Goal: Transaction & Acquisition: Purchase product/service

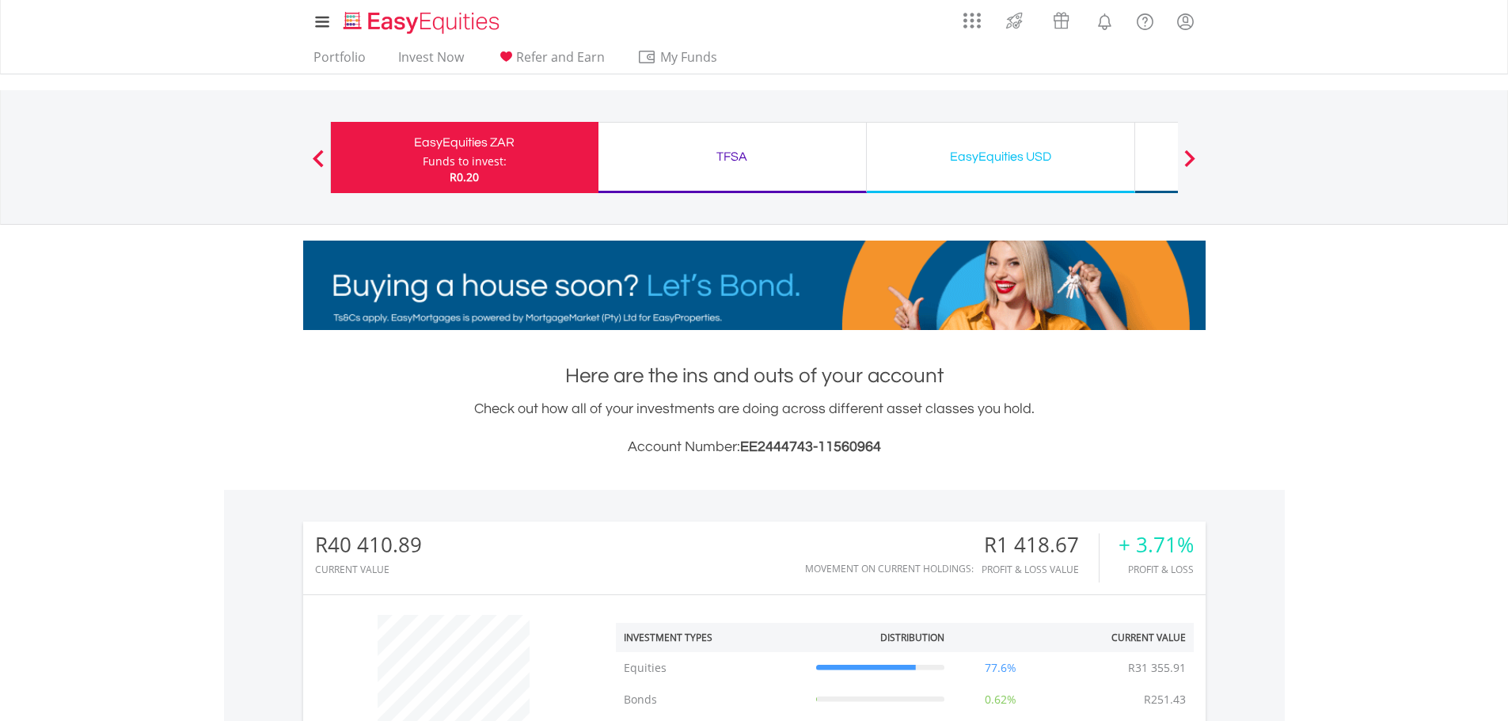
scroll to position [152, 301]
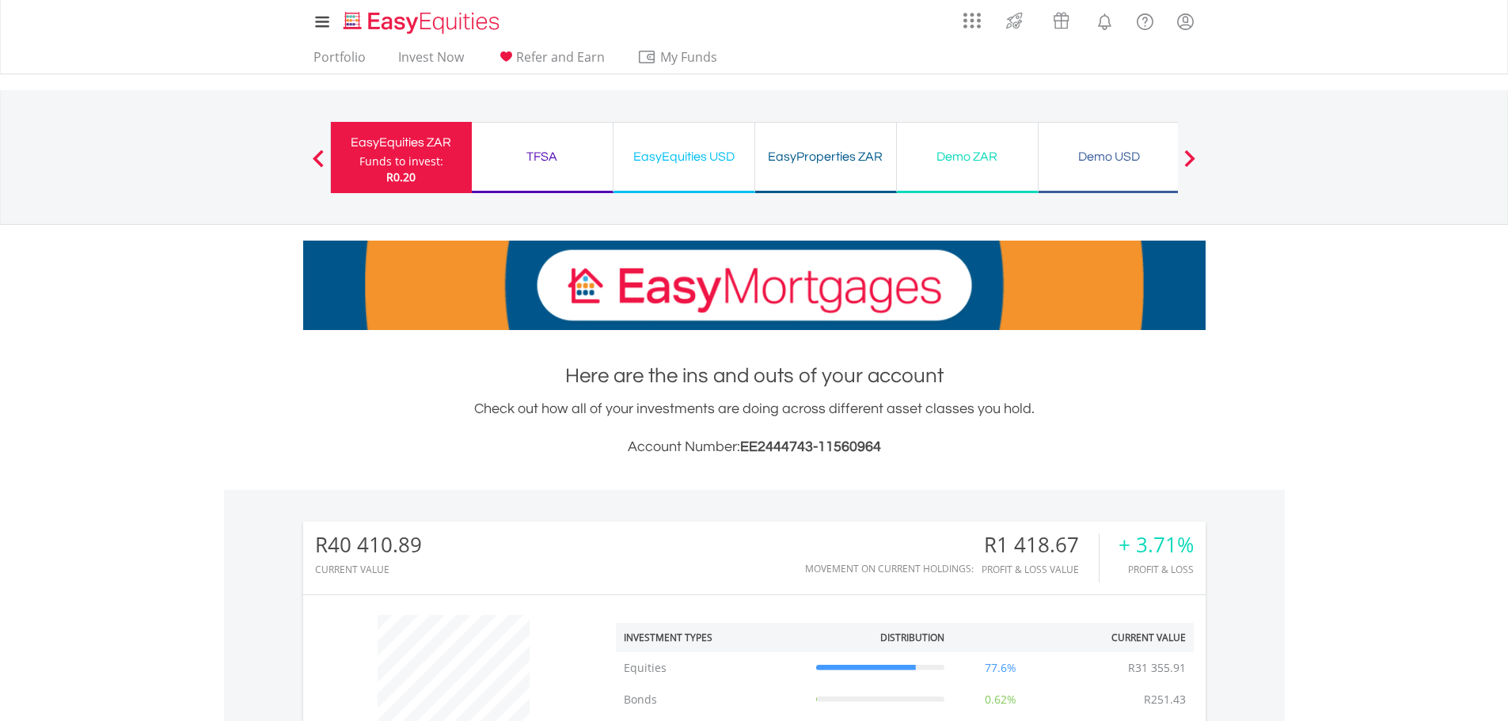
click at [1334, 278] on div "My Investments Invest Now New Listings Sell My Recurring Investments Pending Or…" at bounding box center [754, 165] width 1508 height 330
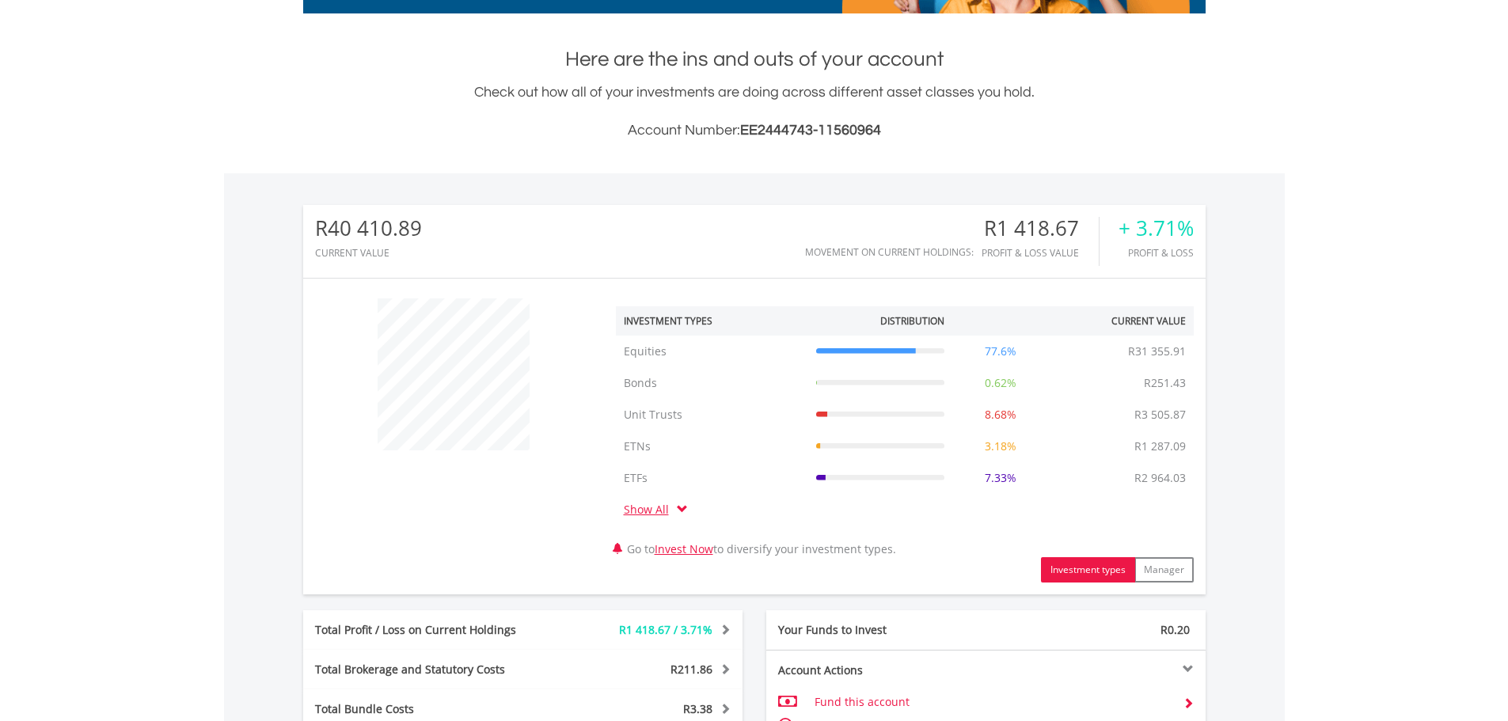
scroll to position [633, 0]
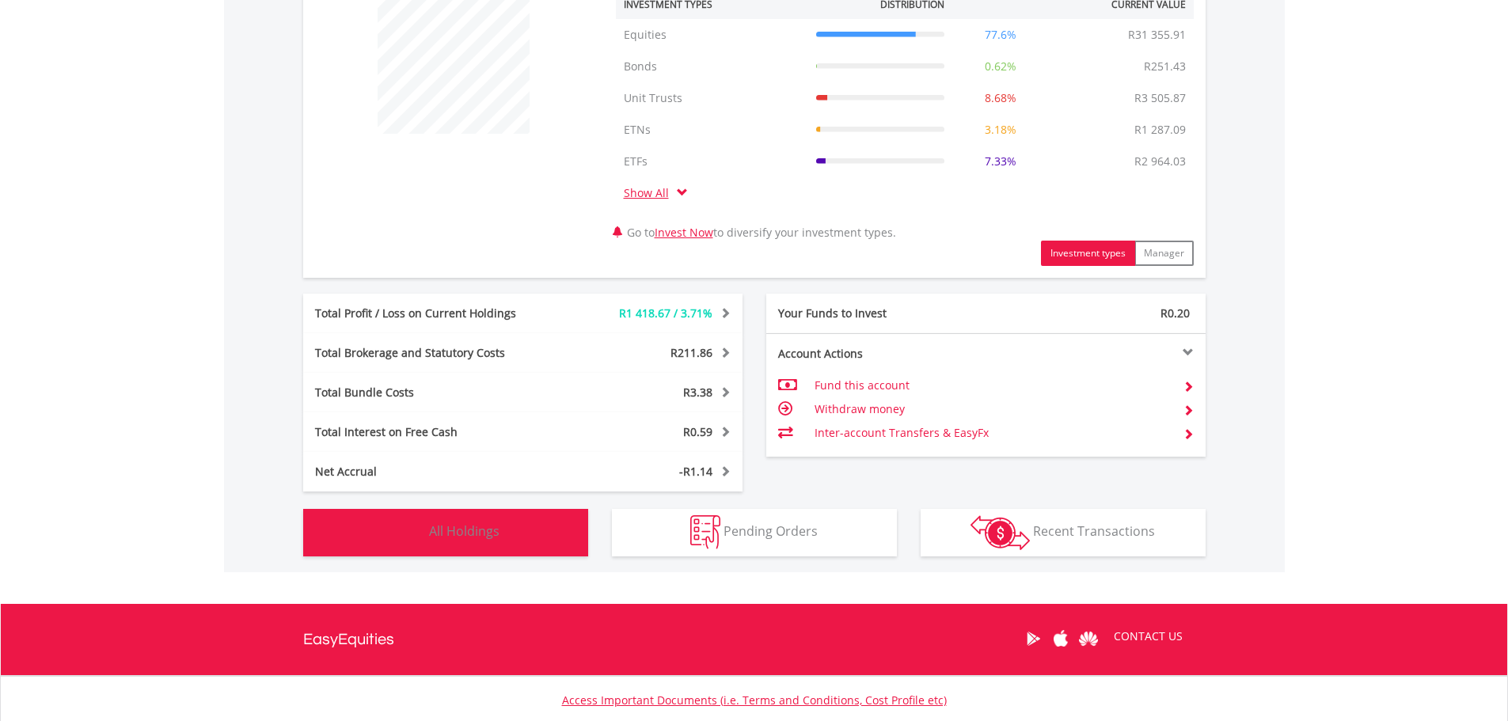
click at [451, 533] on span "All Holdings" at bounding box center [464, 531] width 70 height 17
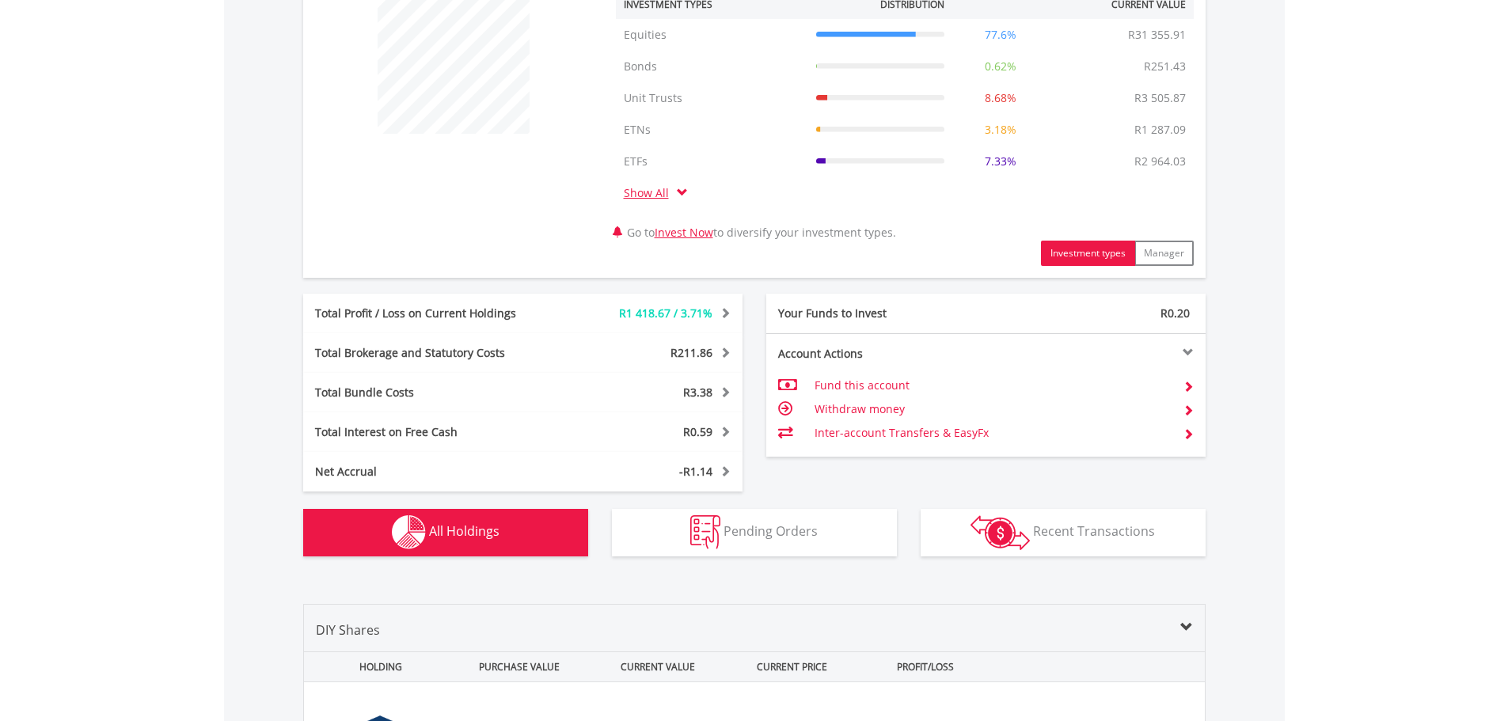
scroll to position [1238, 0]
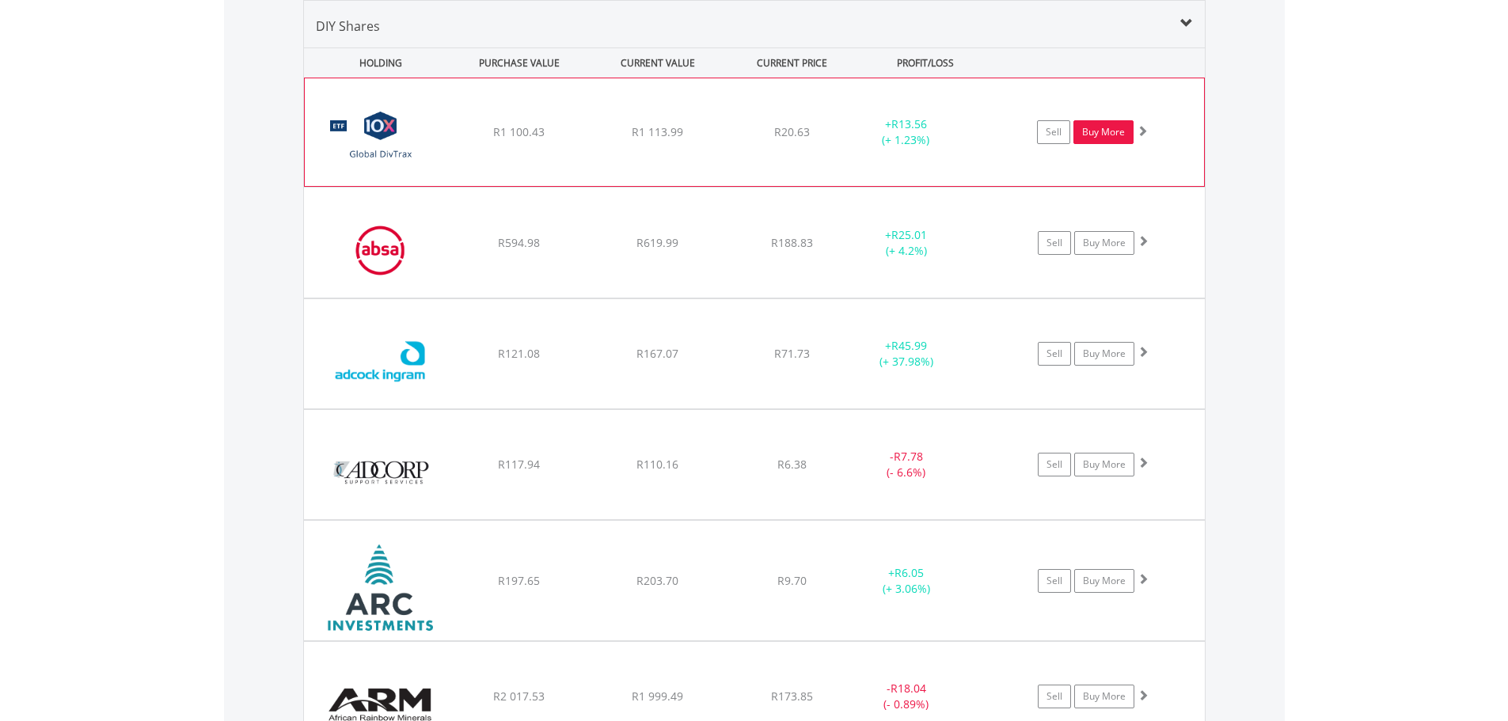
click at [1094, 130] on link "Buy More" at bounding box center [1104, 132] width 60 height 24
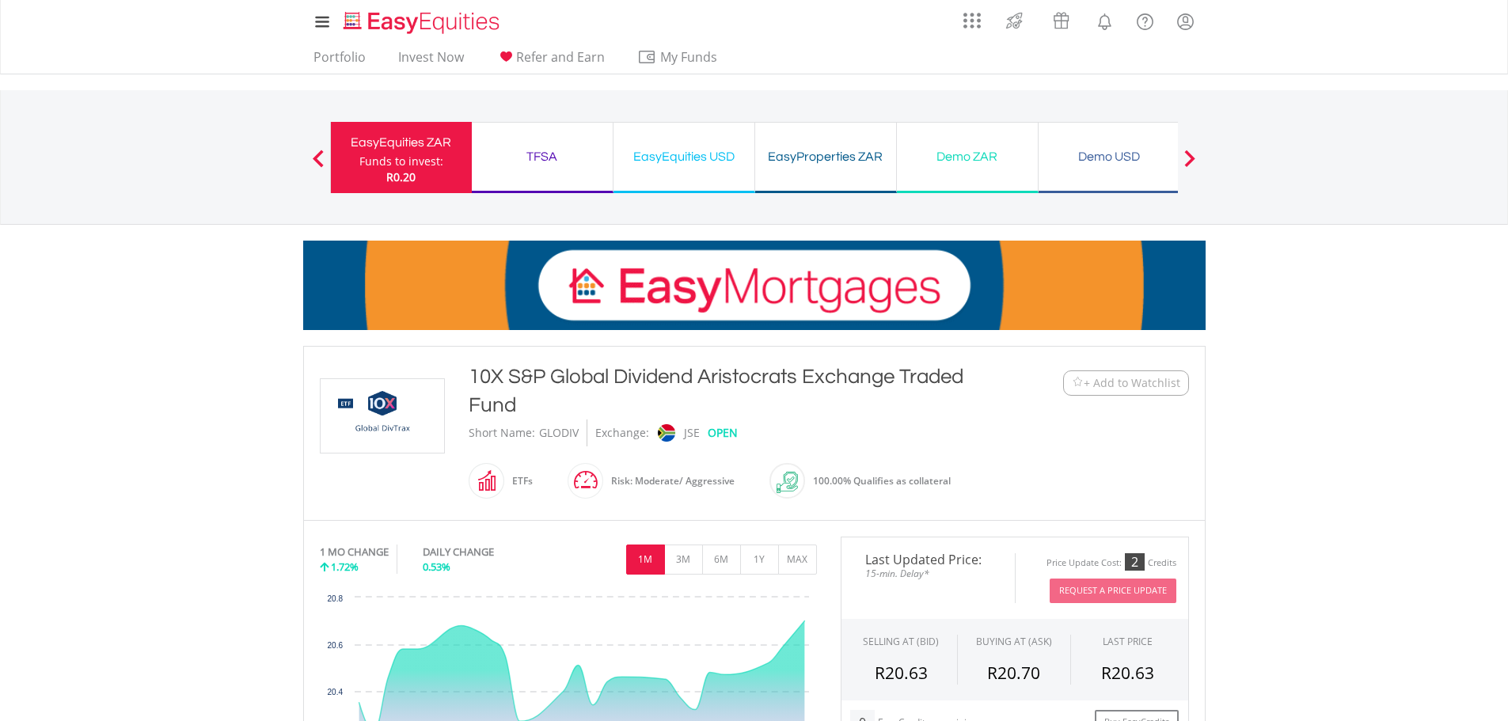
click at [1341, 213] on nav "Previous EasyEquities ZAR Funds to invest: R0.20 TFSA Funds to invest: R0.20 Ea…" at bounding box center [754, 157] width 1508 height 135
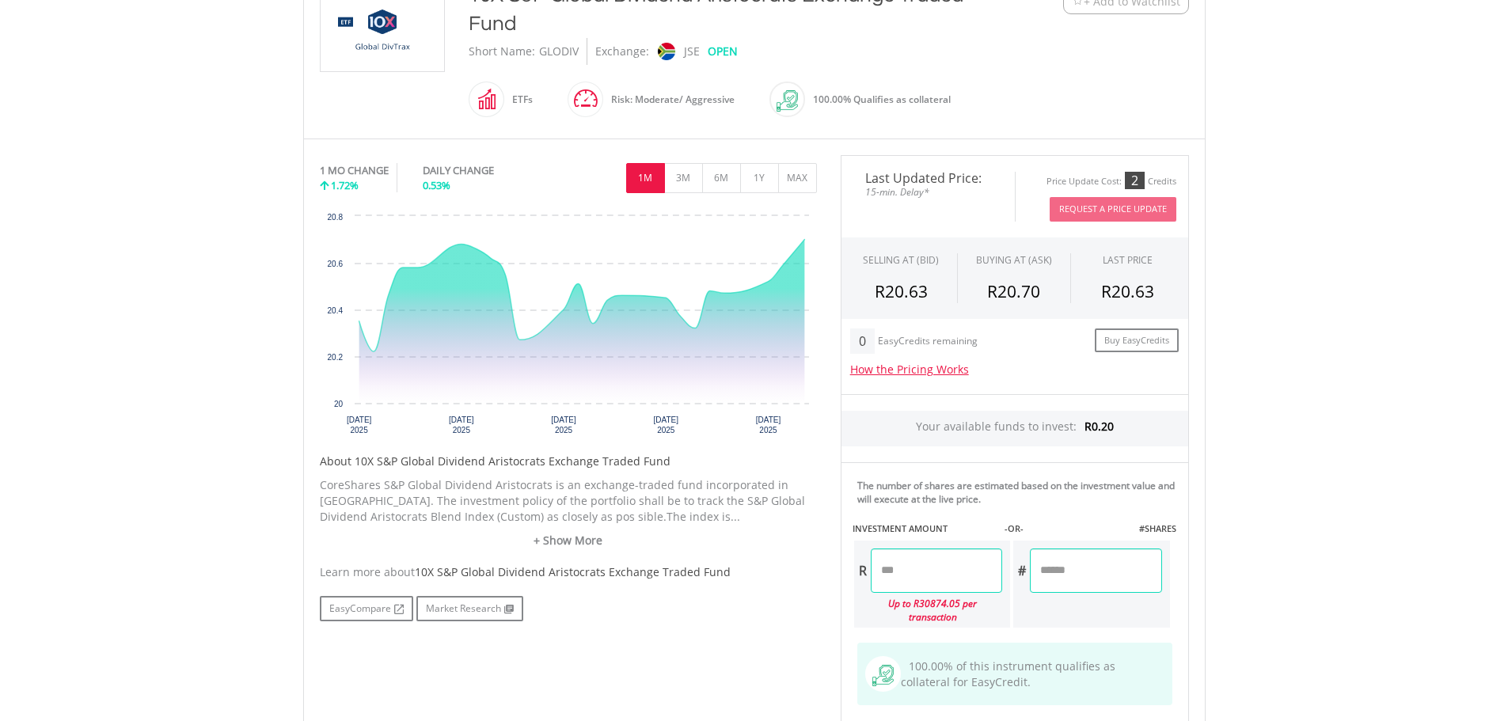
scroll to position [554, 0]
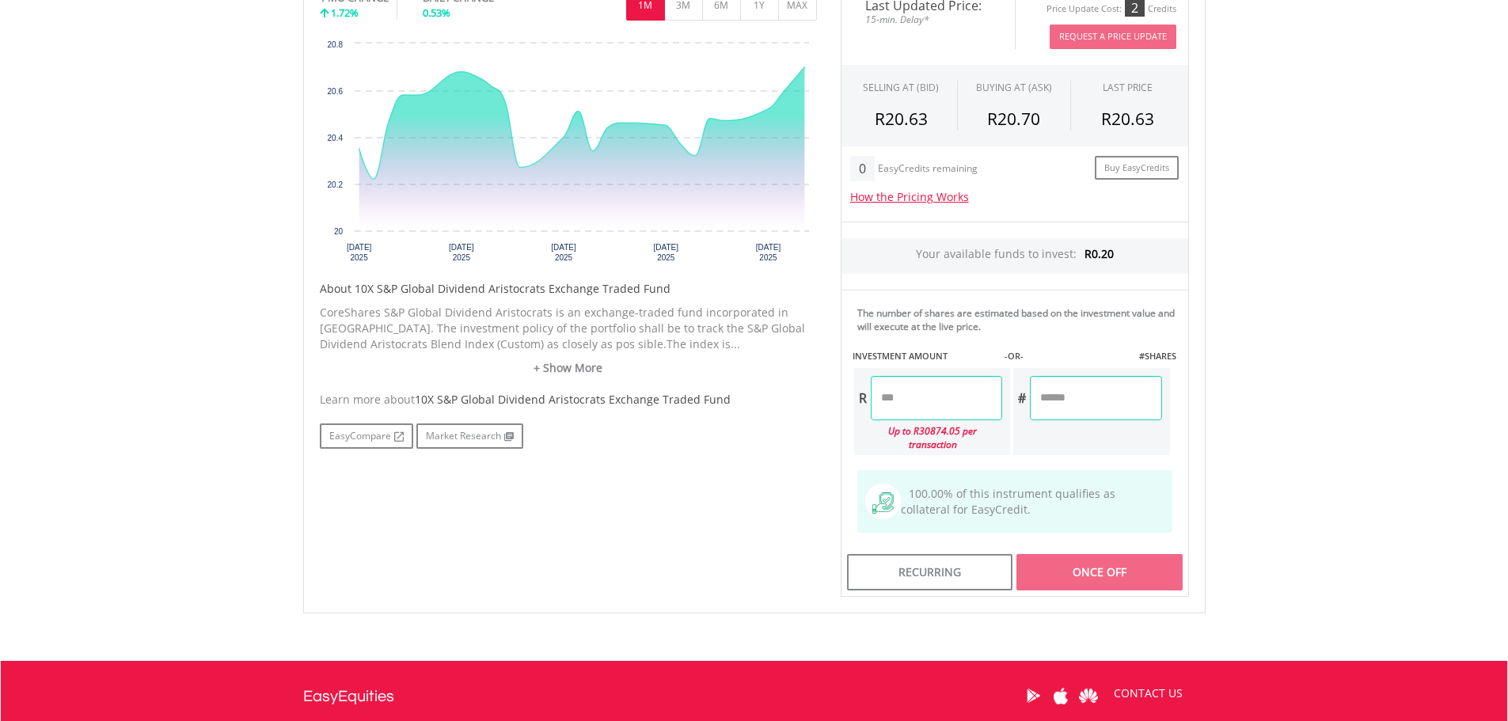
click at [919, 397] on input "number" at bounding box center [936, 398] width 131 height 44
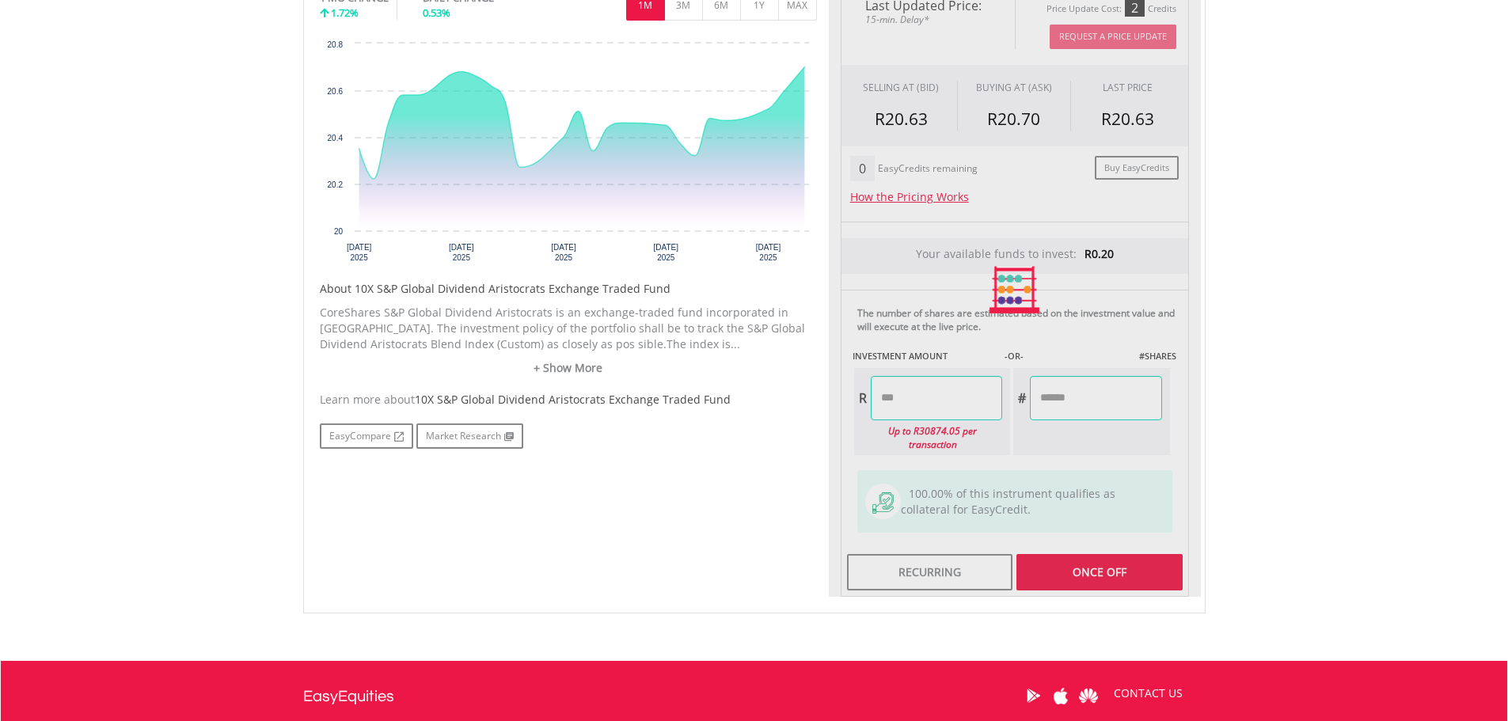
type input "******"
type input "*******"
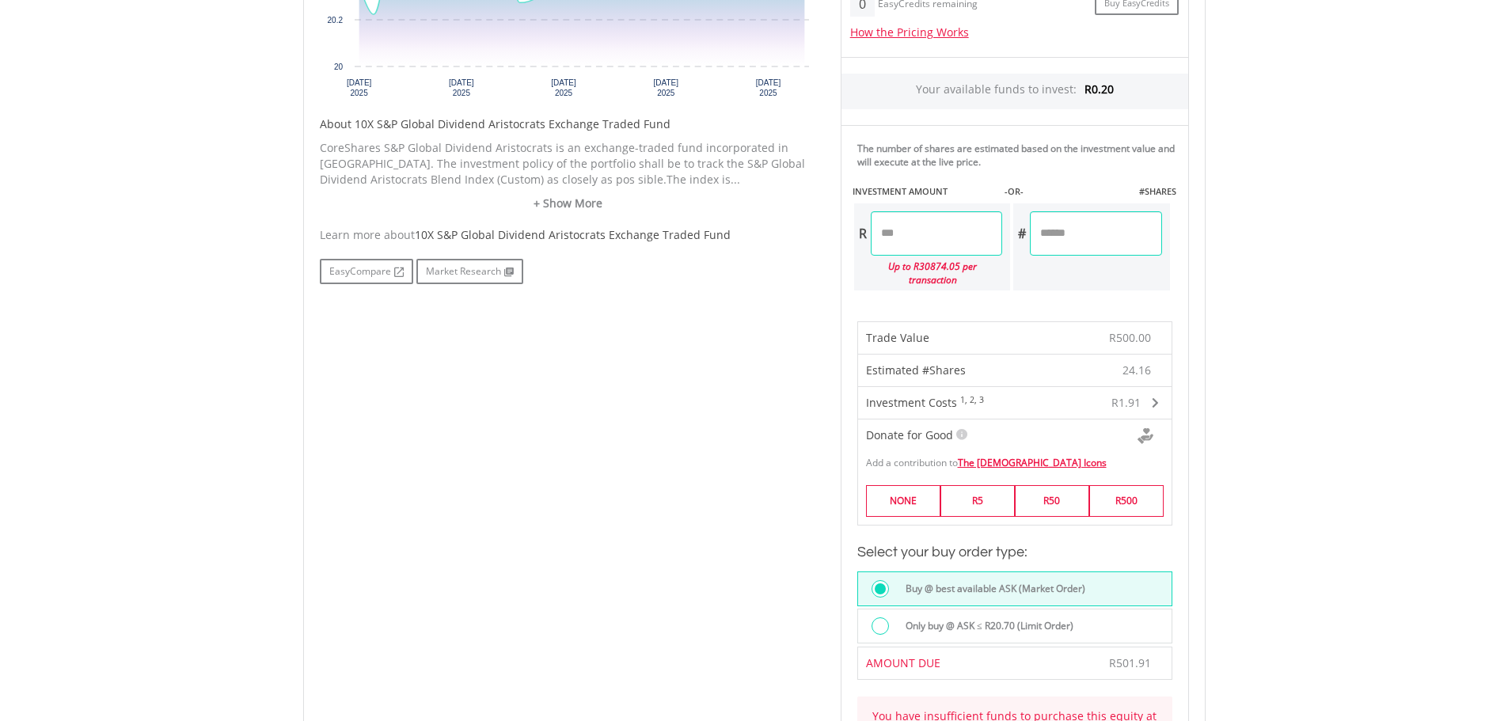
scroll to position [950, 0]
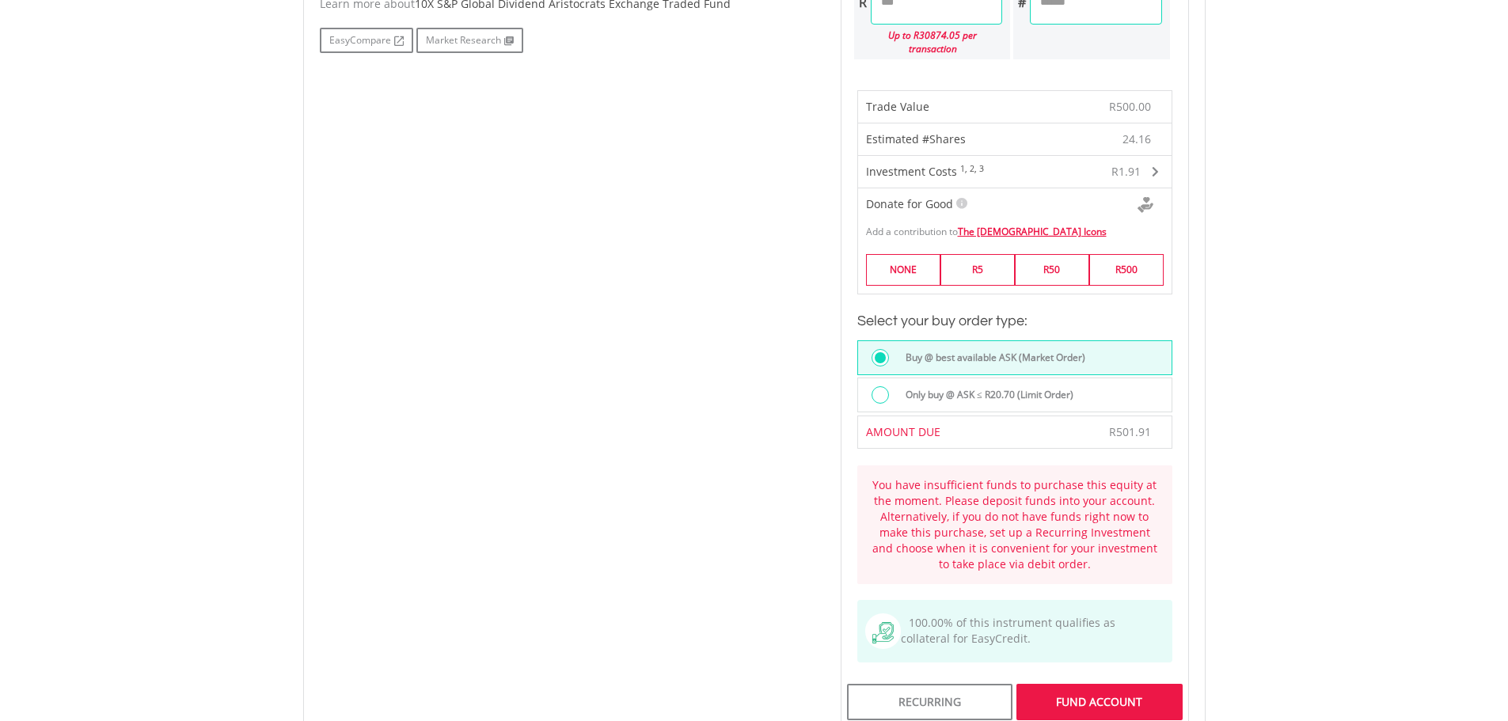
click at [1110, 689] on div "FUND ACCOUNT" at bounding box center [1099, 702] width 165 height 36
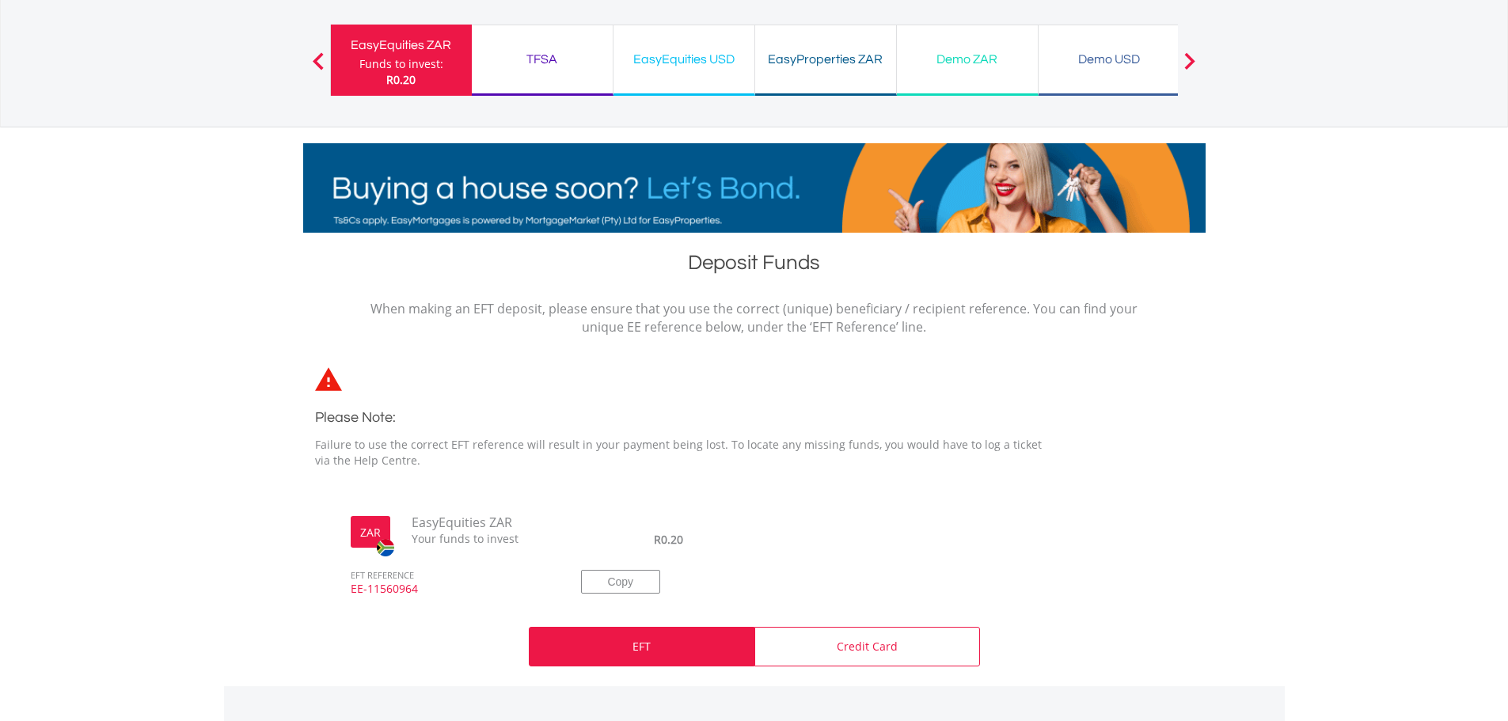
scroll to position [158, 0]
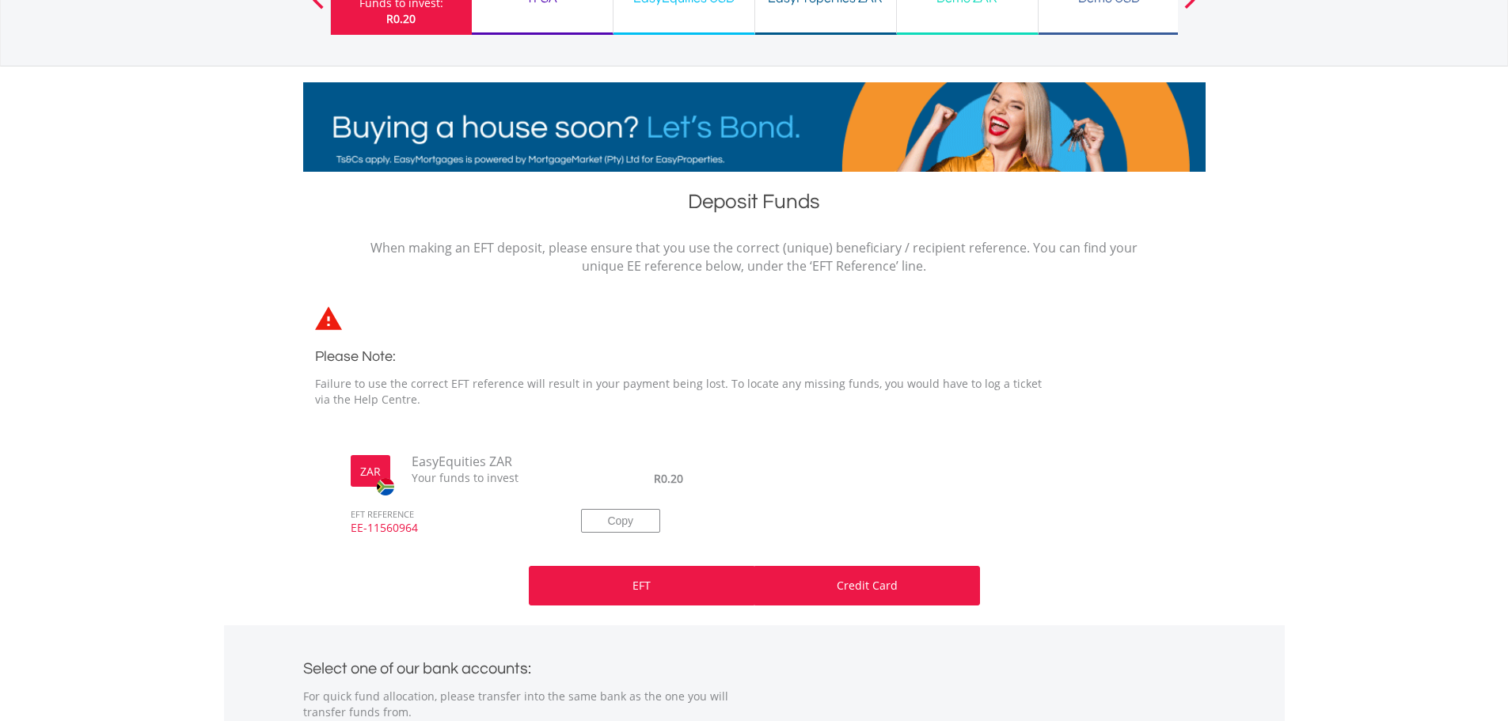
click at [901, 584] on div "Credit Card" at bounding box center [868, 586] width 226 height 40
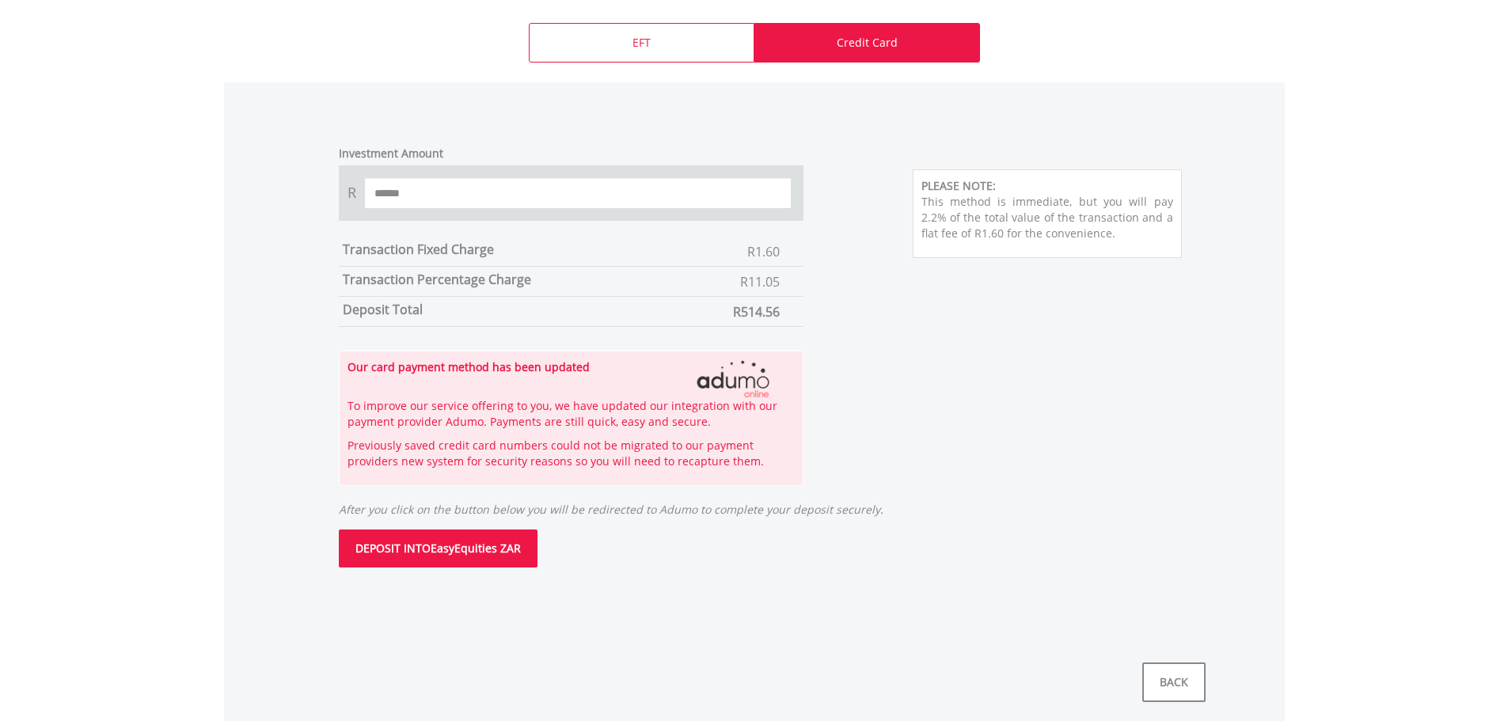
scroll to position [713, 0]
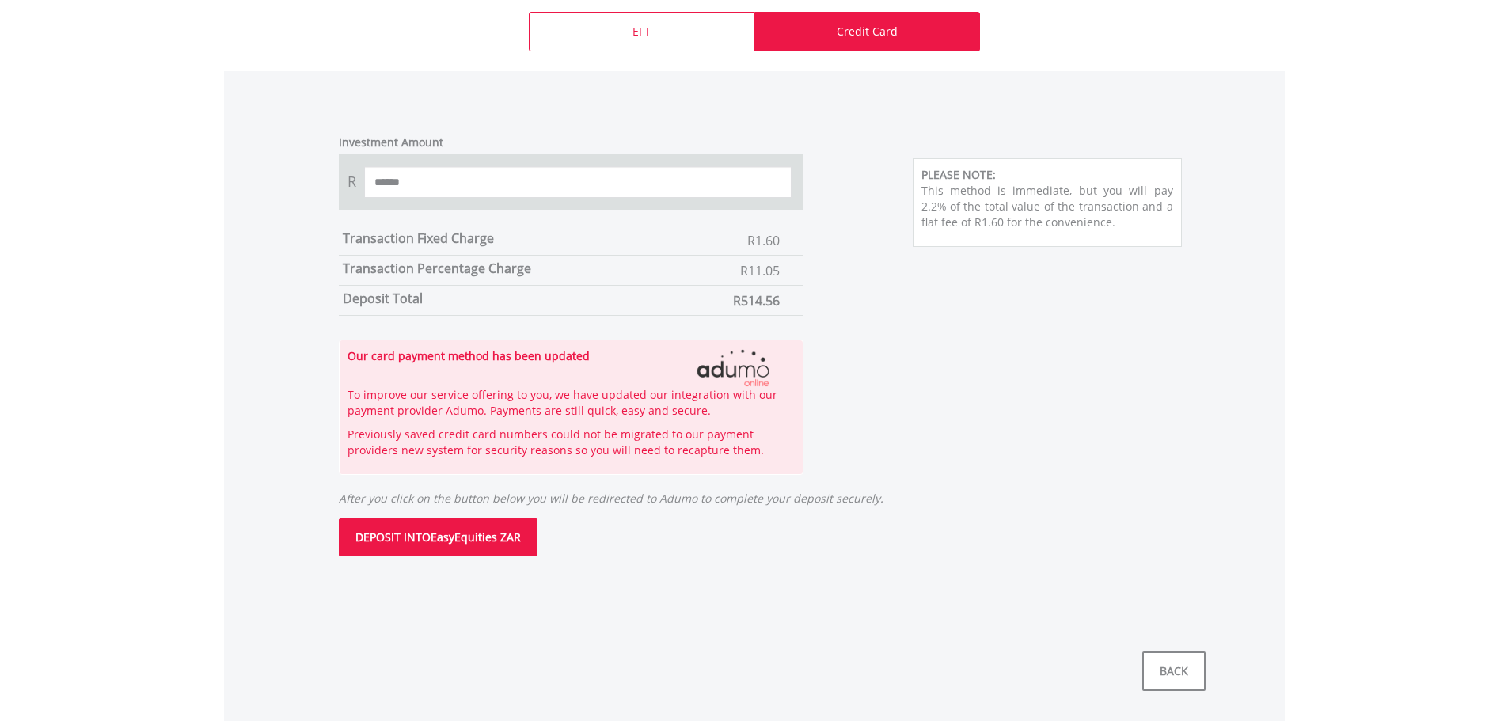
click at [452, 532] on button "DEPOSIT INTO EasyEquities ZAR" at bounding box center [438, 538] width 199 height 38
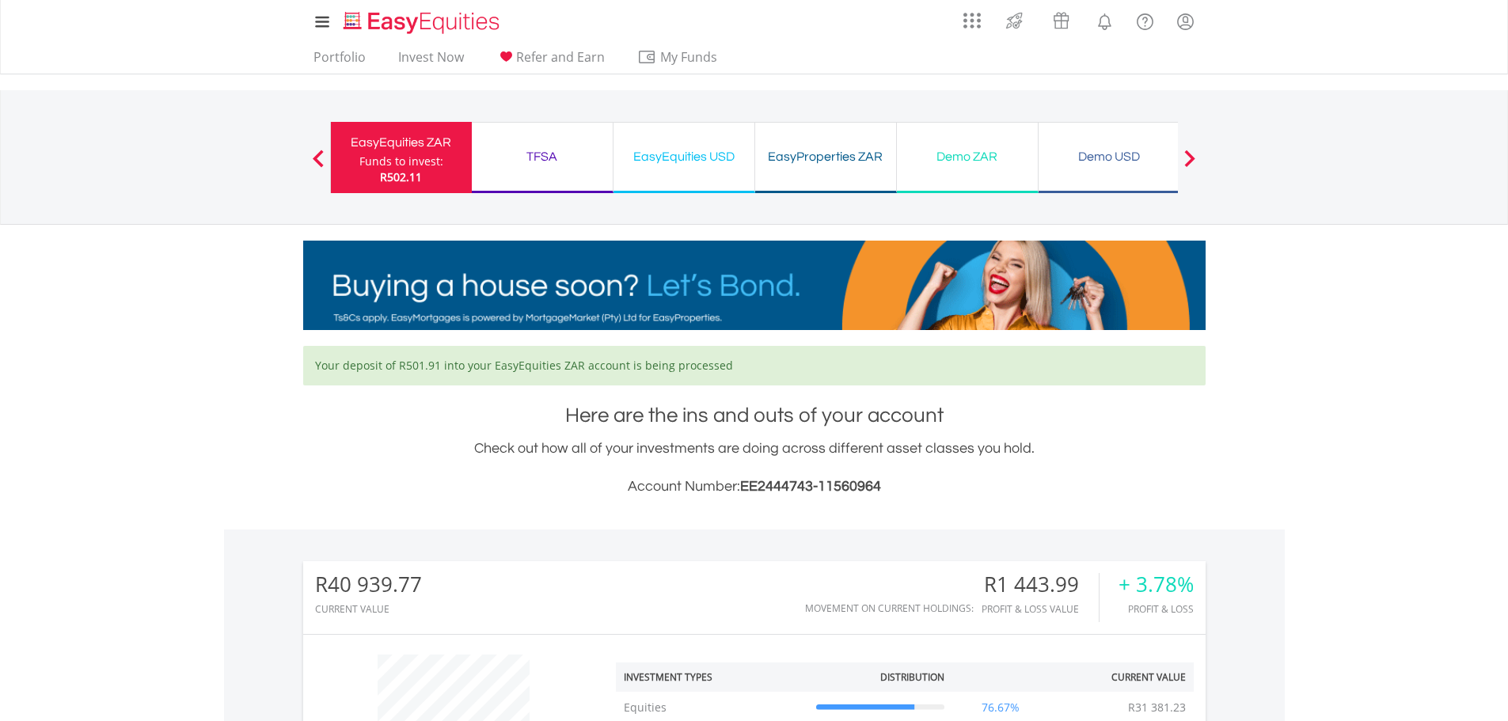
scroll to position [152, 301]
click at [1363, 52] on nav "My Investments Invest Now New Listings Sell My Recurring Investments Pending Or…" at bounding box center [754, 37] width 1508 height 74
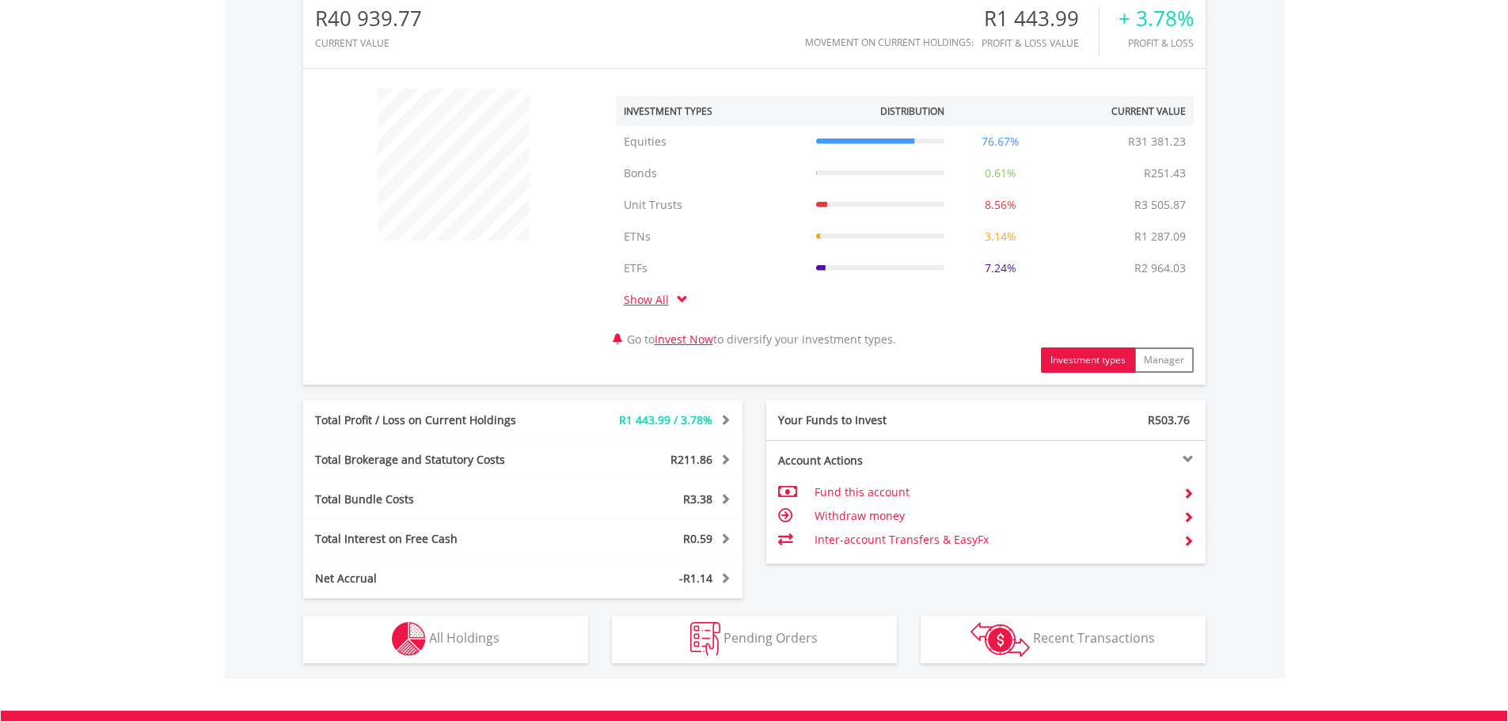
scroll to position [785, 0]
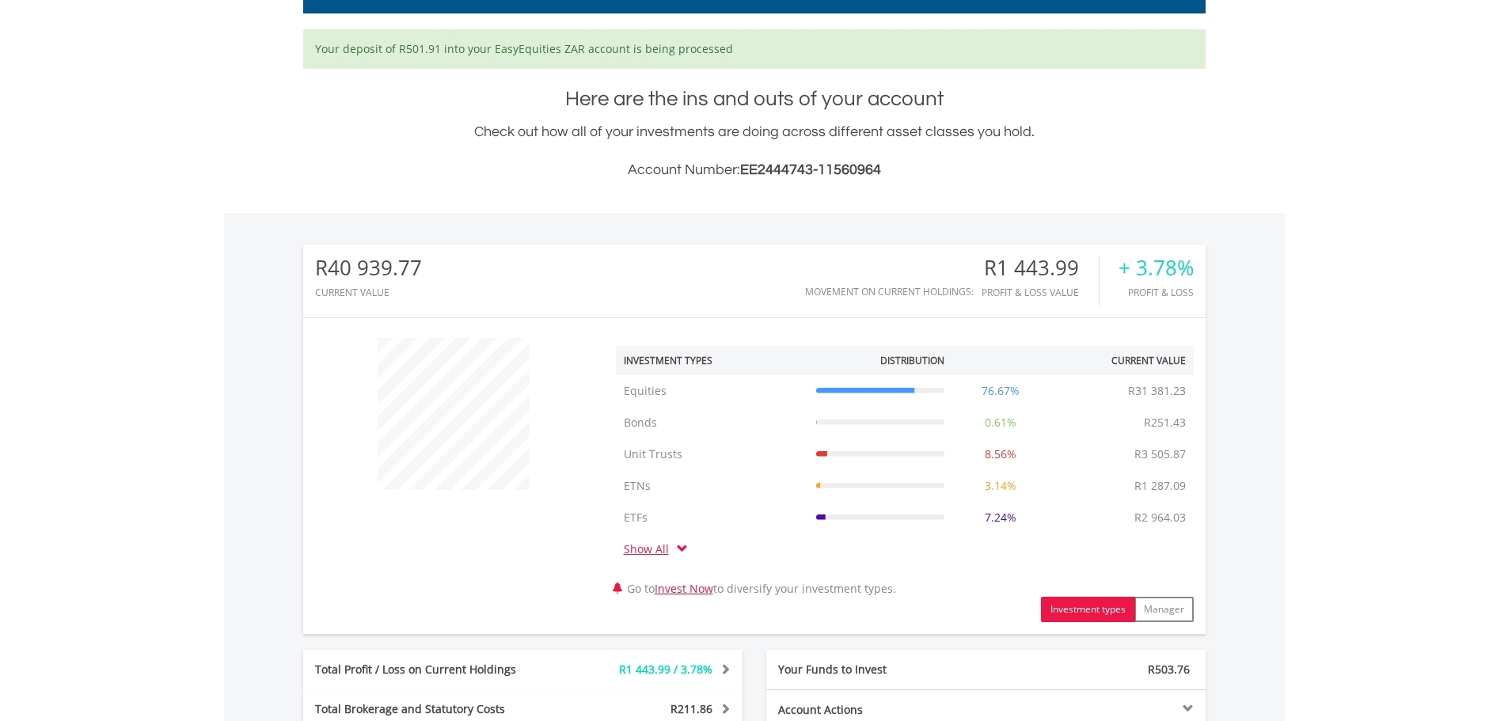
scroll to position [0, 0]
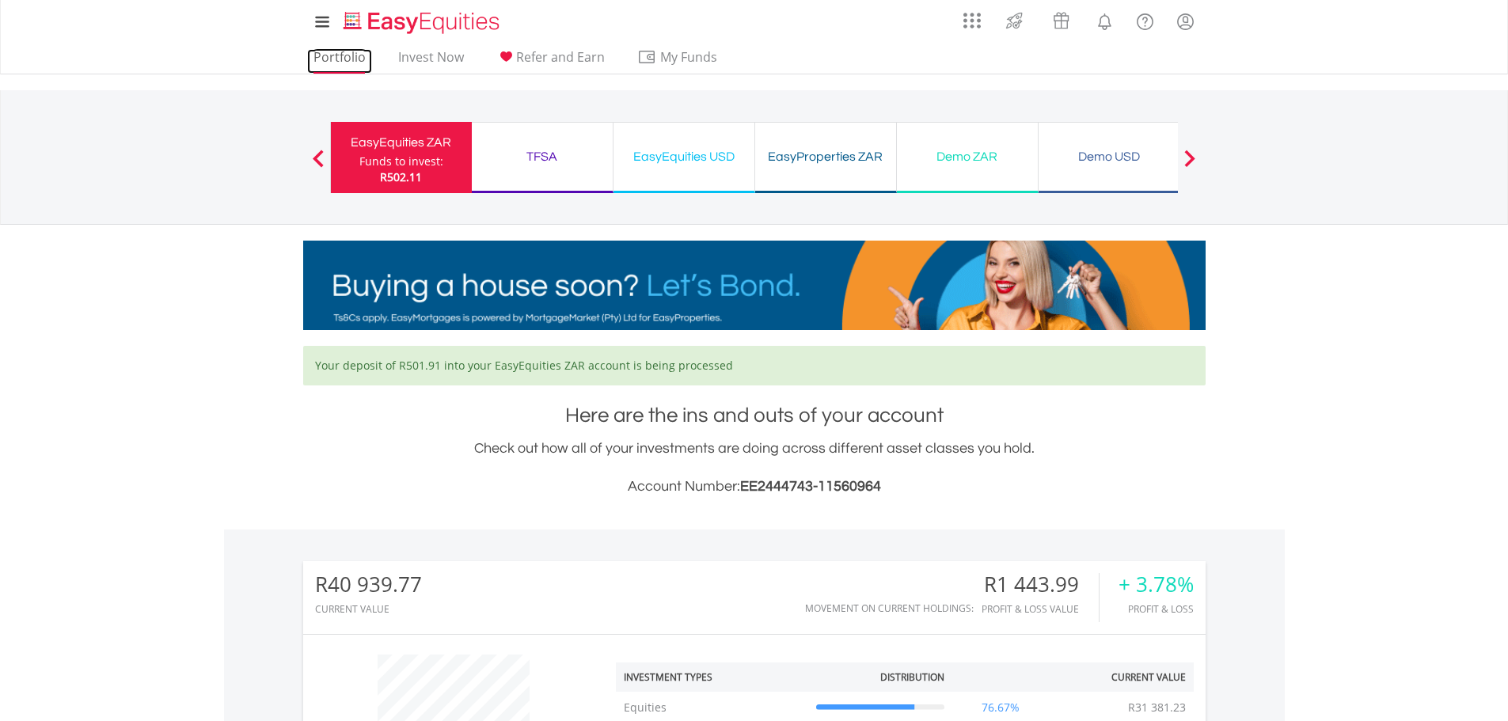
click at [333, 62] on link "Portfolio" at bounding box center [339, 61] width 65 height 25
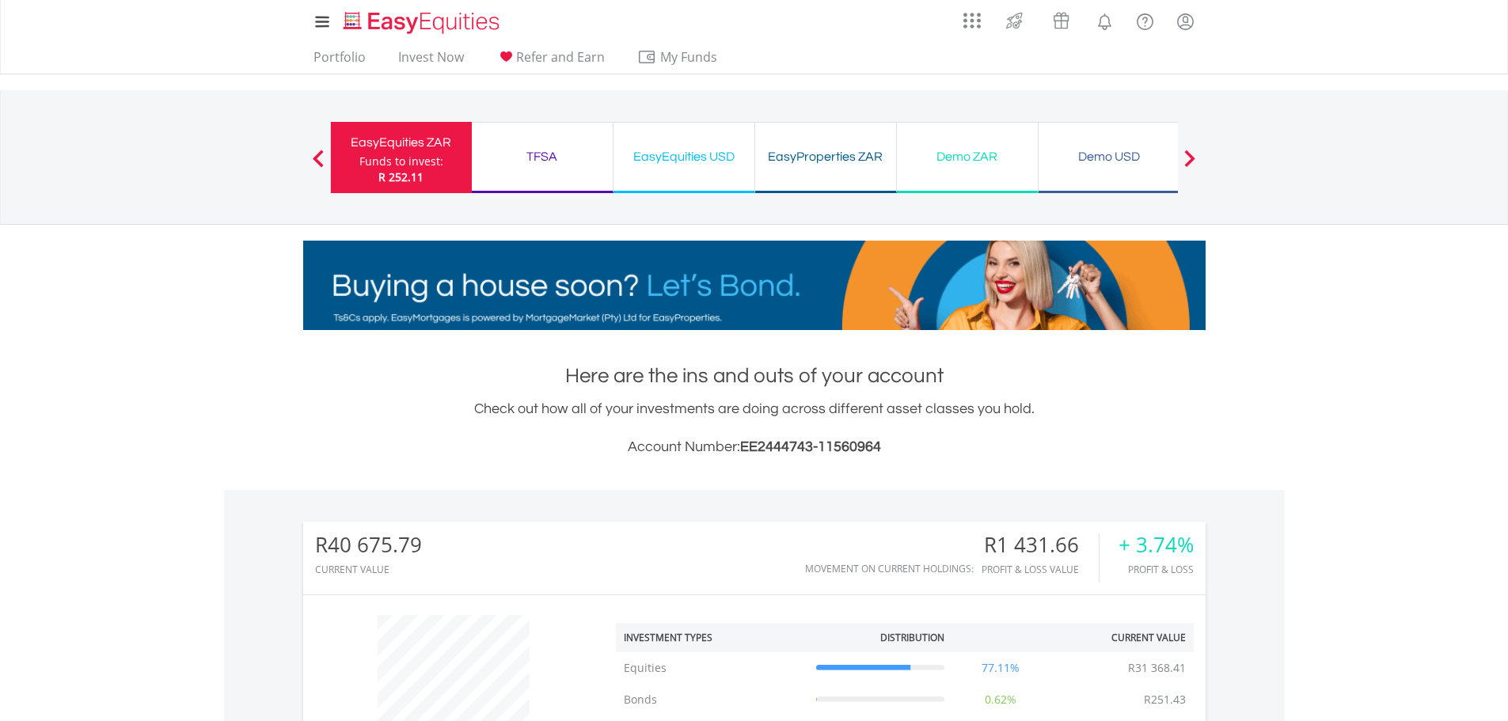
scroll to position [152, 301]
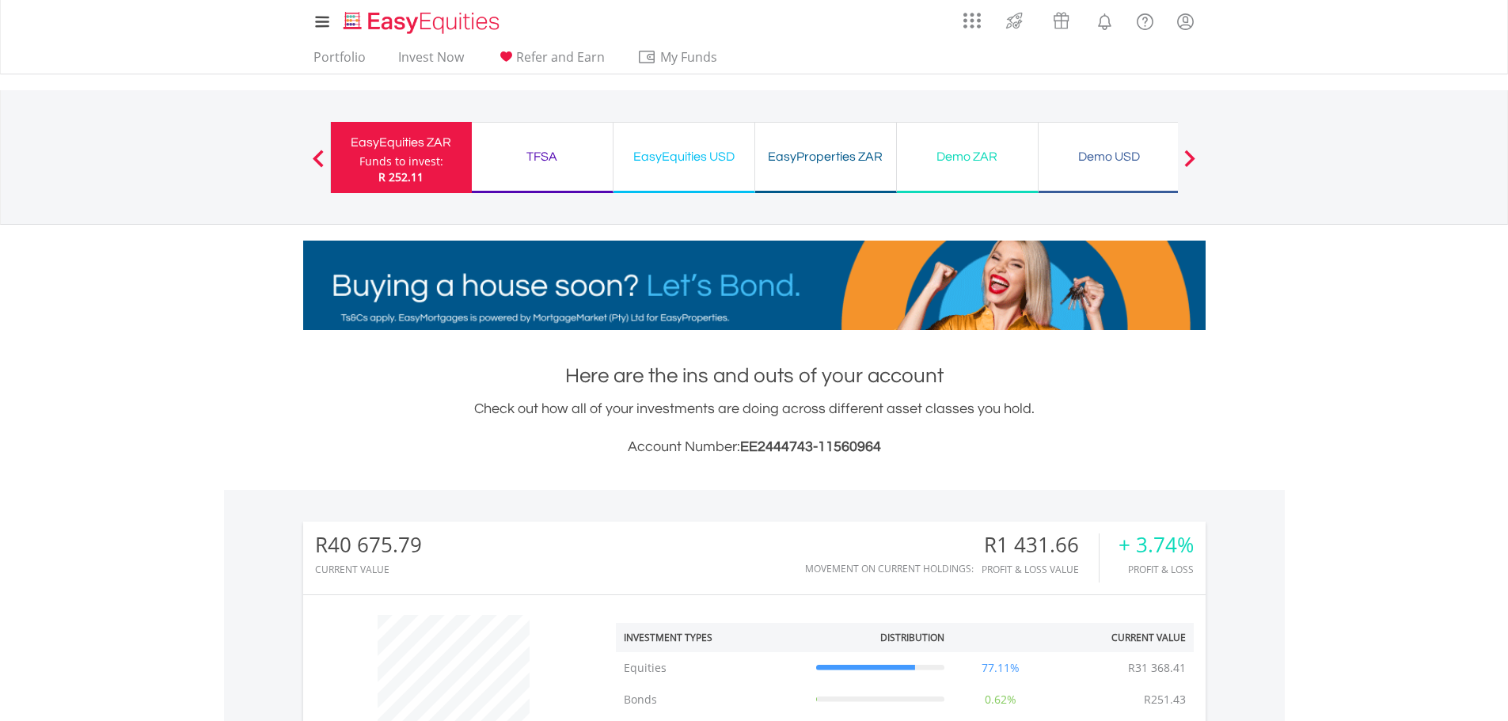
click at [1385, 51] on nav "My Investments Invest Now New Listings Sell My Recurring Investments Pending Or…" at bounding box center [754, 37] width 1508 height 74
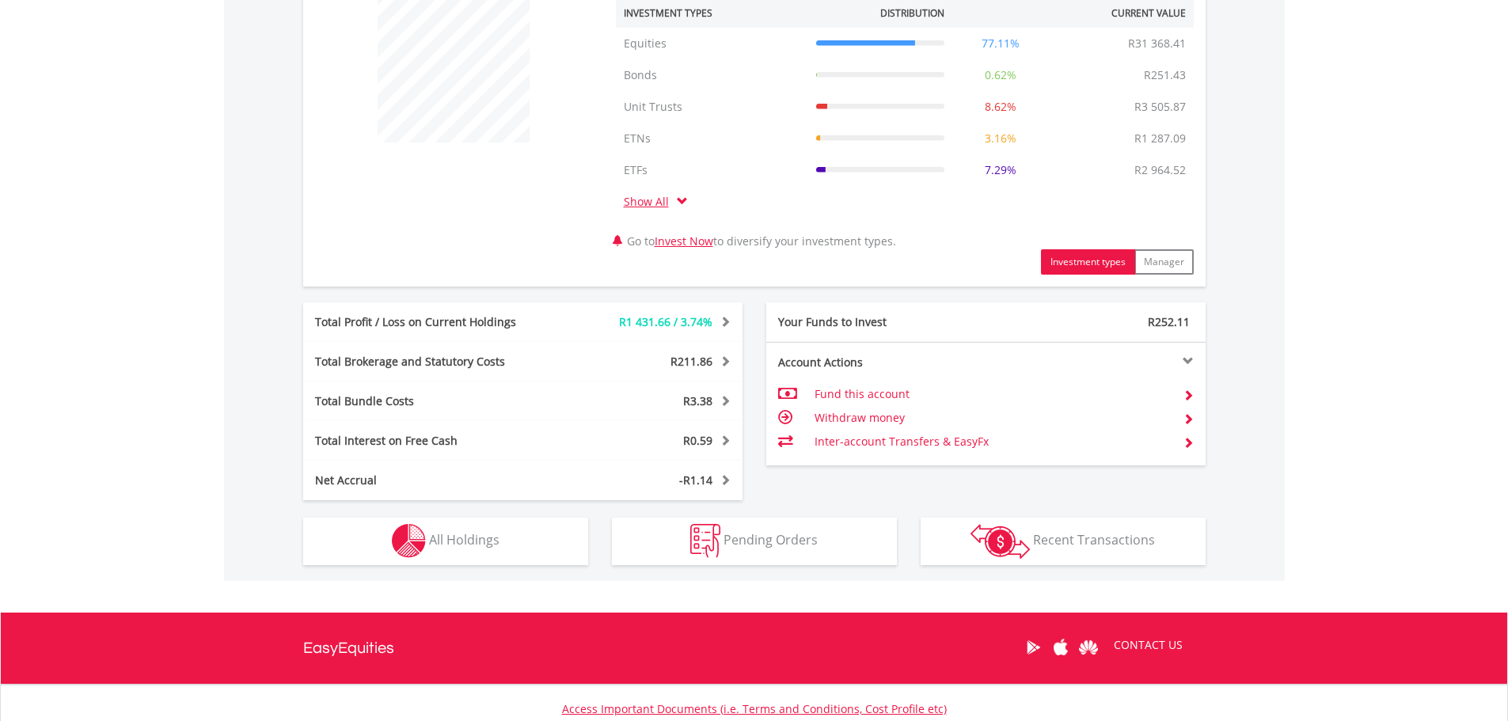
scroll to position [745, 0]
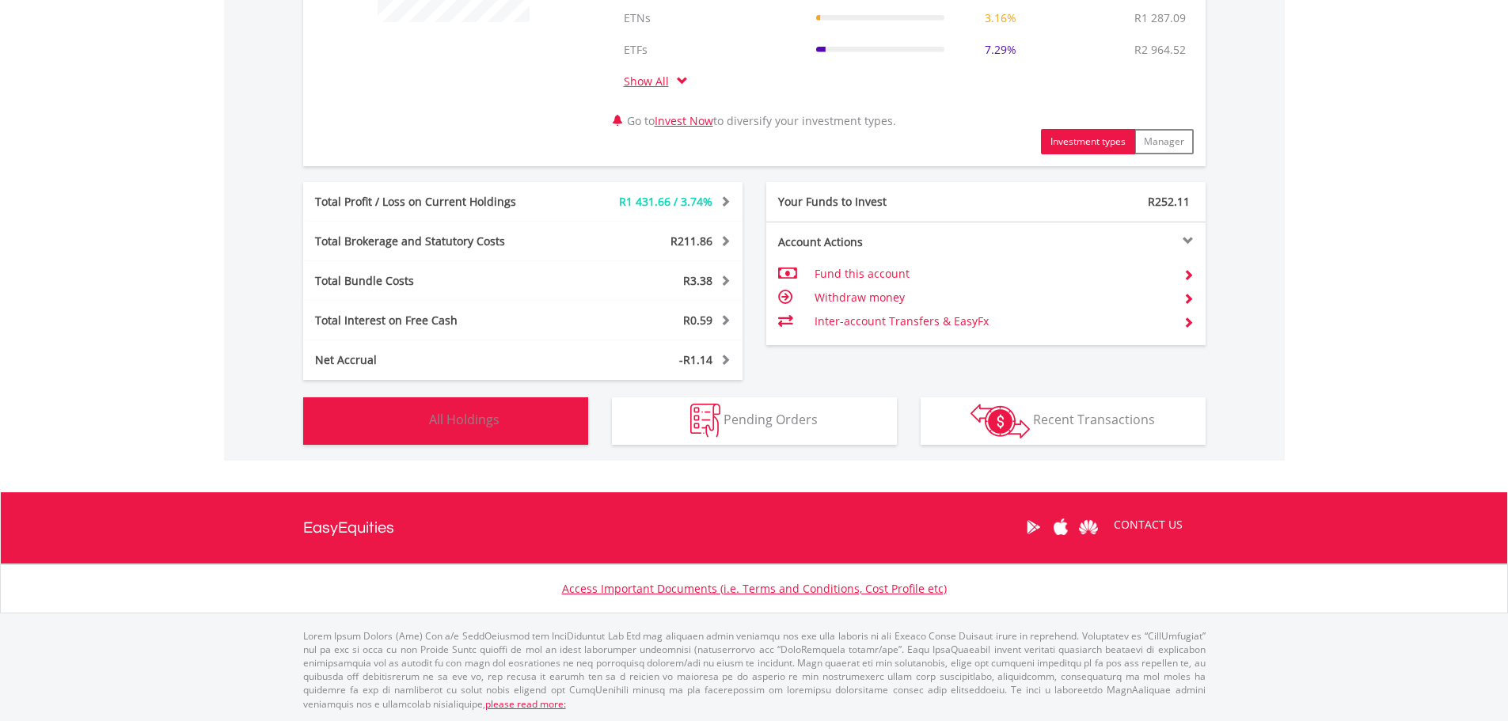
click at [470, 424] on span "All Holdings" at bounding box center [464, 419] width 70 height 17
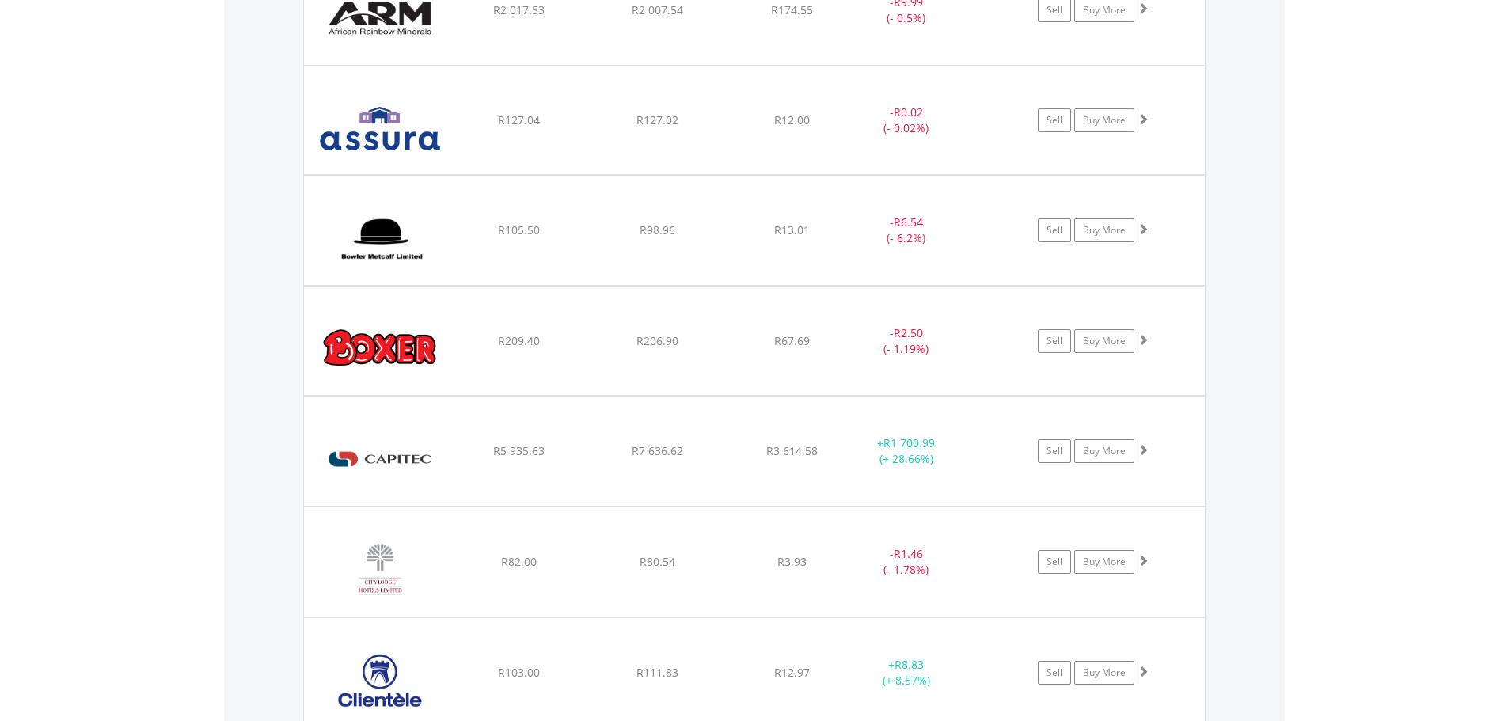
scroll to position [1950, 0]
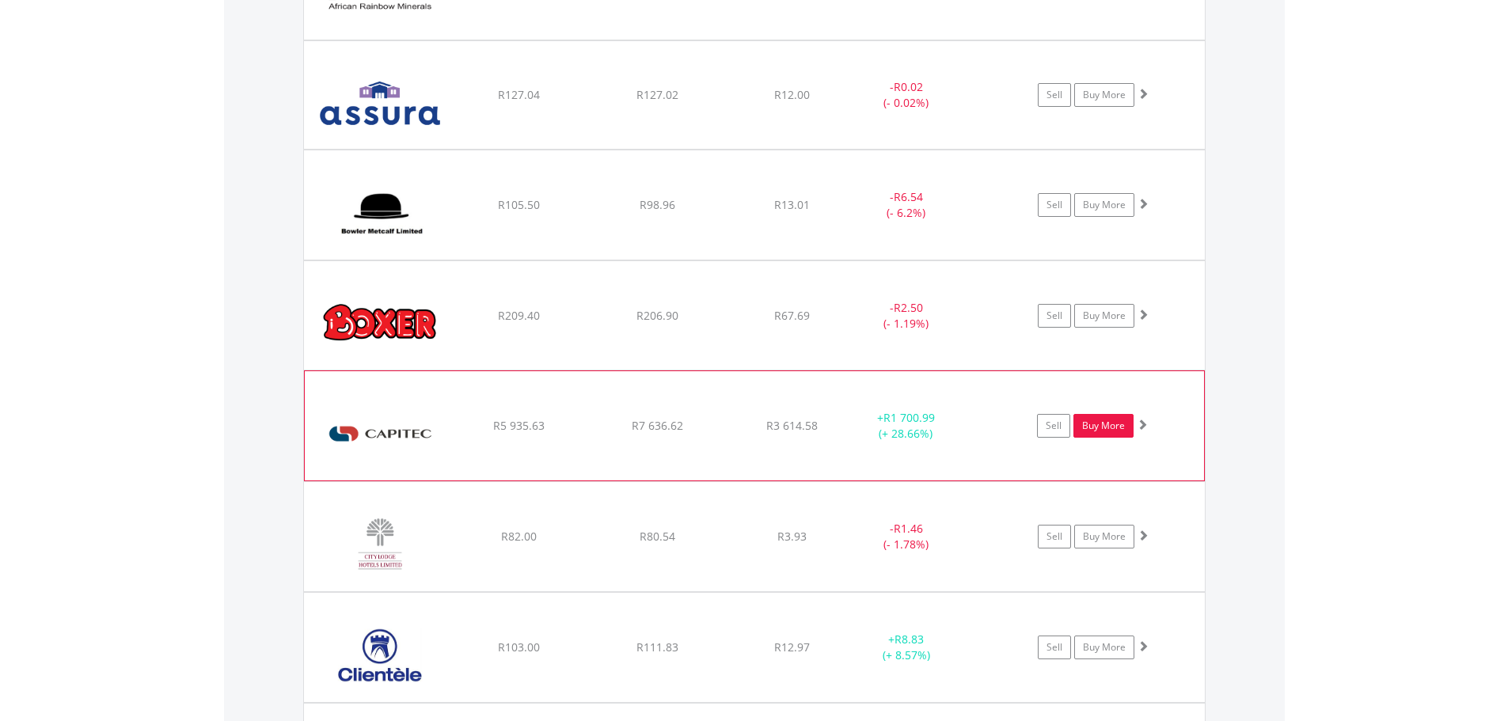
click at [1098, 430] on link "Buy More" at bounding box center [1104, 426] width 60 height 24
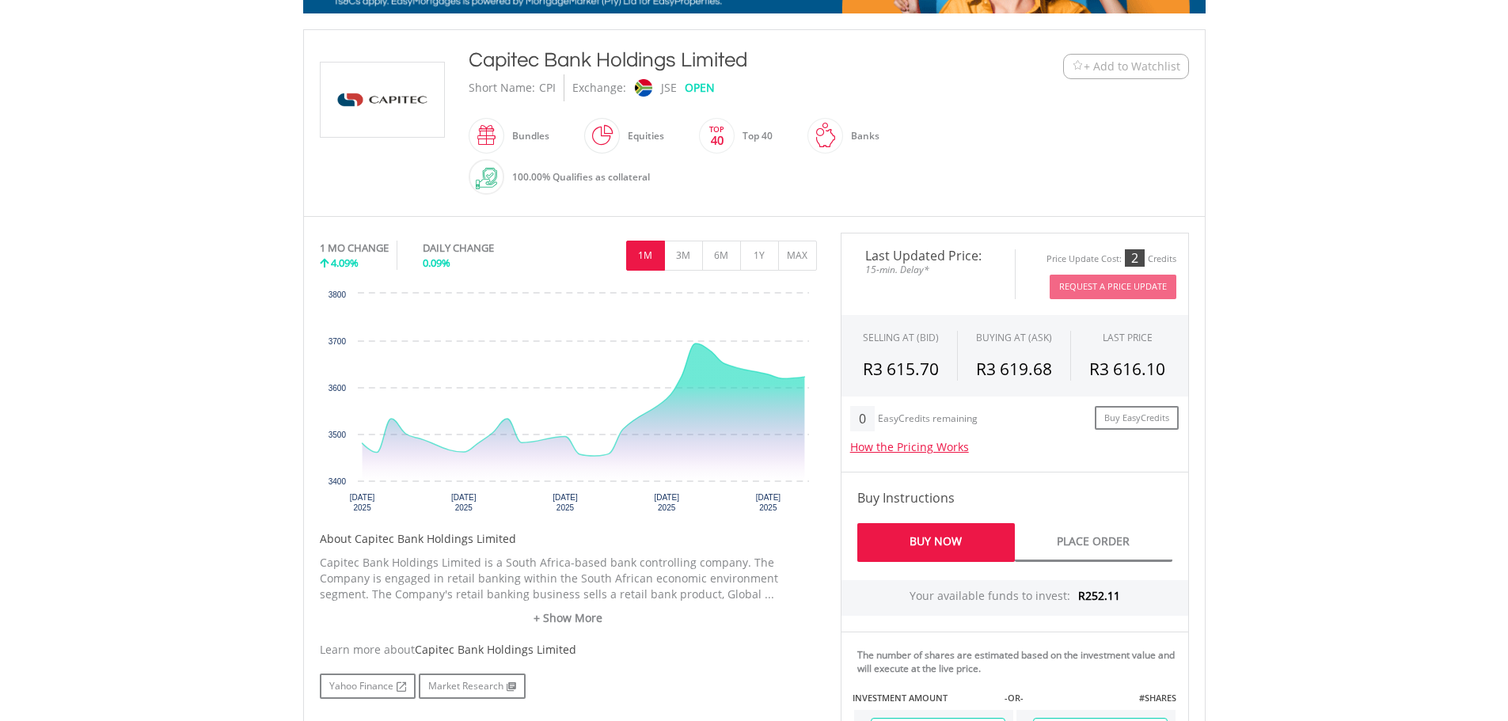
scroll to position [475, 0]
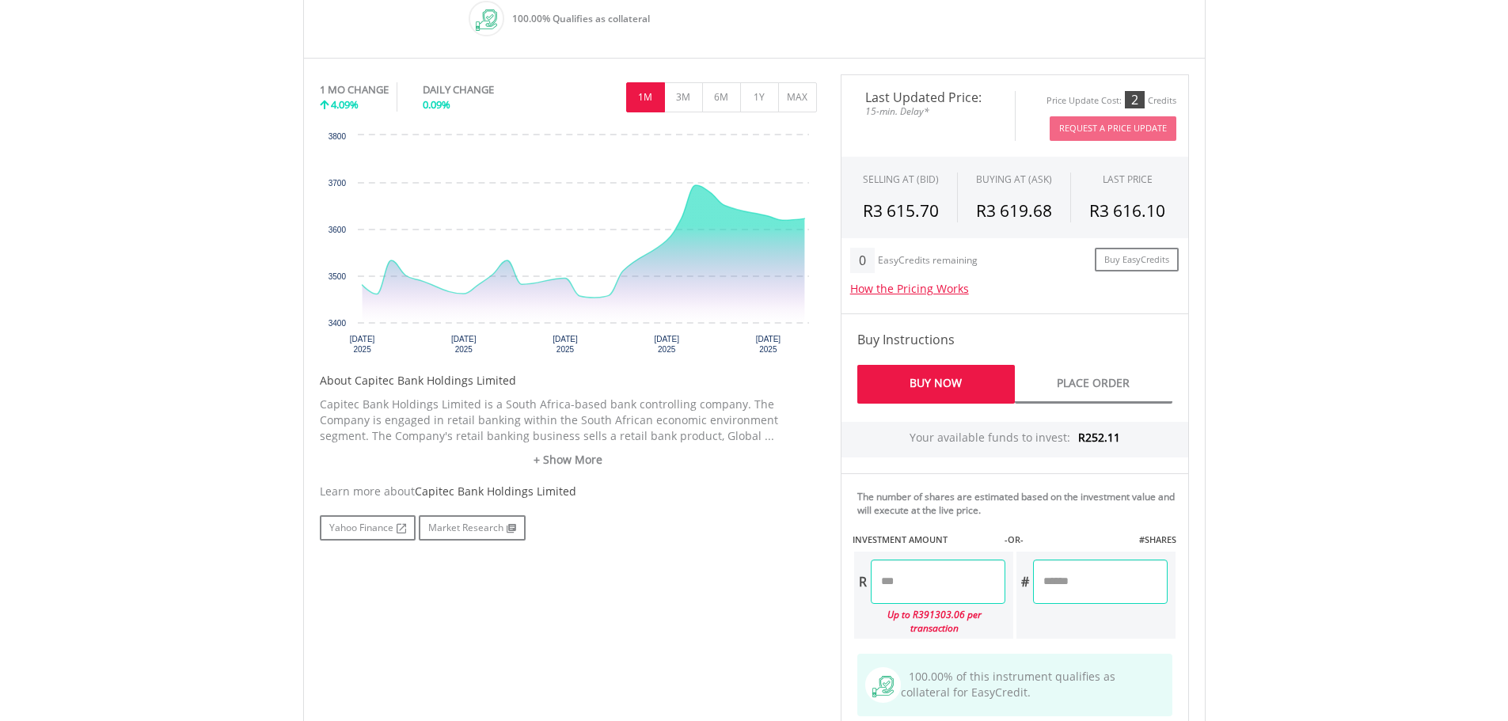
click at [921, 586] on input "number" at bounding box center [938, 582] width 135 height 44
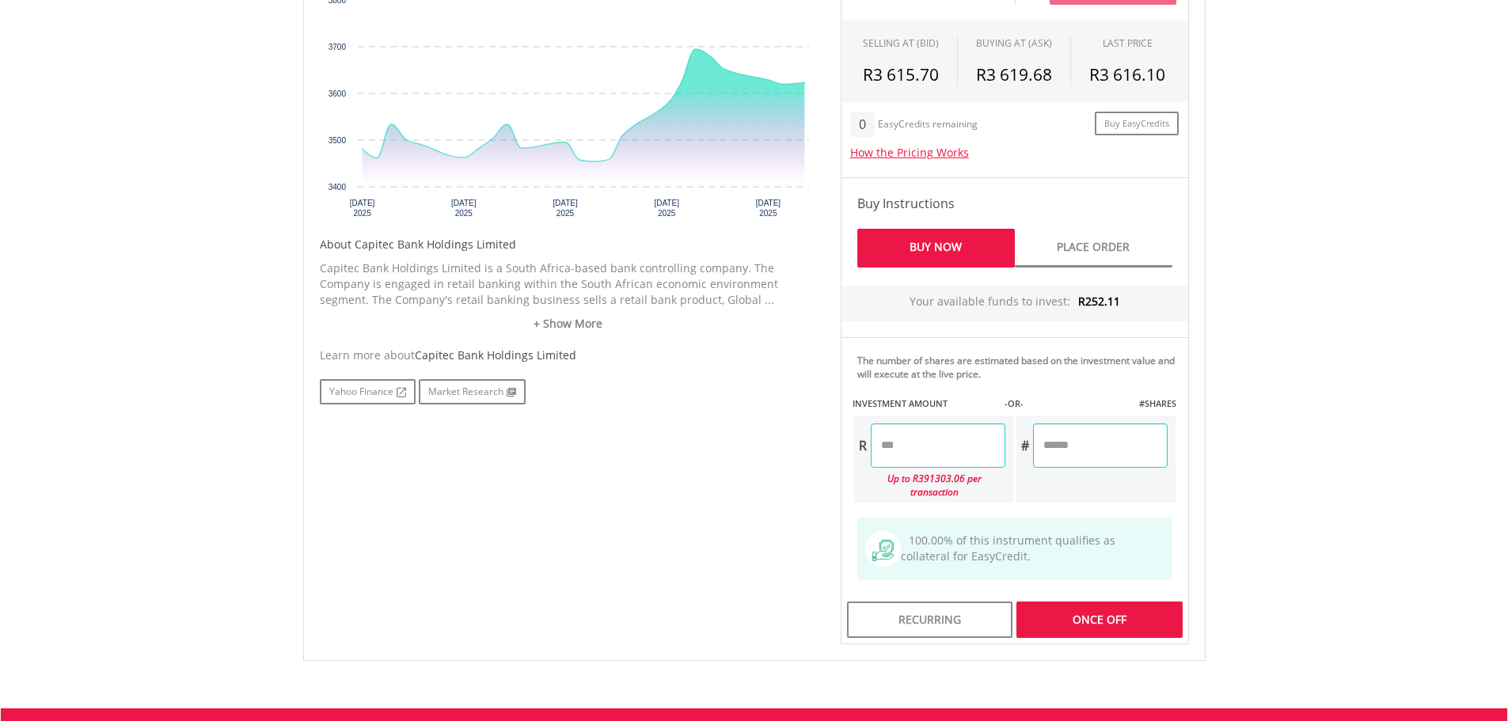
scroll to position [633, 0]
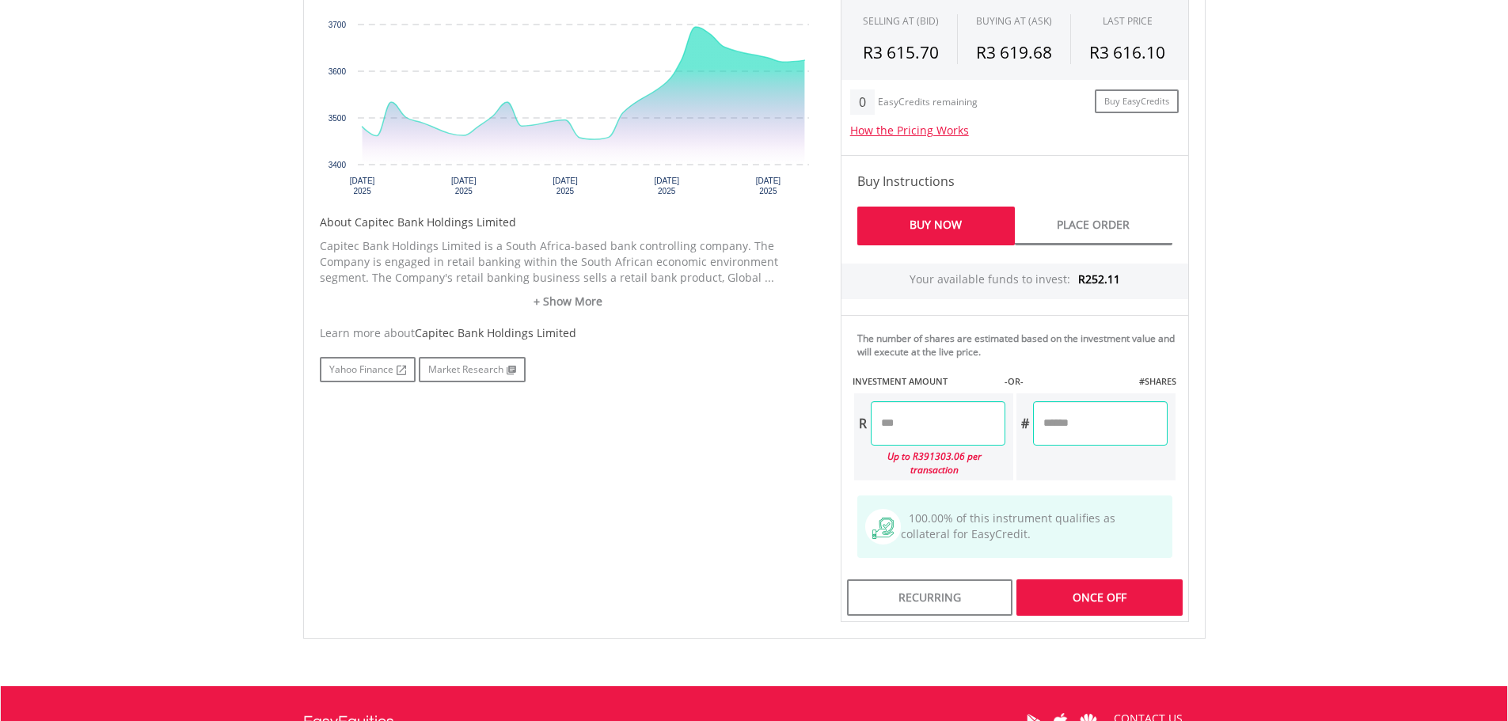
drag, startPoint x: 938, startPoint y: 424, endPoint x: 832, endPoint y: 426, distance: 106.1
click at [832, 426] on div "Last Updated Price: 15-min. Delay* Price Update Cost: 2 Credits Request A Price…" at bounding box center [1015, 269] width 372 height 706
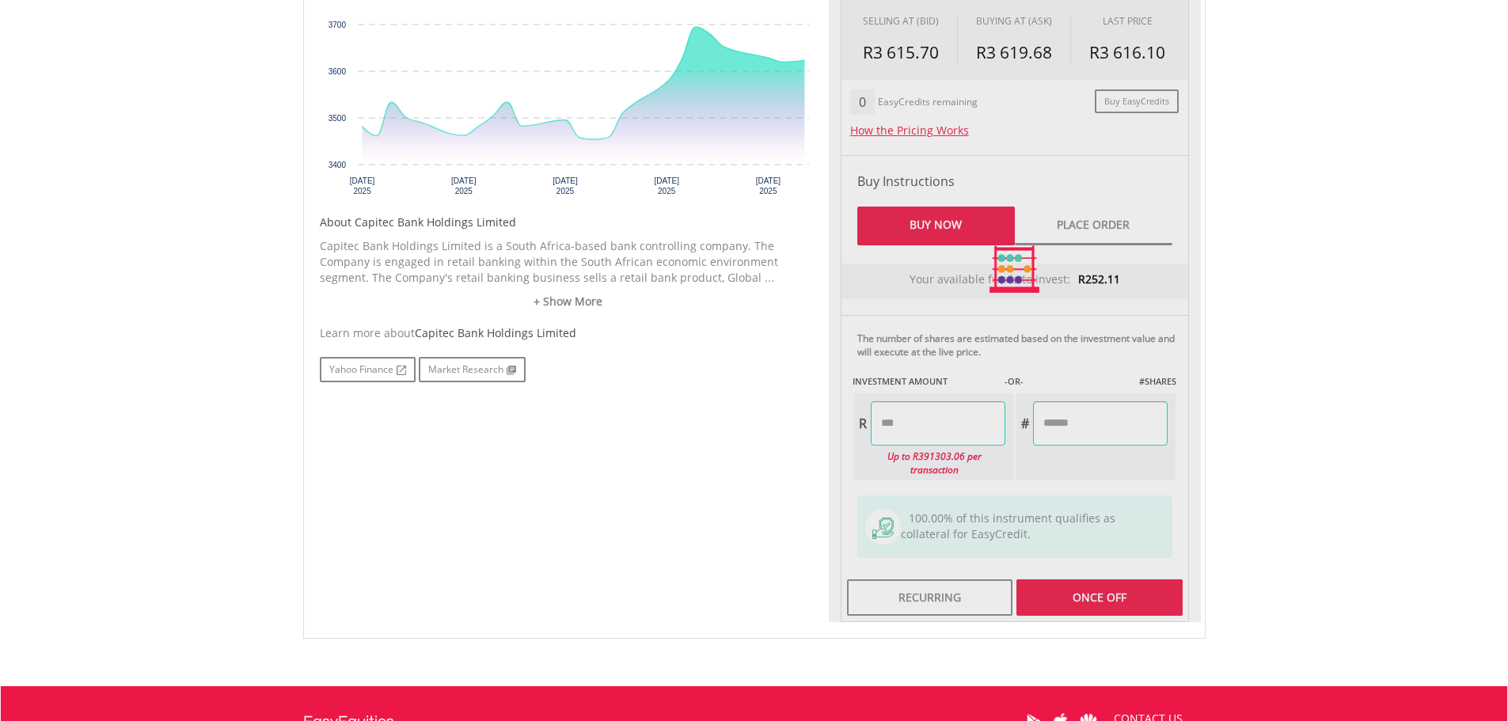
type input "*****"
type input "******"
click at [1310, 453] on body "My Investments Invest Now New Listings Sell My Recurring Investments Pending Or…" at bounding box center [754, 148] width 1508 height 1562
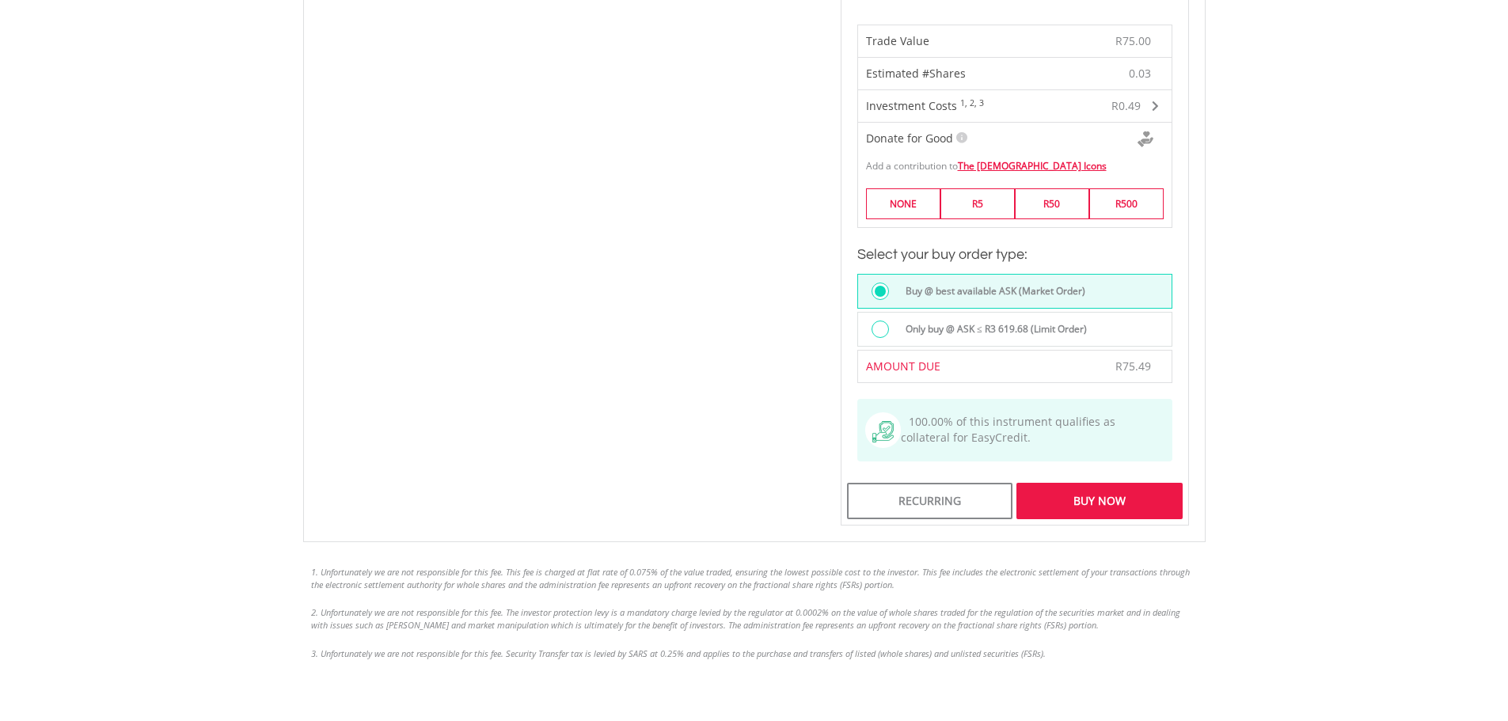
scroll to position [1131, 0]
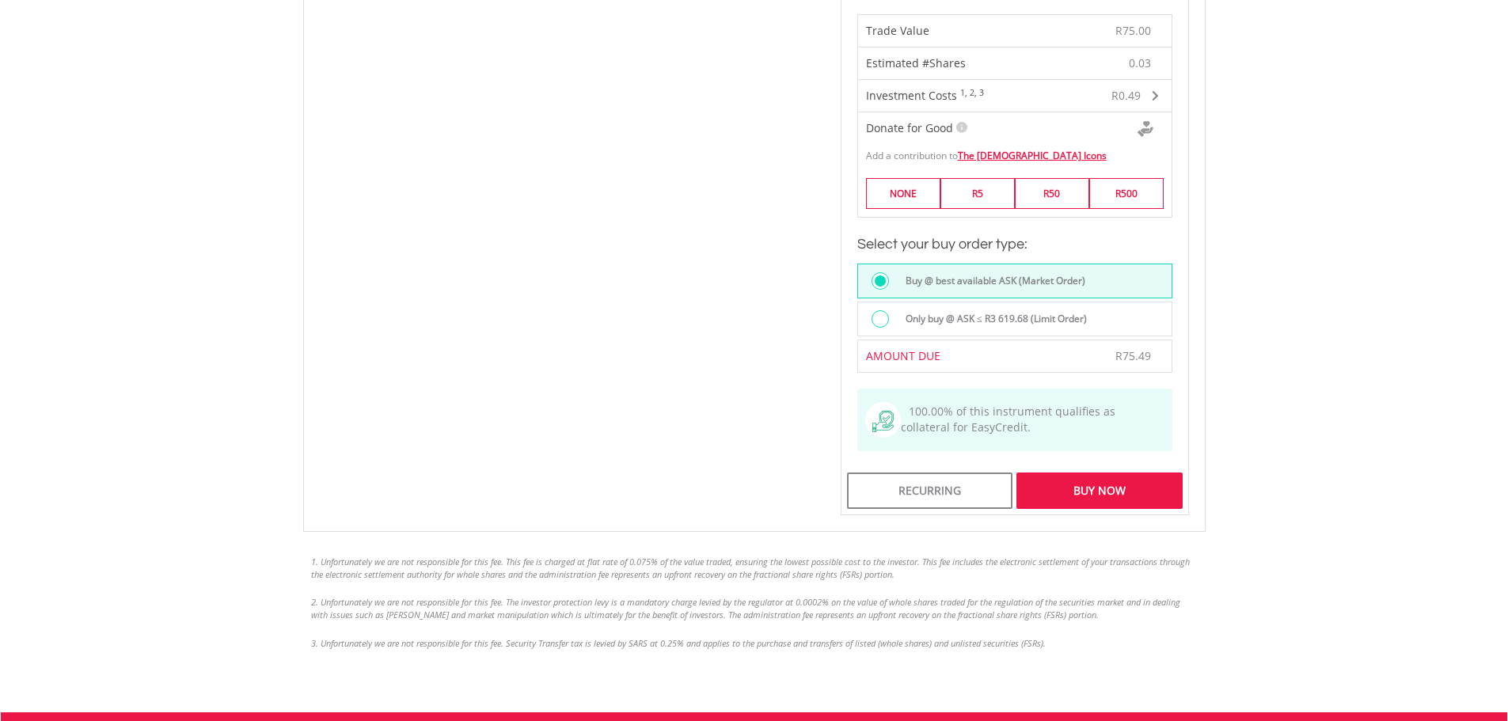
click at [1127, 473] on div "Buy Now" at bounding box center [1099, 491] width 165 height 36
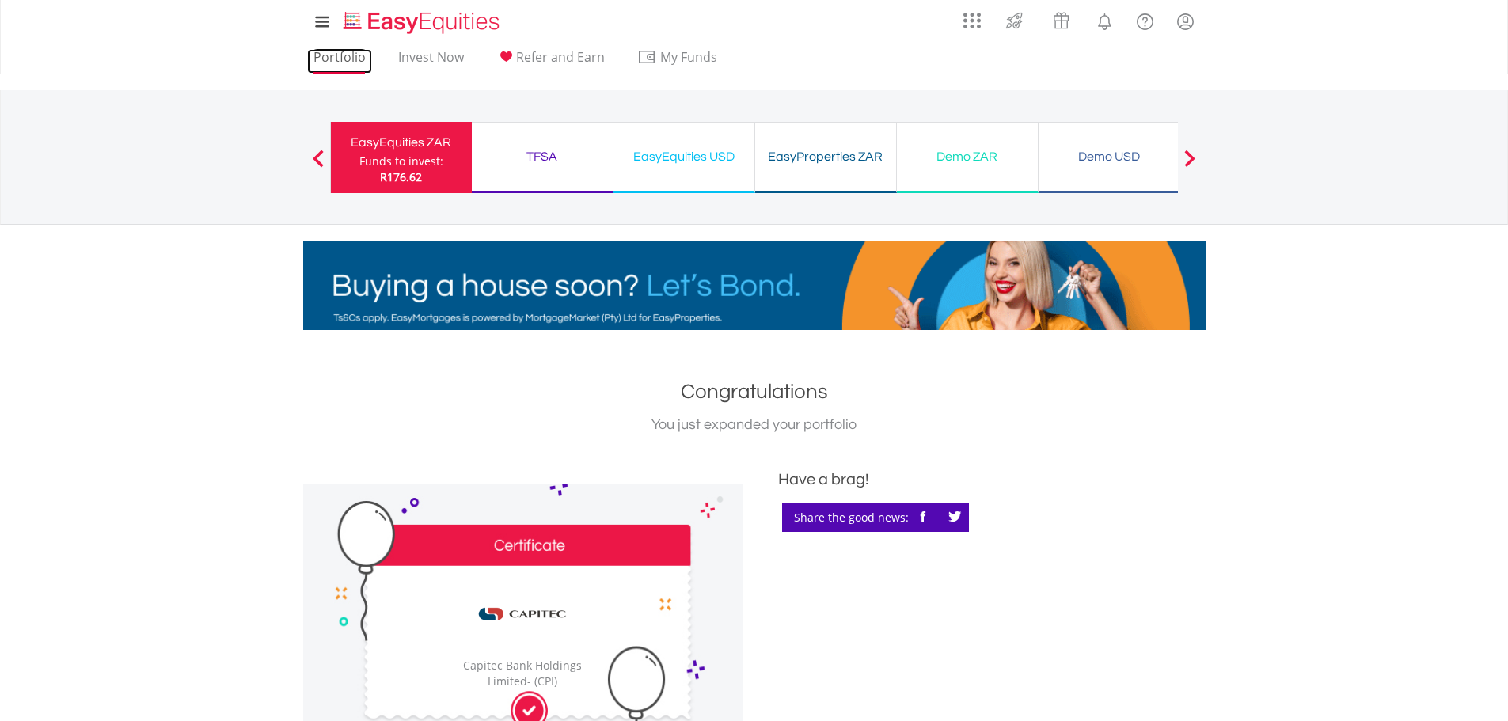
click at [324, 59] on link "Portfolio" at bounding box center [339, 61] width 65 height 25
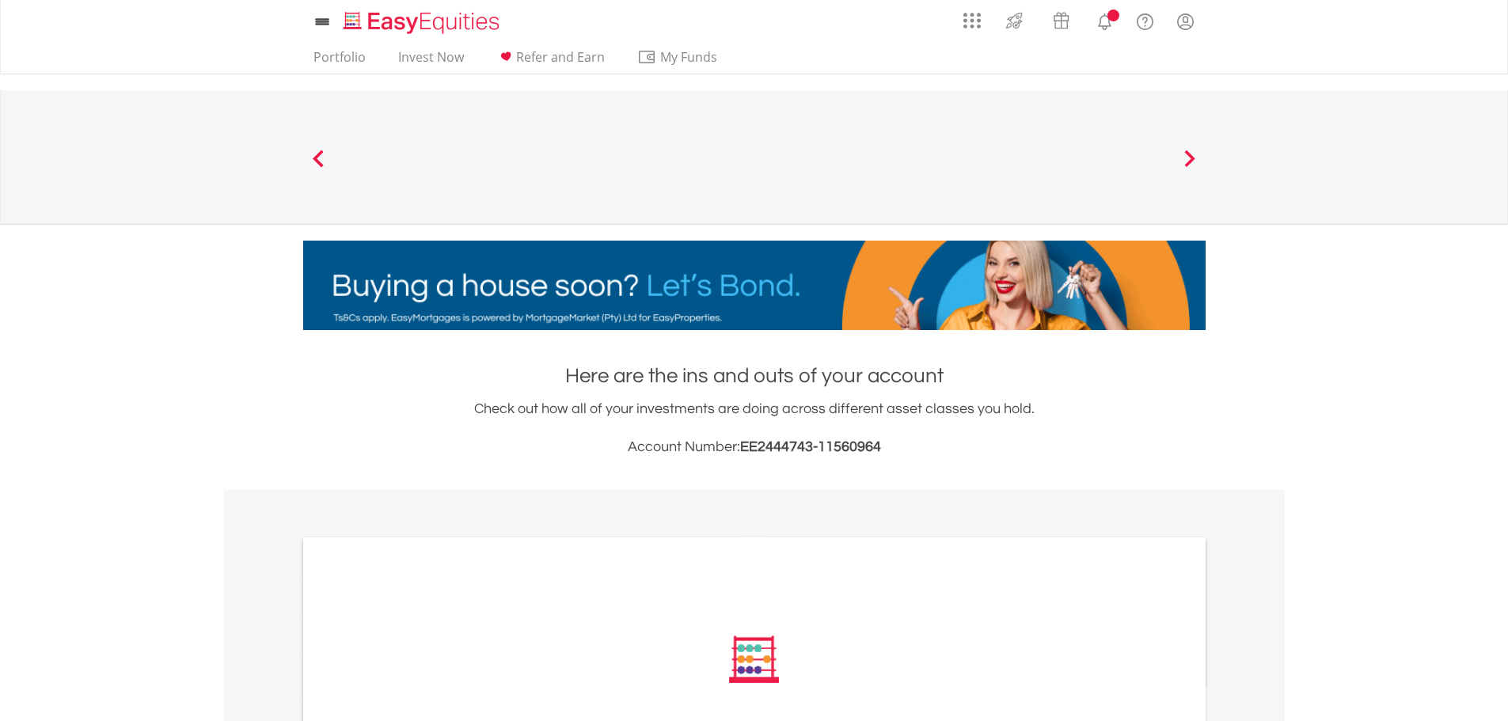
click at [1333, 21] on nav "My Investments Invest Now New Listings Sell My Recurring Investments Pending Or…" at bounding box center [754, 37] width 1508 height 74
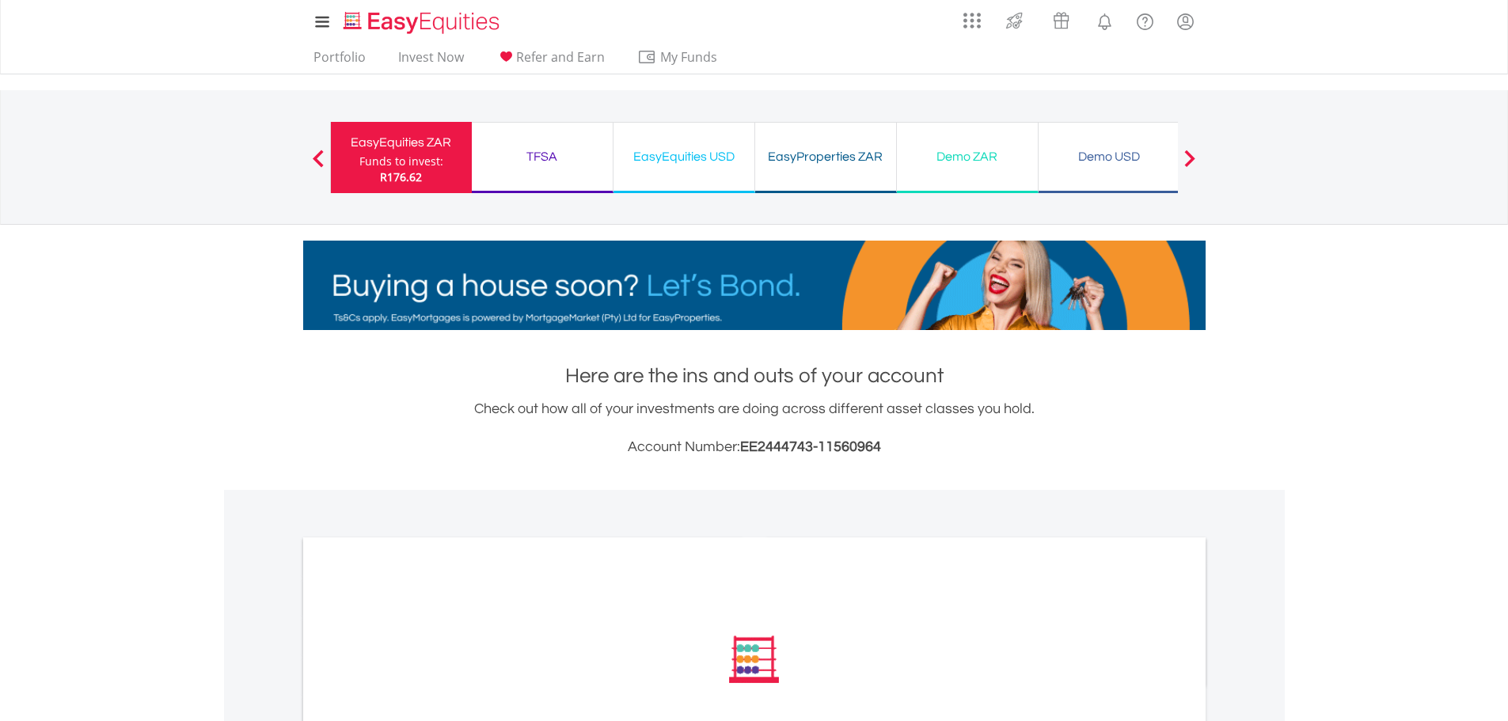
click at [1329, 43] on nav "My Investments Invest Now New Listings Sell My Recurring Investments Pending Or…" at bounding box center [754, 37] width 1508 height 74
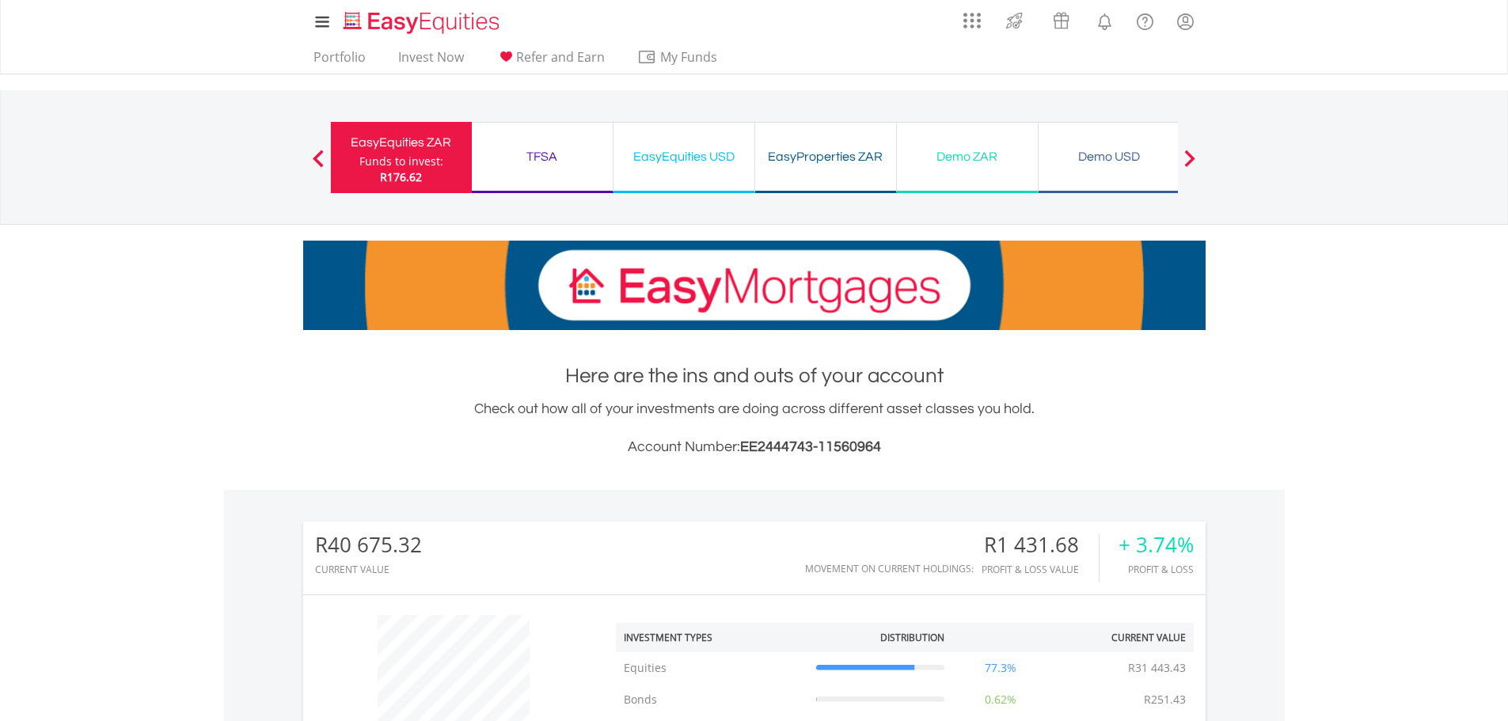
scroll to position [152, 301]
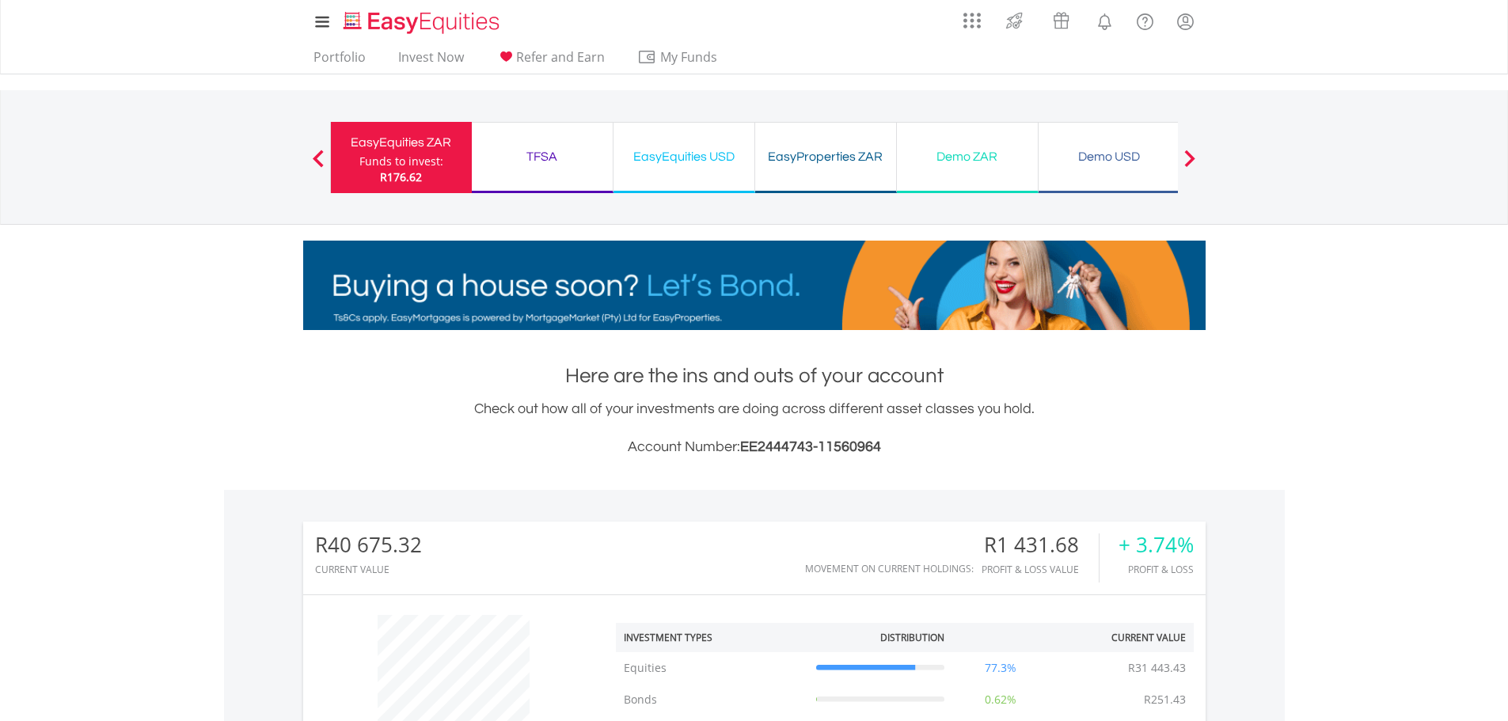
click at [1366, 51] on nav "My Investments Invest Now New Listings Sell My Recurring Investments Pending Or…" at bounding box center [754, 37] width 1508 height 74
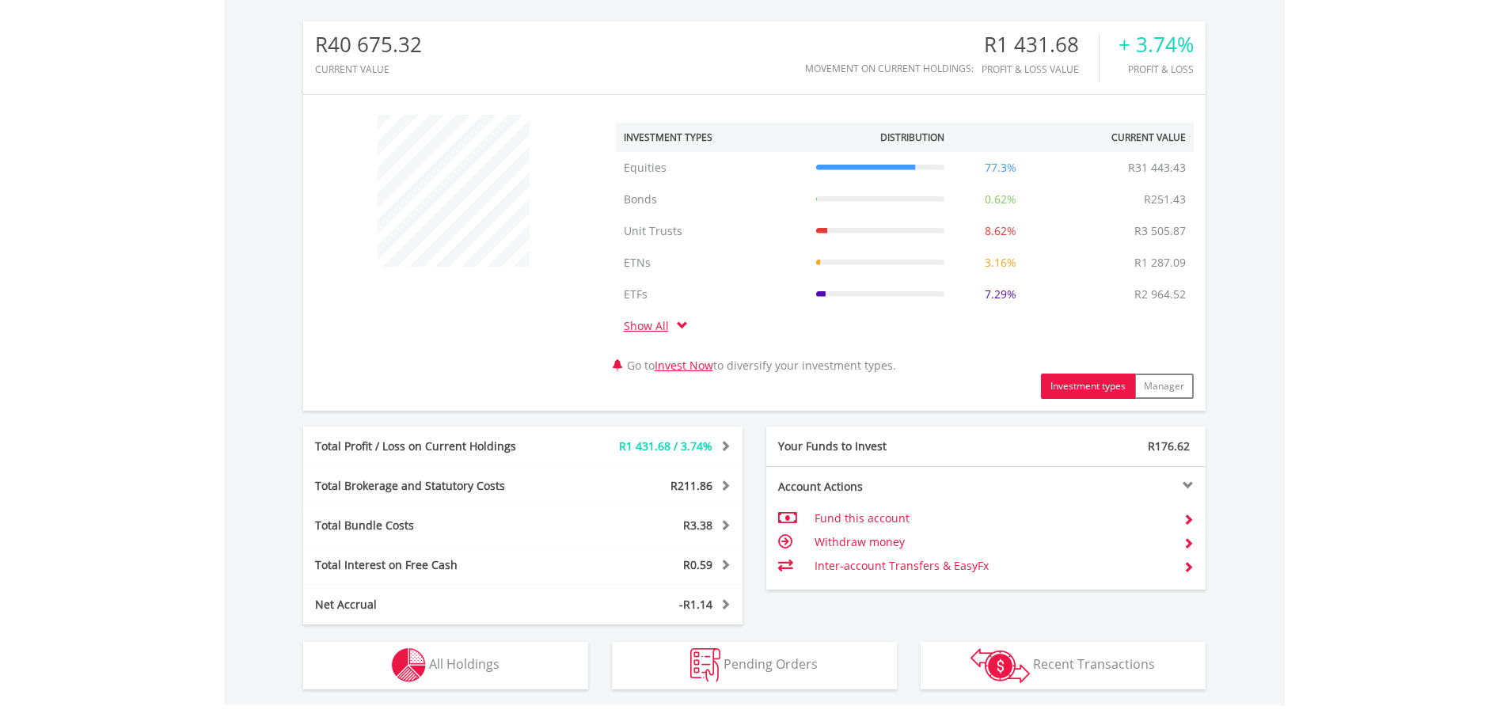
scroll to position [745, 0]
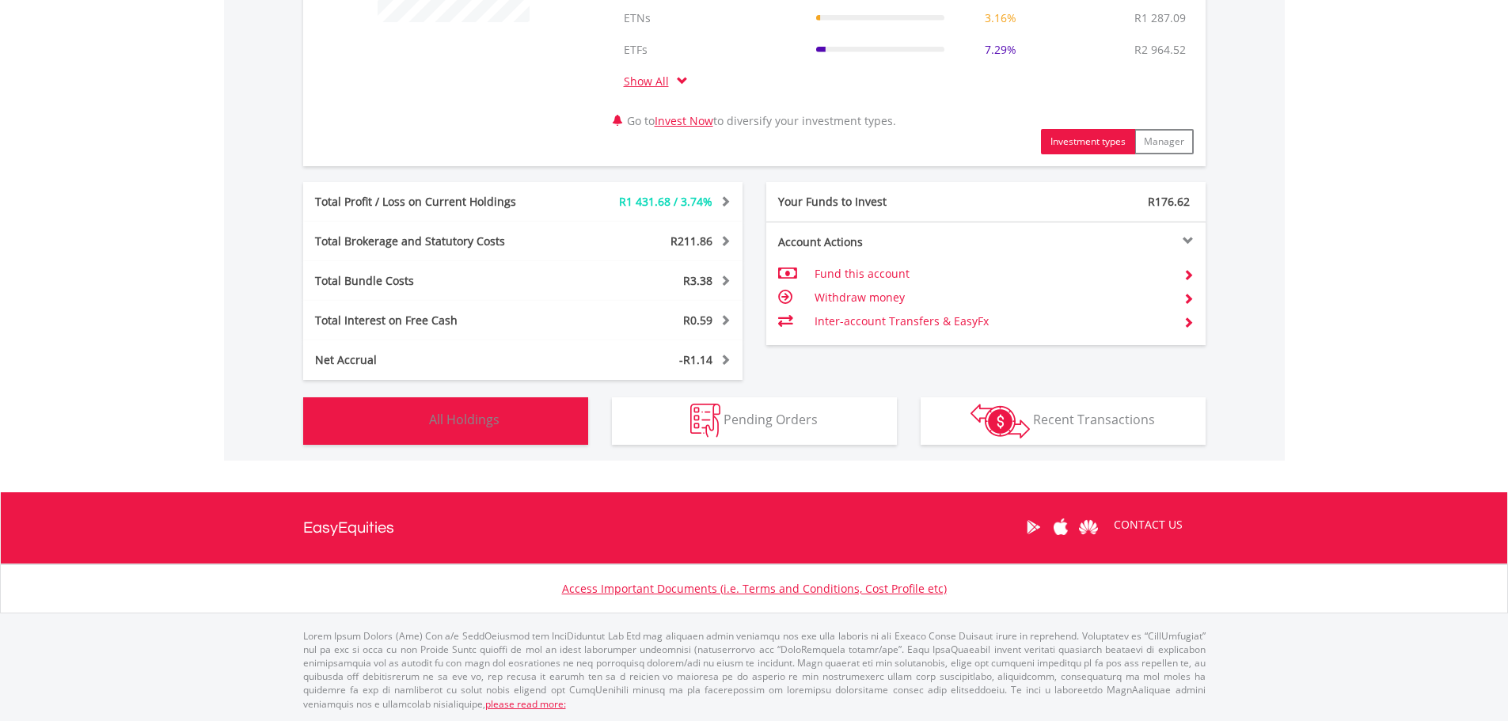
click at [454, 416] on span "All Holdings" at bounding box center [464, 419] width 70 height 17
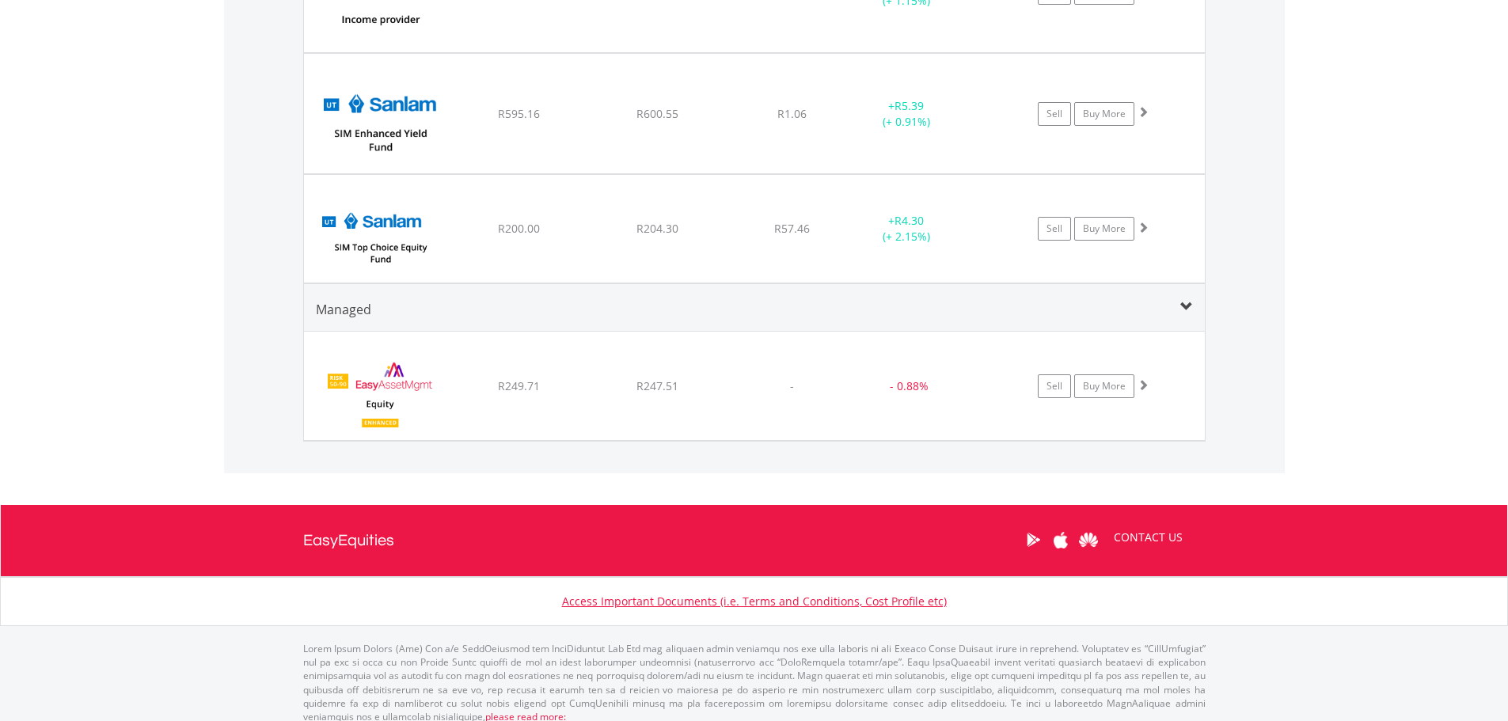
scroll to position [6692, 0]
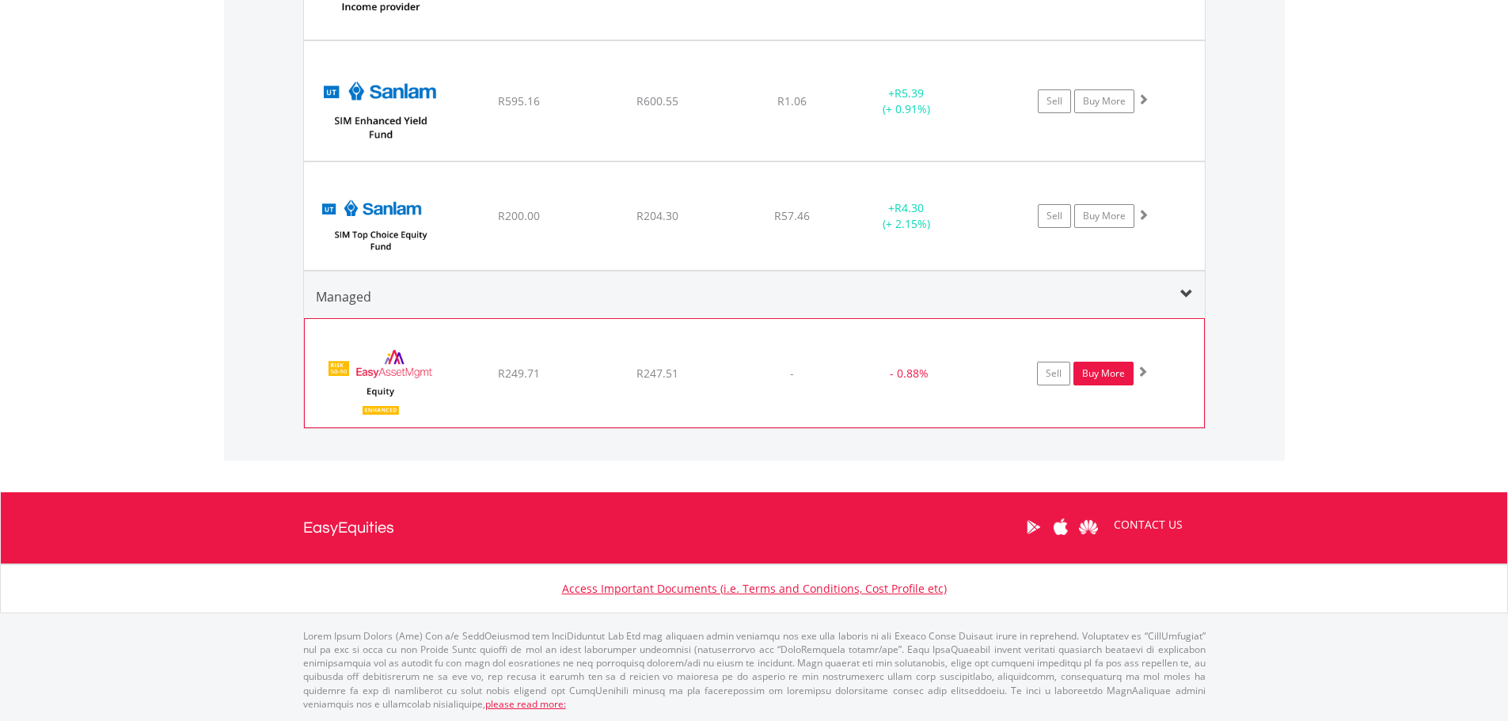
click at [1104, 378] on link "Buy More" at bounding box center [1104, 374] width 60 height 24
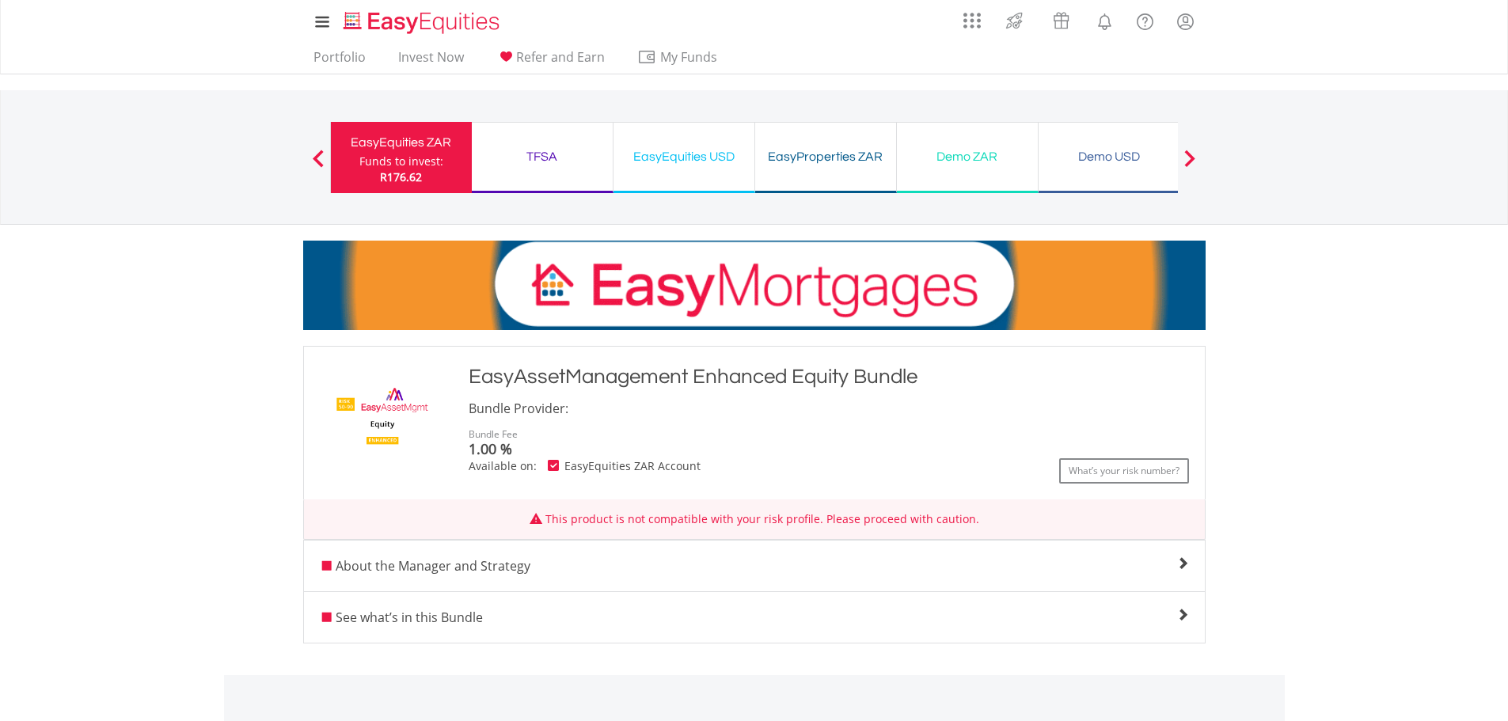
click at [1318, 316] on div "My Investments Invest Now New Listings Sell My Recurring Investments Pending Or…" at bounding box center [754, 165] width 1508 height 330
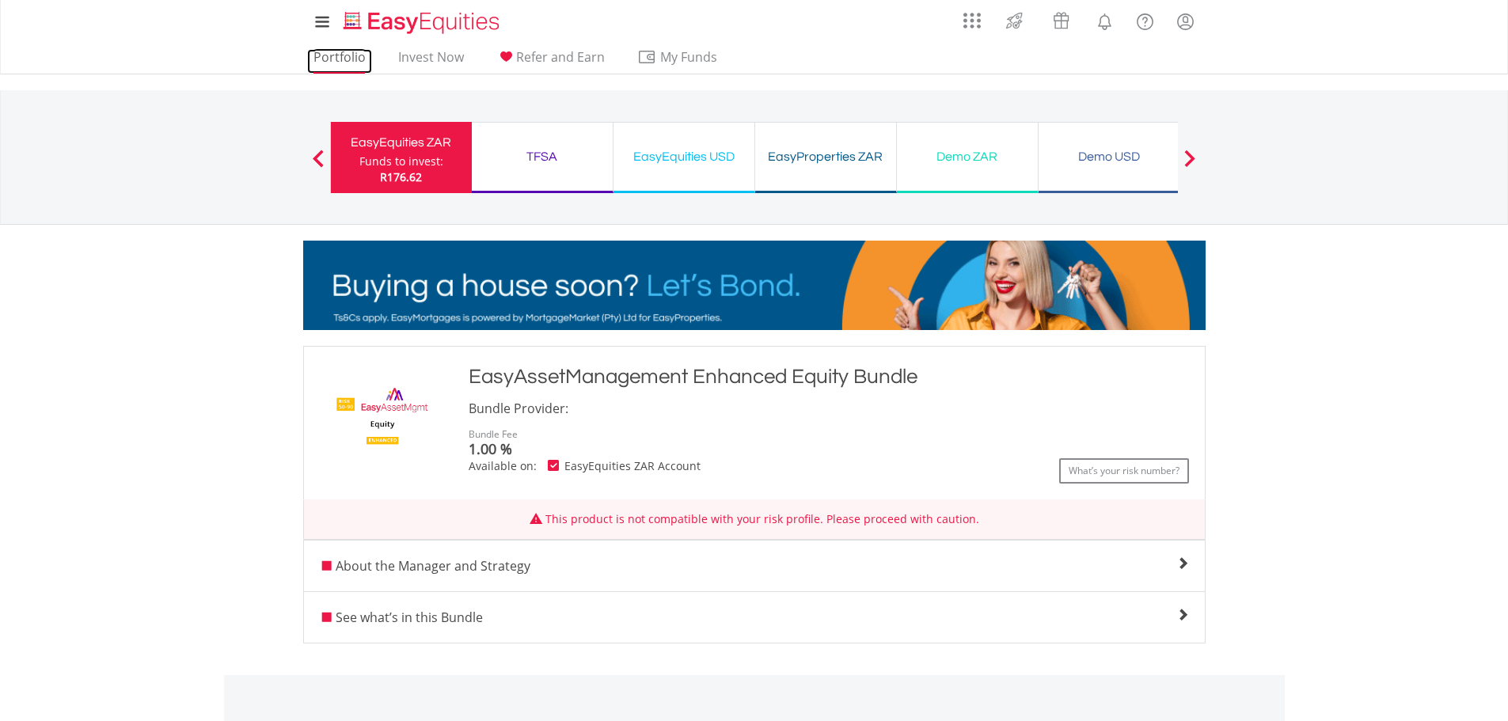
click at [340, 49] on link "Portfolio" at bounding box center [339, 61] width 65 height 25
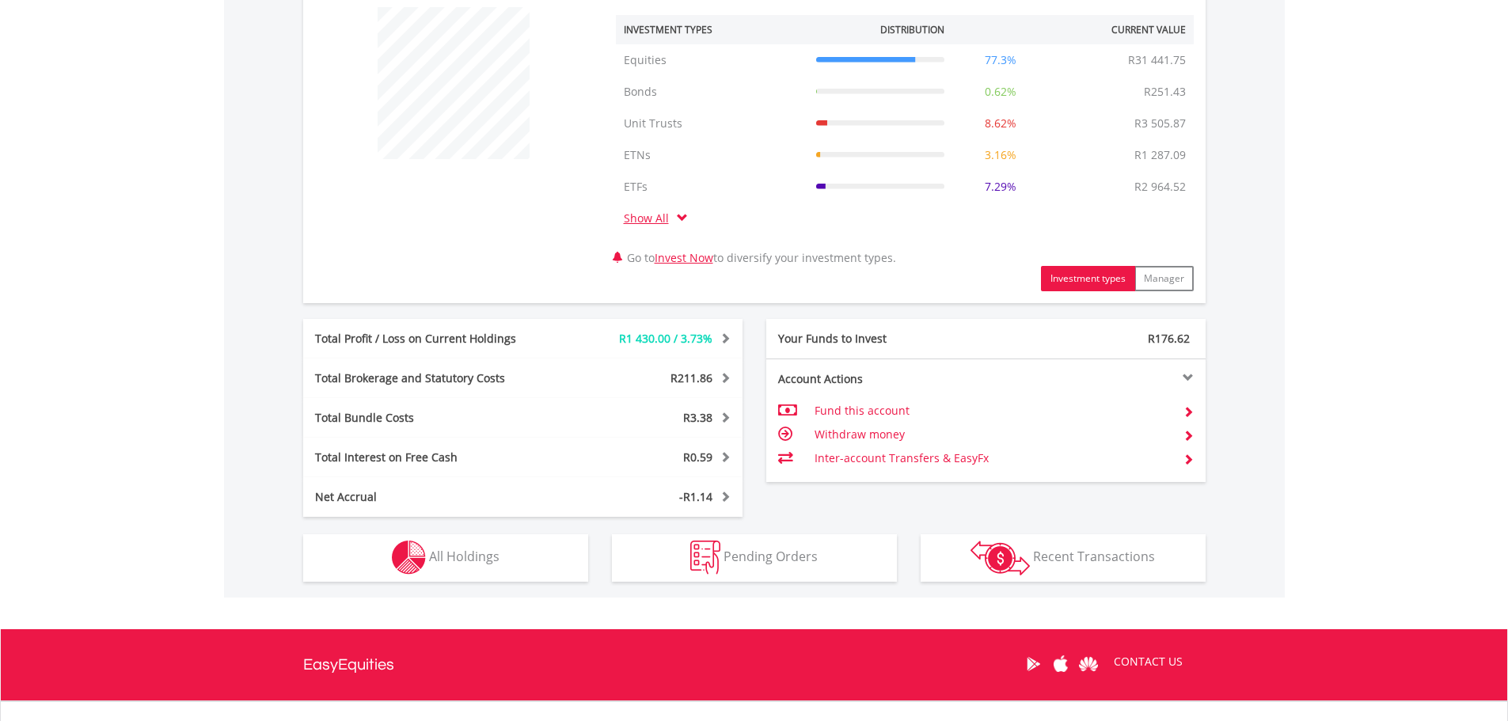
scroll to position [633, 0]
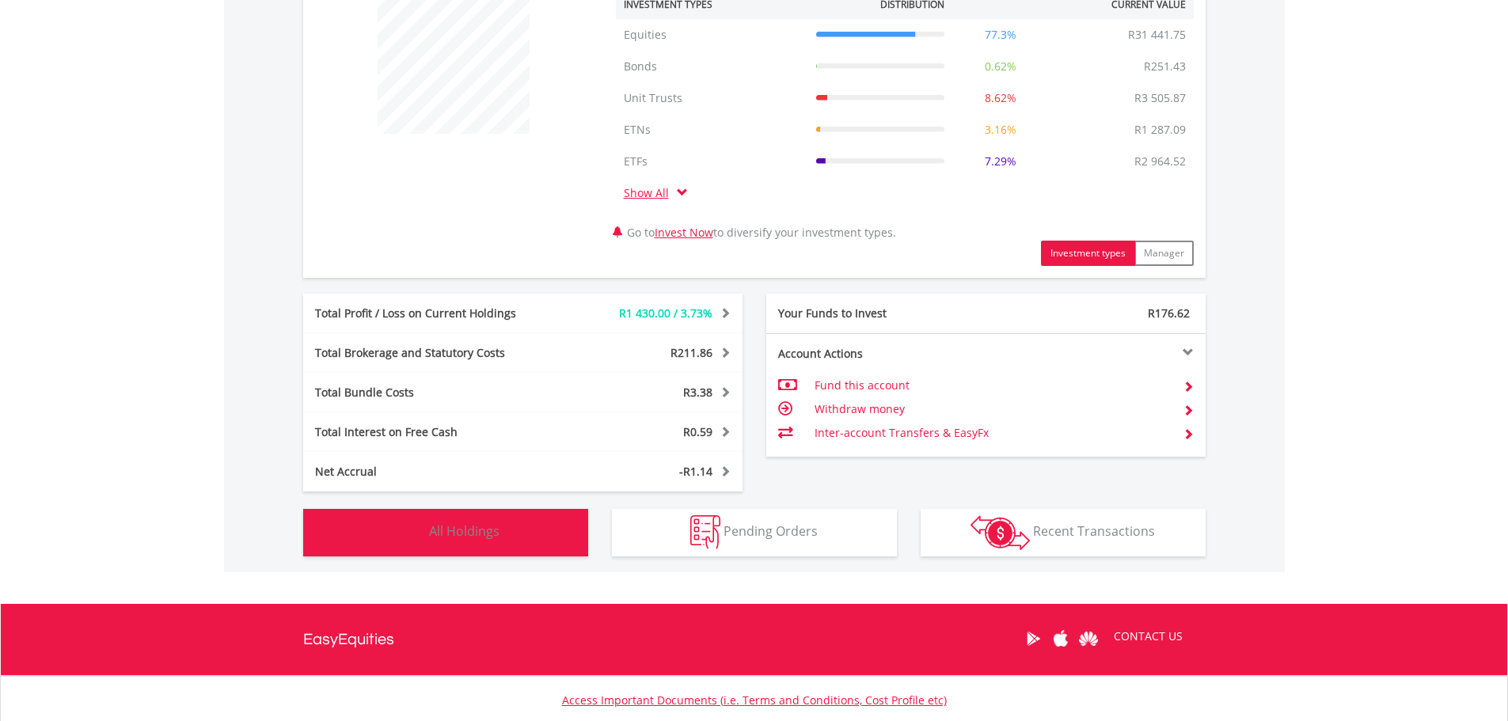
click at [424, 530] on img "button" at bounding box center [409, 532] width 34 height 34
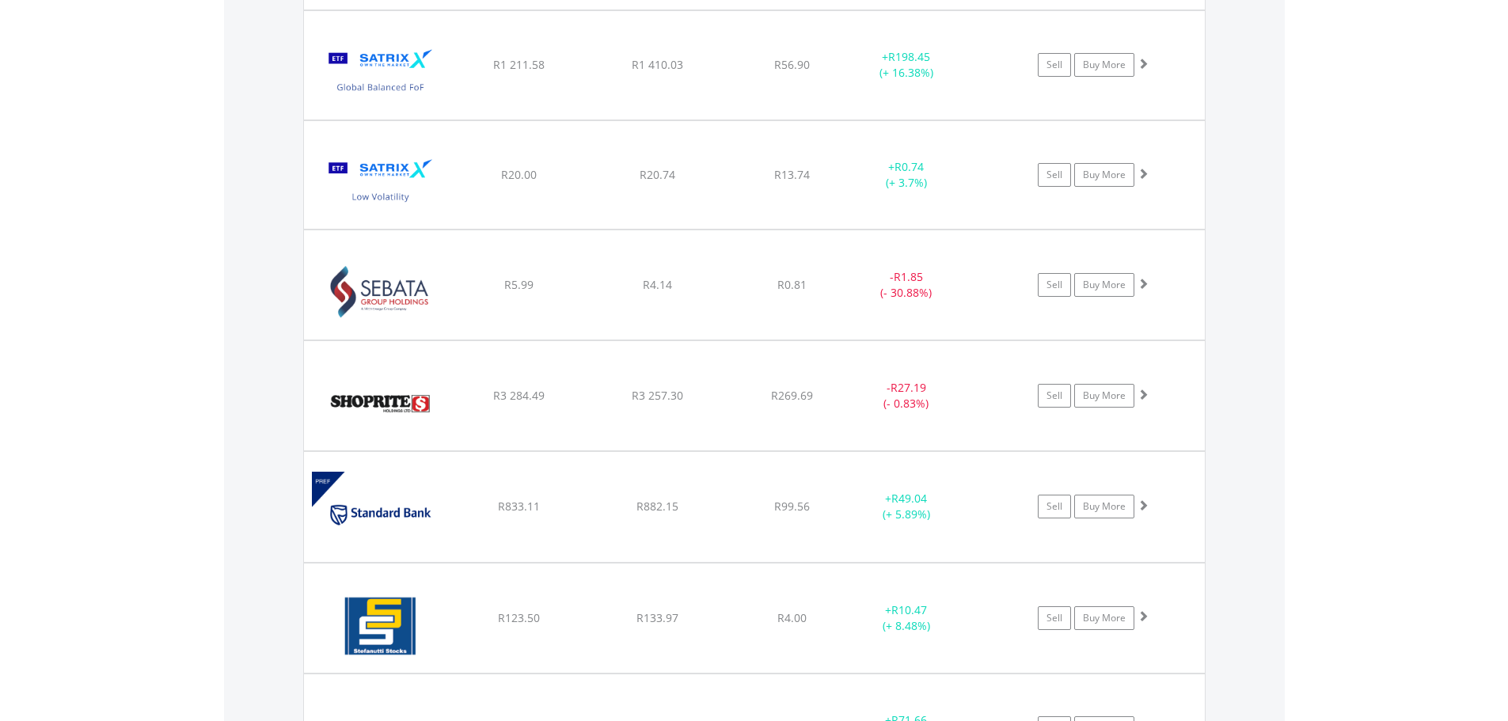
scroll to position [4880, 0]
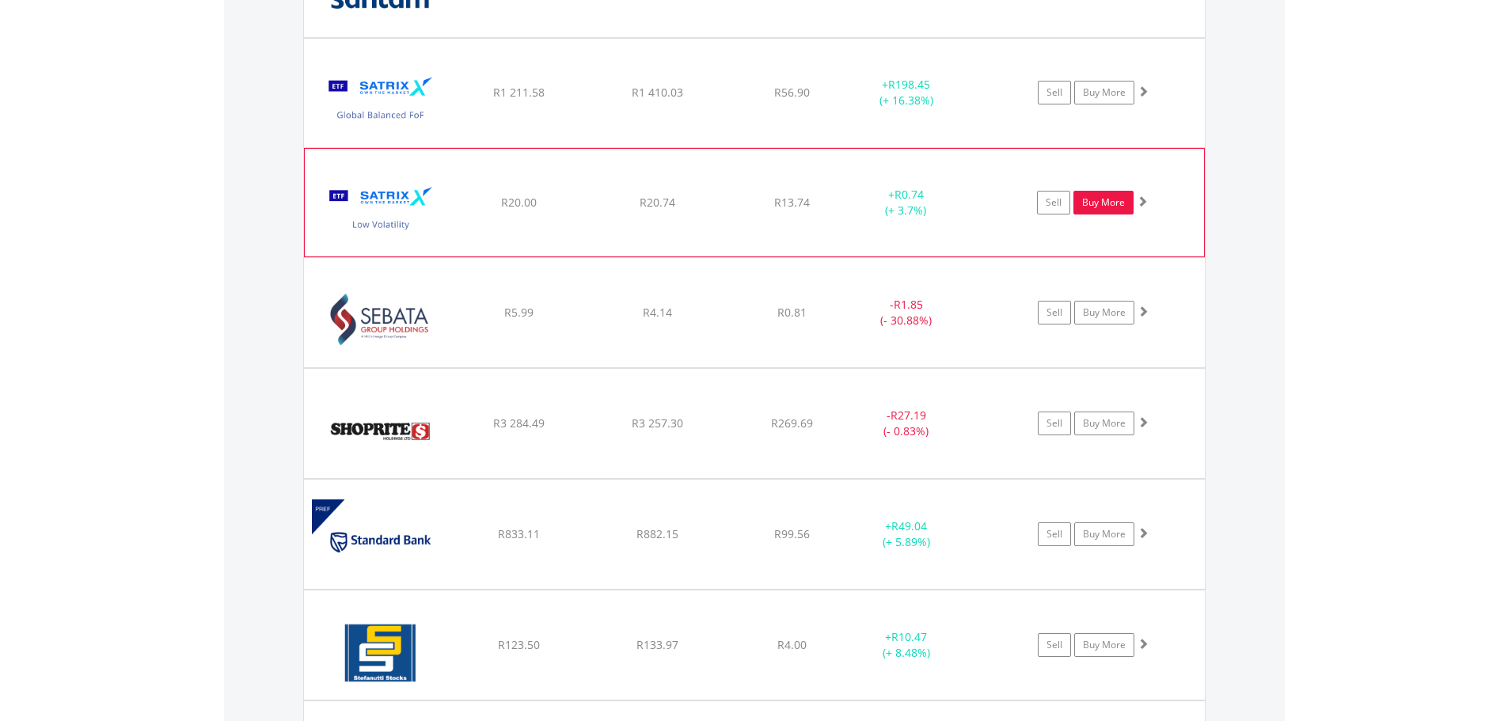
click at [1104, 205] on link "Buy More" at bounding box center [1104, 203] width 60 height 24
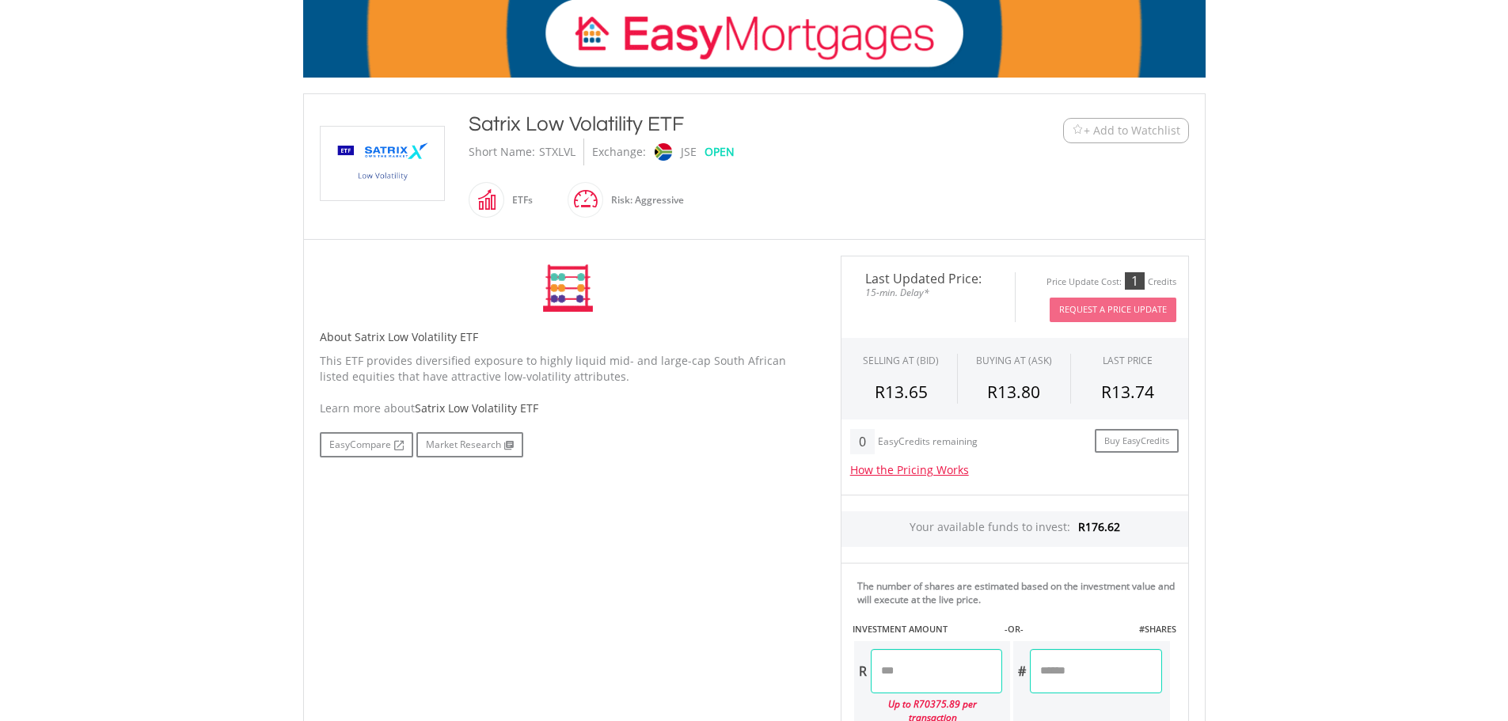
scroll to position [396, 0]
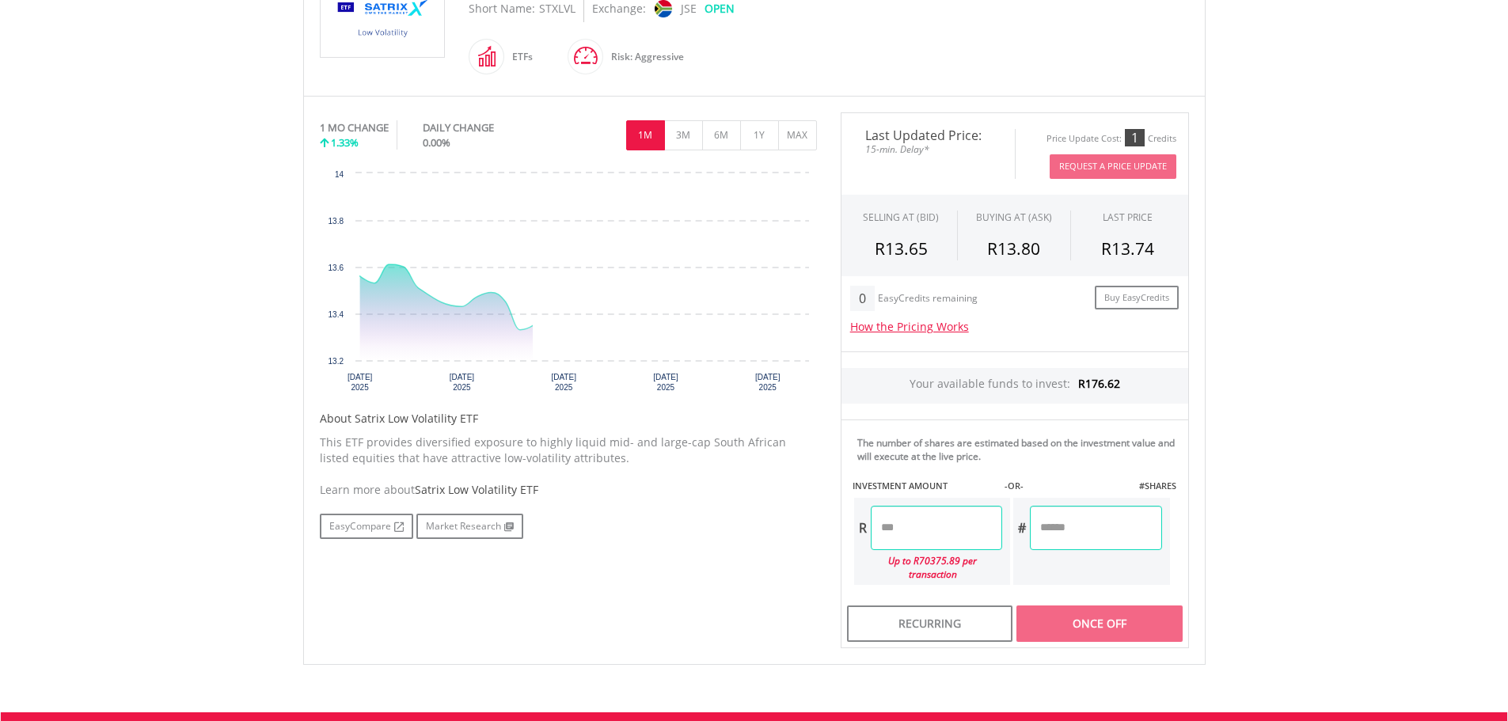
click at [952, 533] on input "number" at bounding box center [936, 528] width 131 height 44
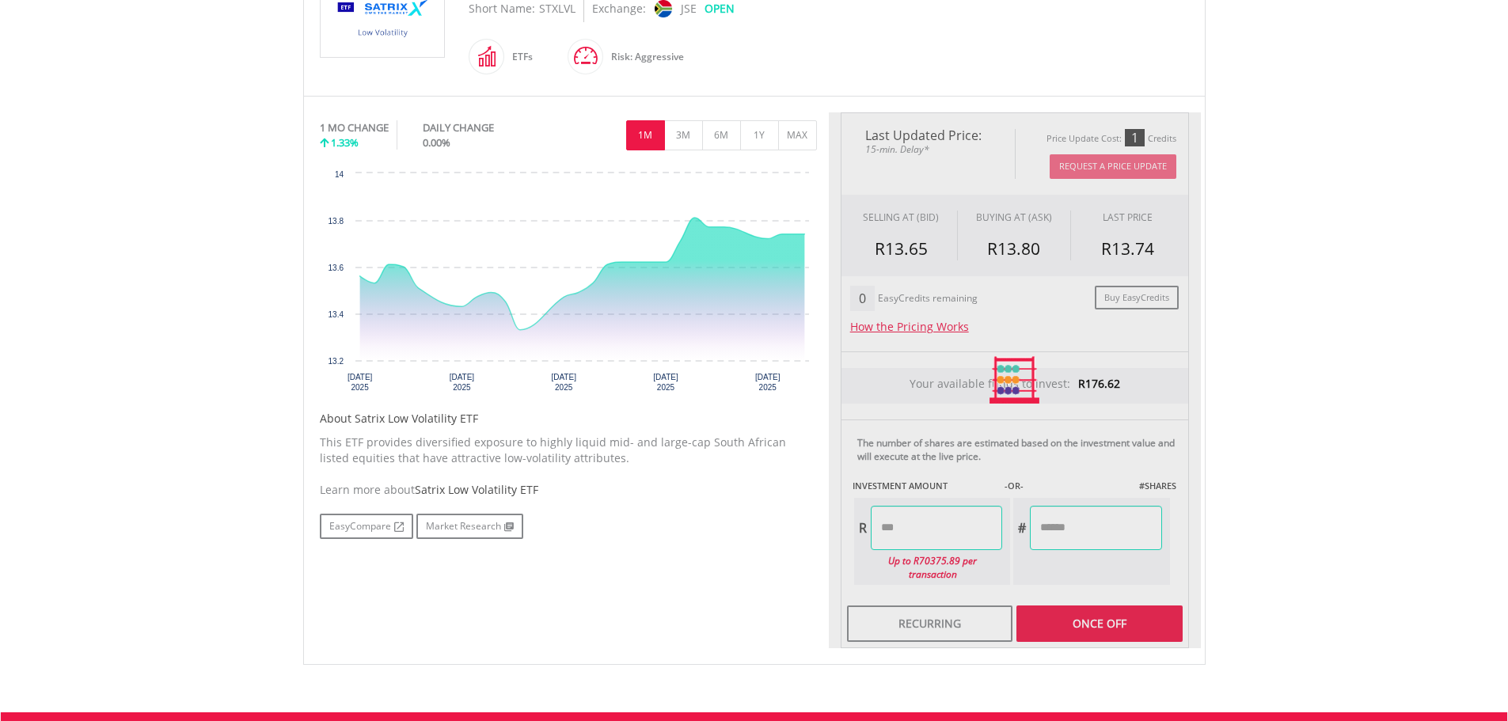
type input "*****"
type input "******"
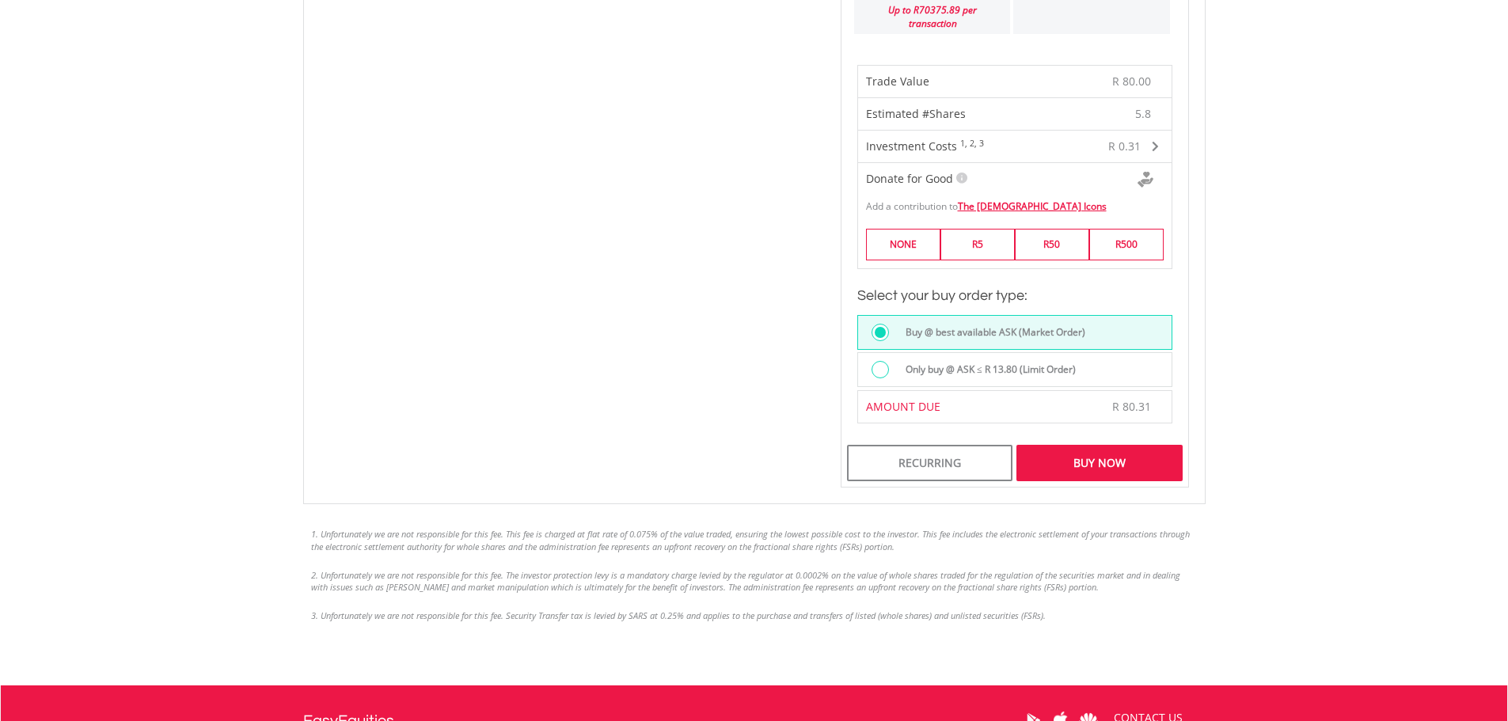
scroll to position [950, 0]
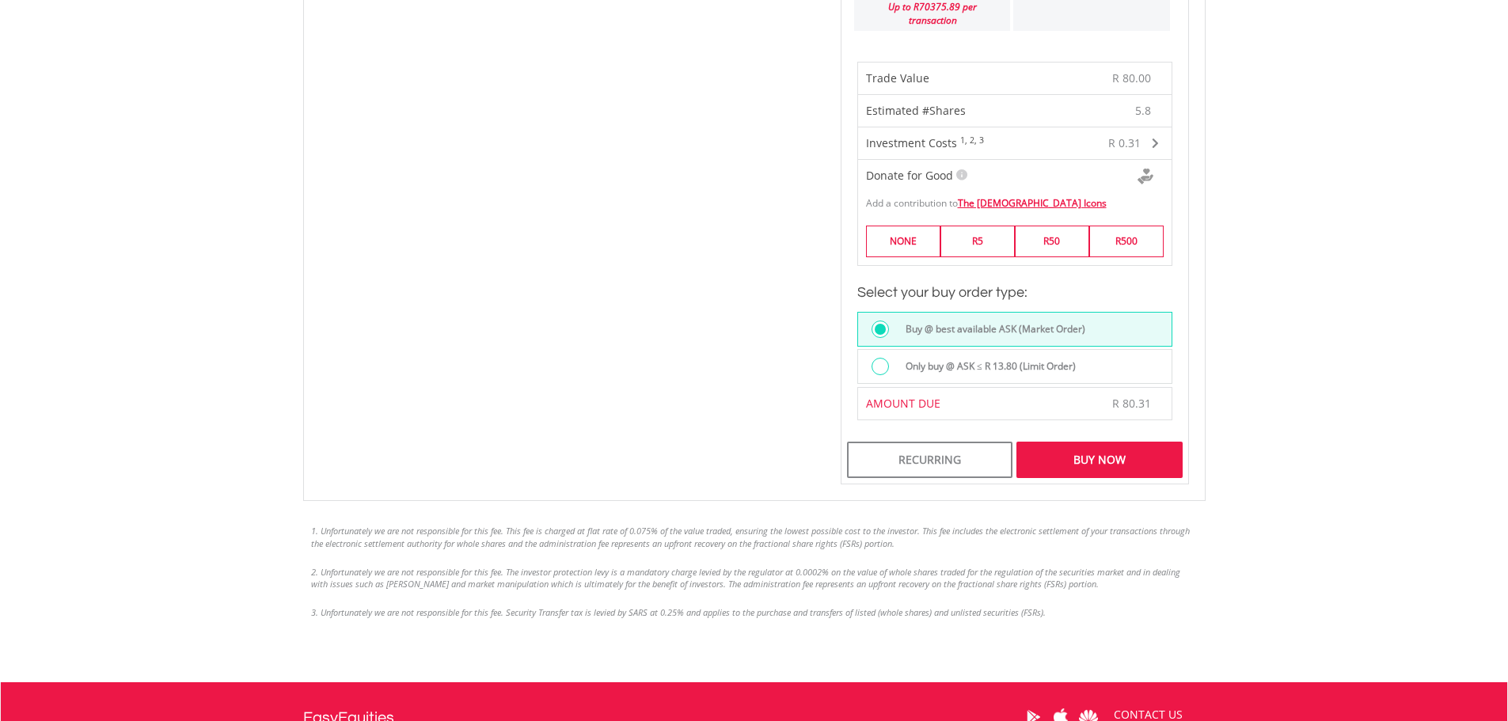
click at [1131, 442] on div "Buy Now" at bounding box center [1099, 460] width 165 height 36
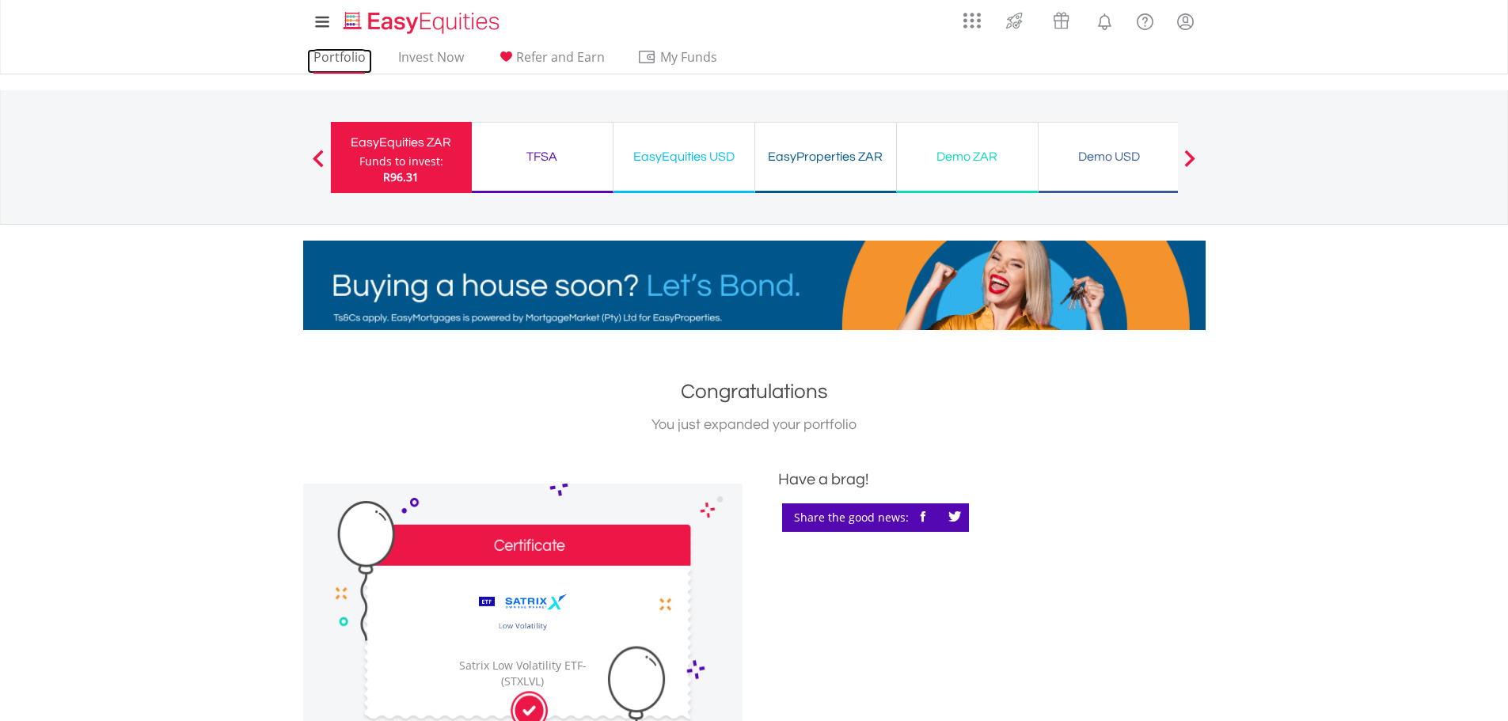
click at [325, 53] on link "Portfolio" at bounding box center [339, 61] width 65 height 25
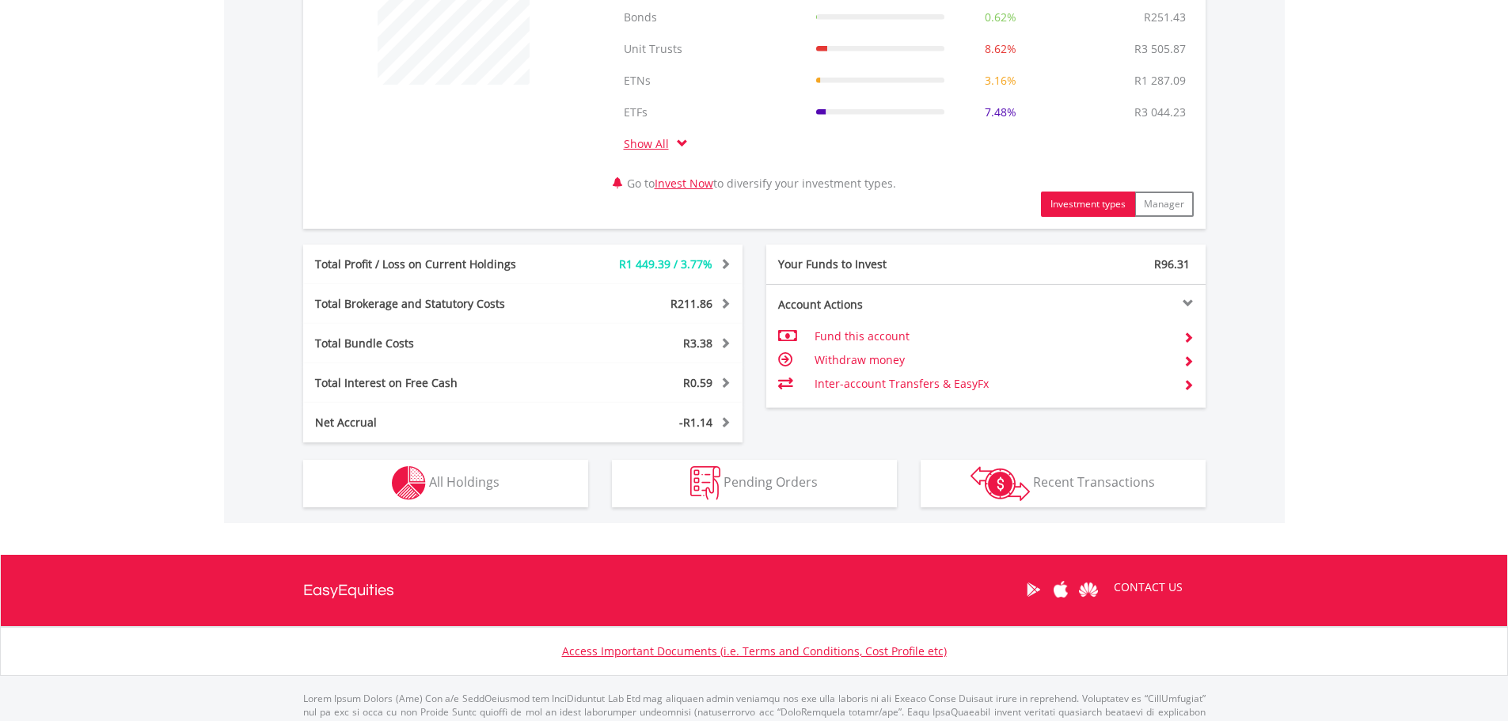
scroll to position [713, 0]
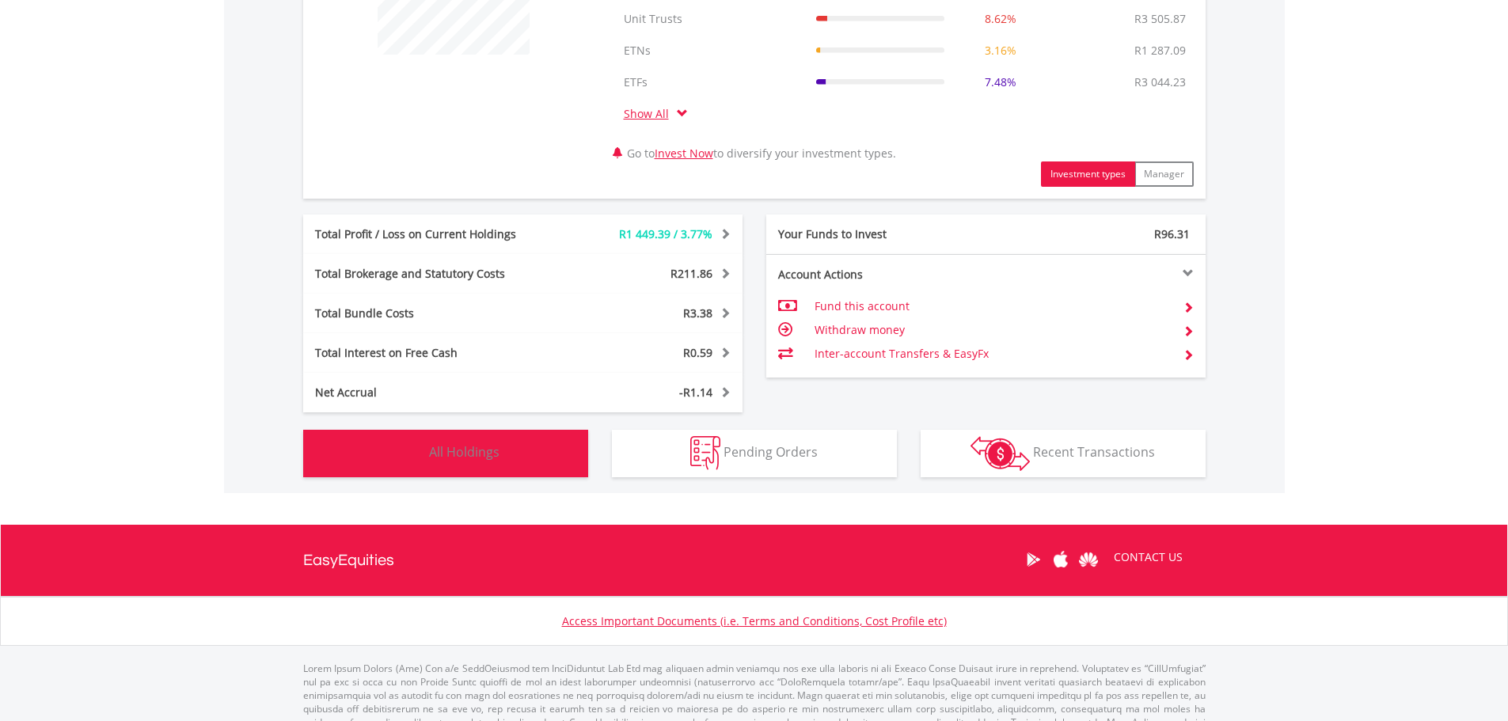
click at [459, 455] on span "All Holdings" at bounding box center [464, 451] width 70 height 17
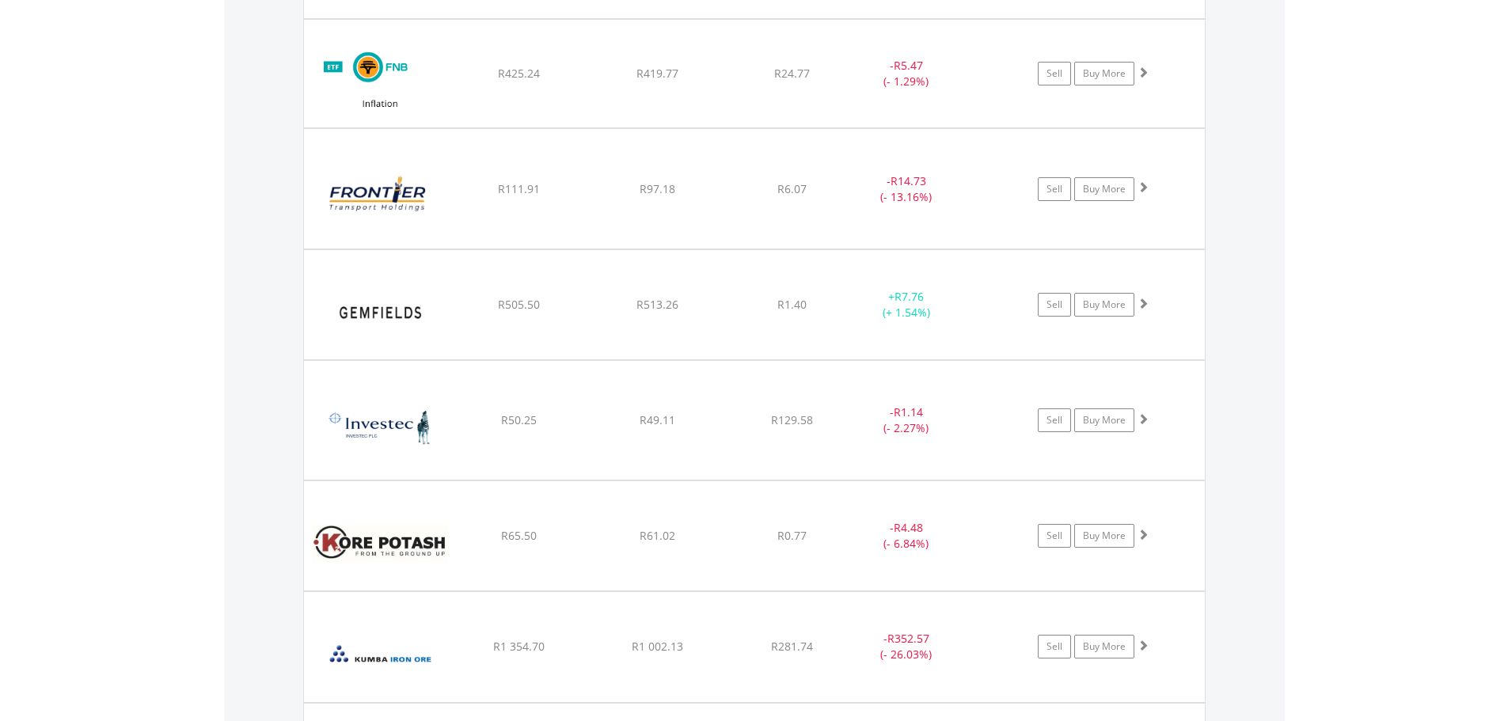
scroll to position [2979, 0]
click at [1099, 420] on link "Buy More" at bounding box center [1104, 417] width 60 height 24
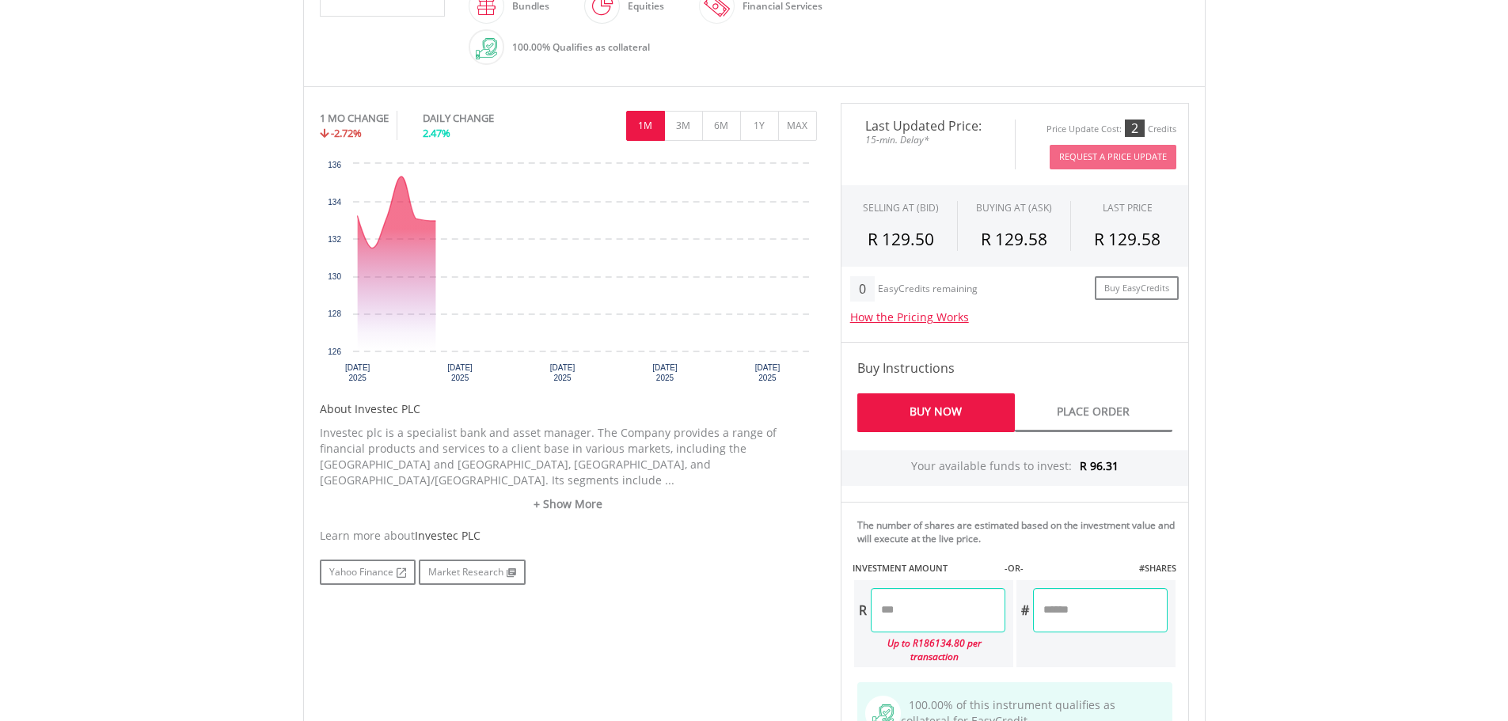
scroll to position [475, 0]
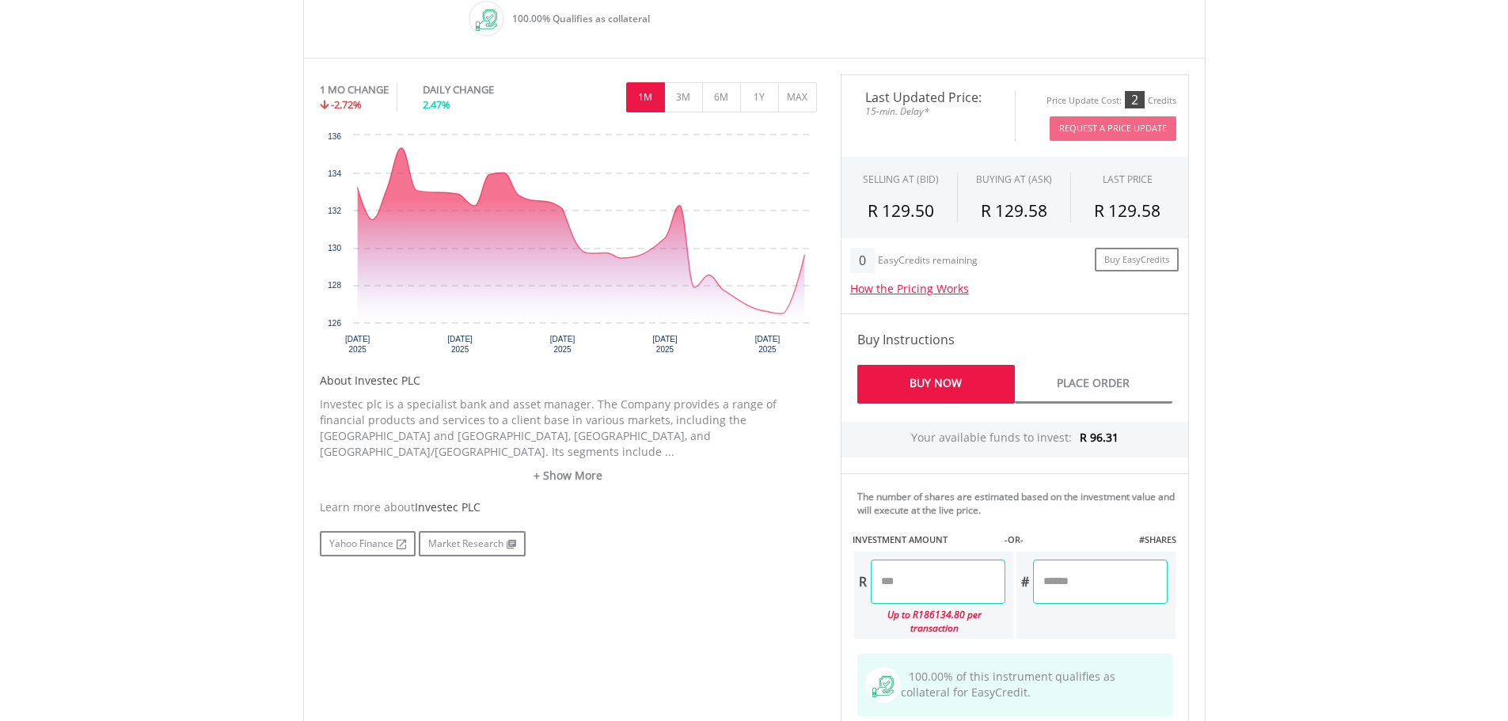
click at [953, 586] on input "number" at bounding box center [938, 582] width 135 height 44
click at [756, 99] on button "1Y" at bounding box center [759, 97] width 39 height 30
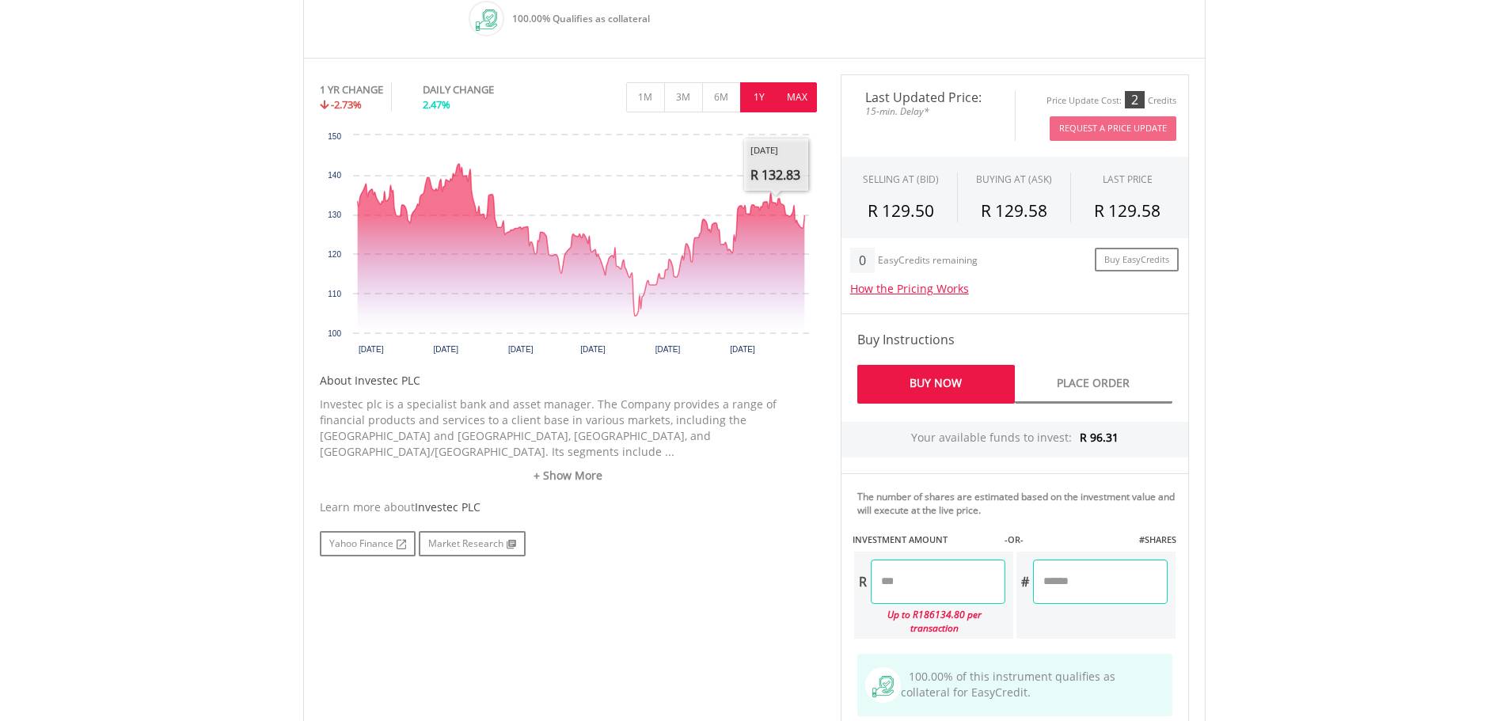
click at [798, 96] on button "MAX" at bounding box center [797, 97] width 39 height 30
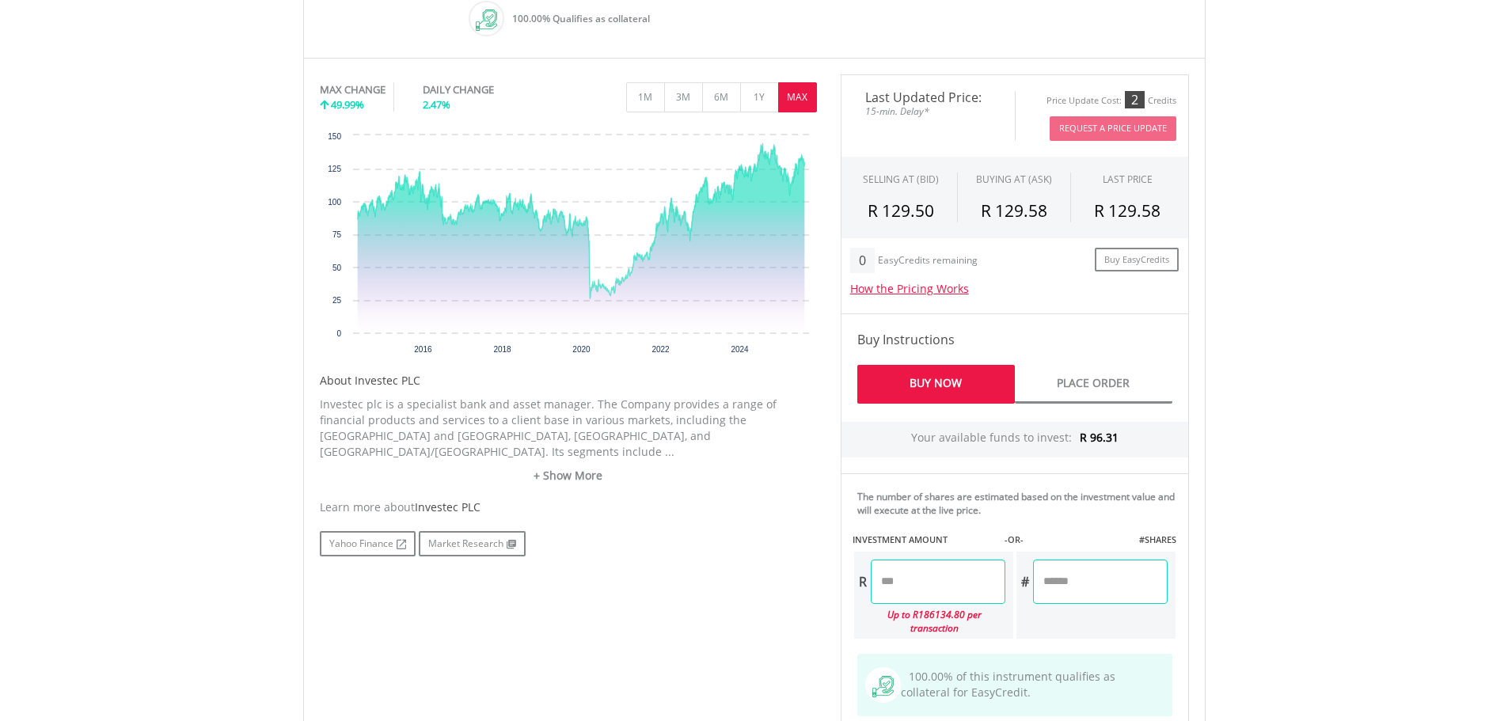
click at [927, 582] on input "number" at bounding box center [938, 582] width 135 height 44
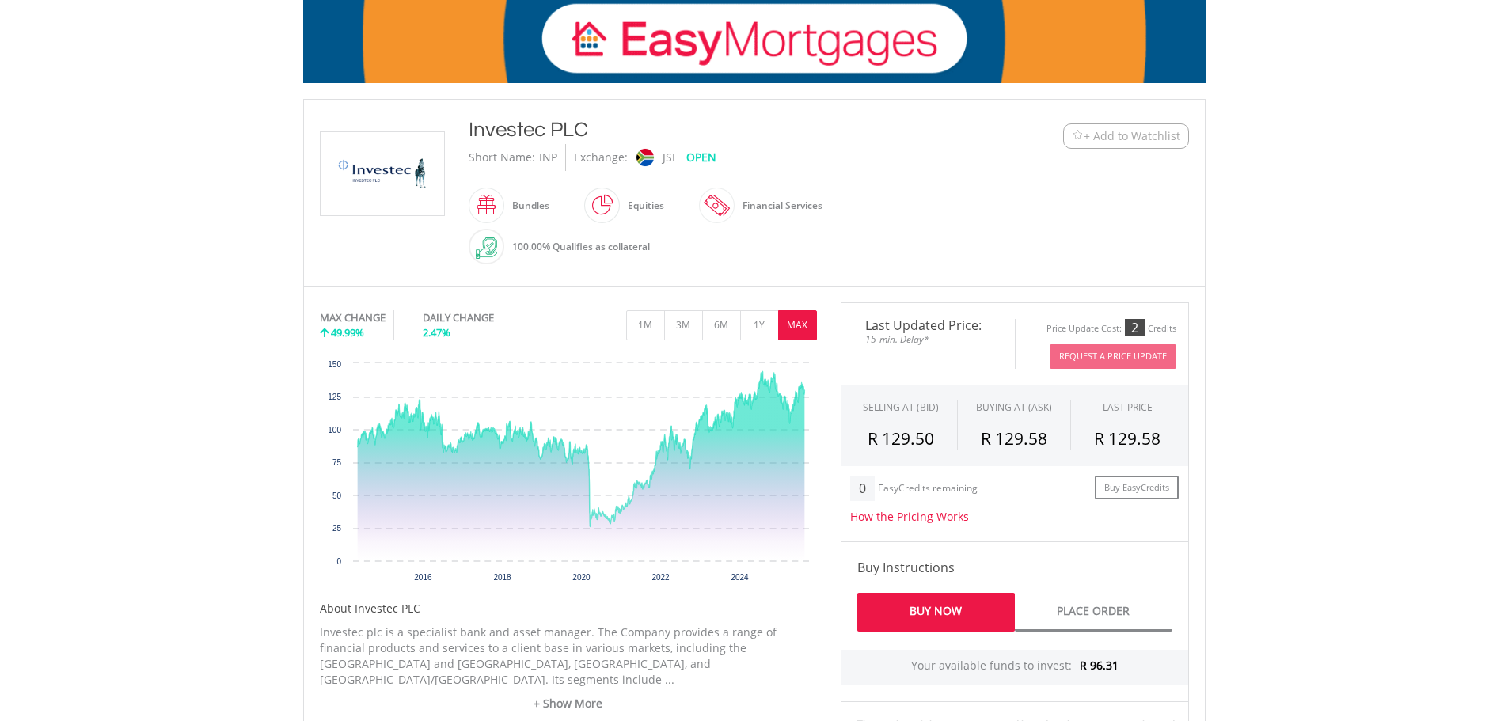
scroll to position [554, 0]
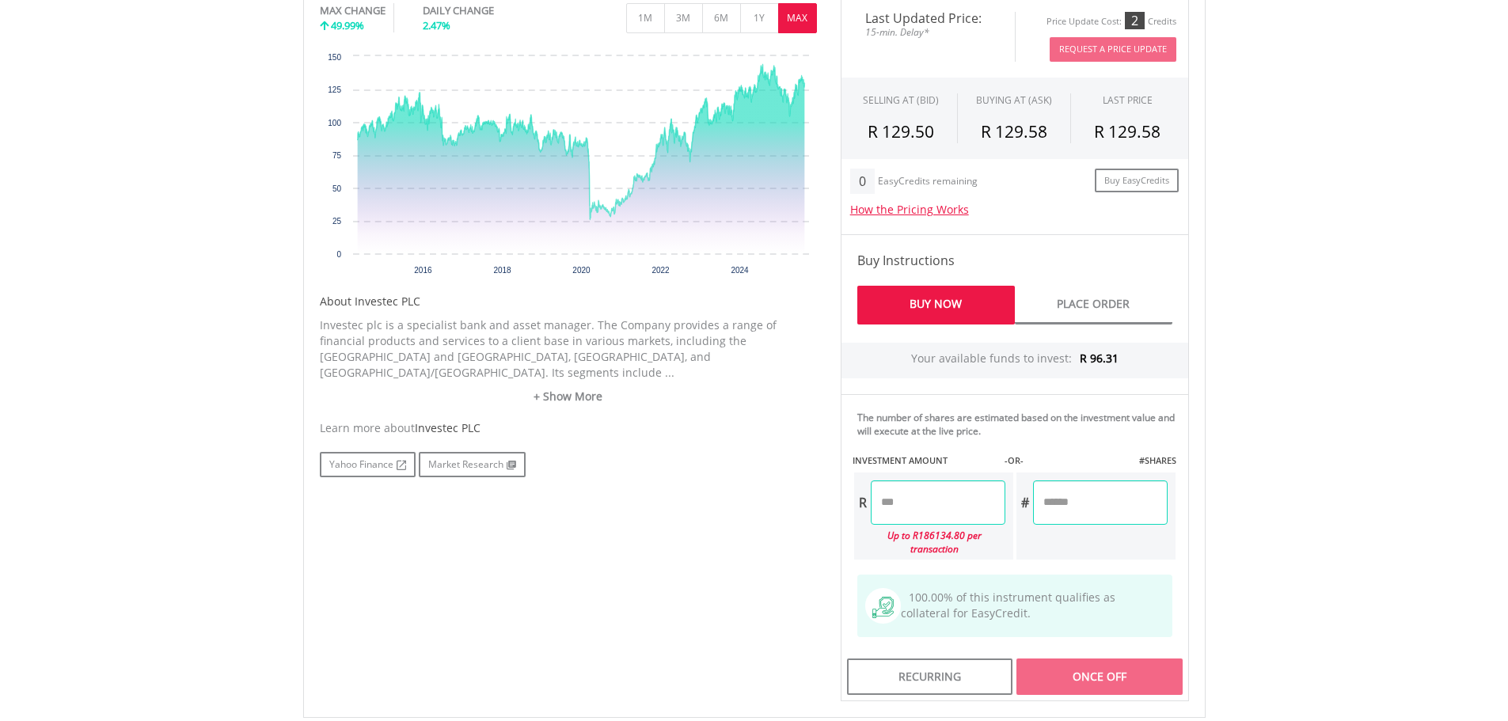
click at [916, 511] on input "number" at bounding box center [938, 503] width 135 height 44
type input "*"
type input "****"
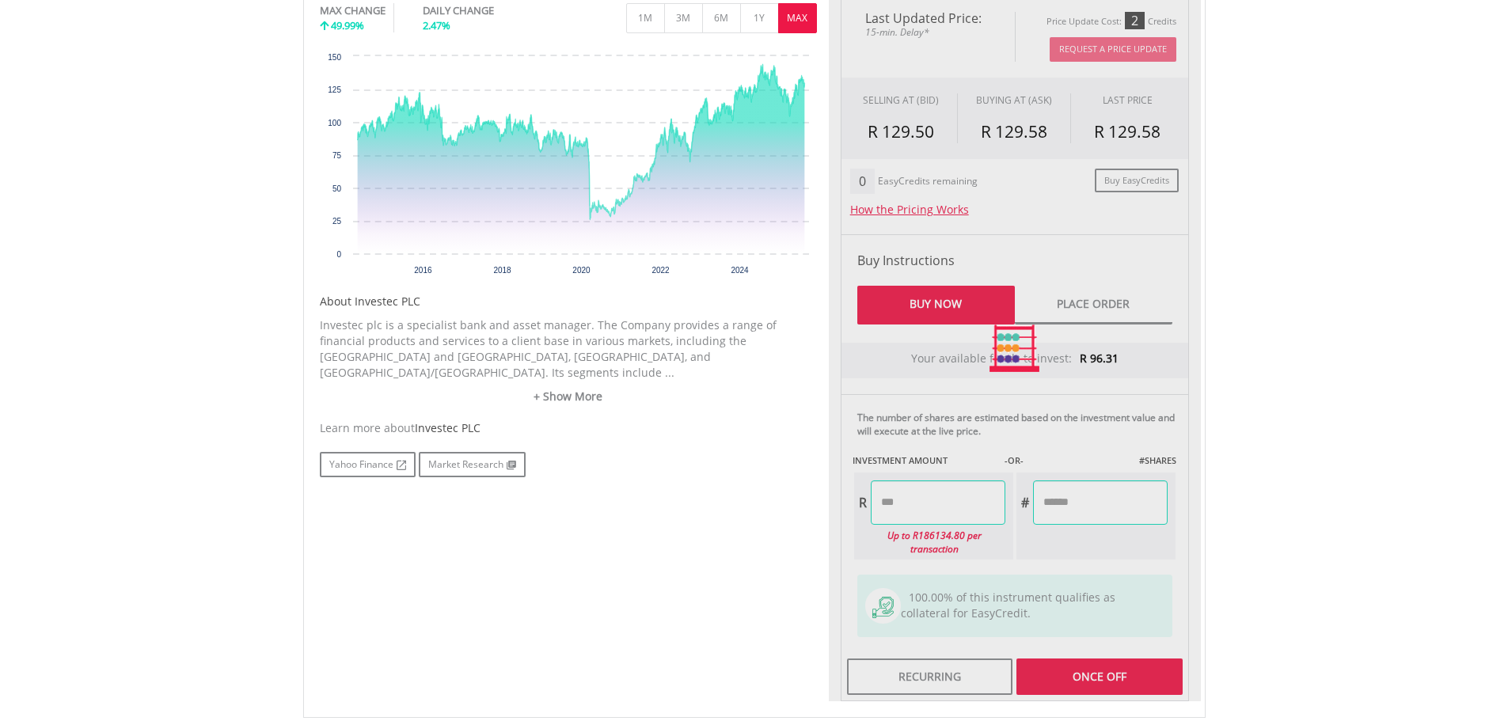
type input "******"
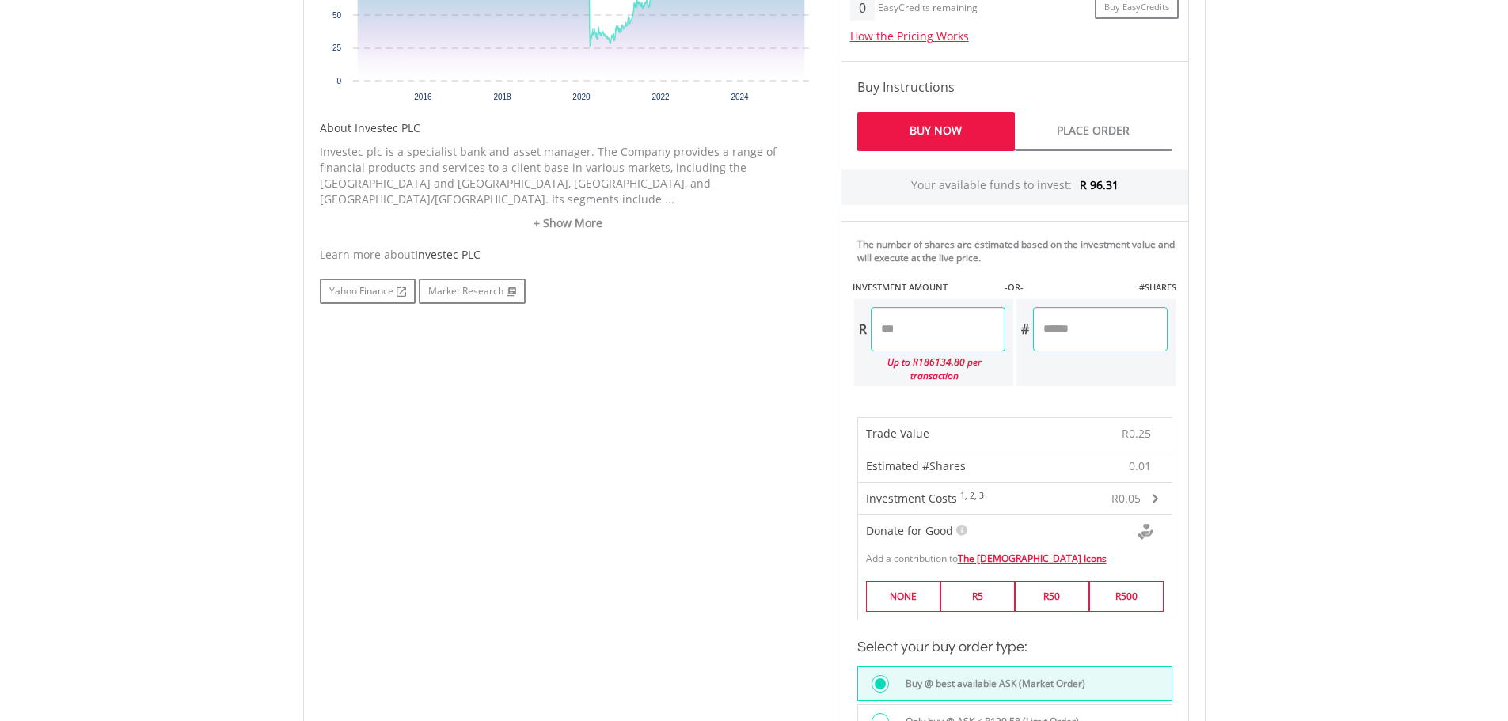
scroll to position [1108, 0]
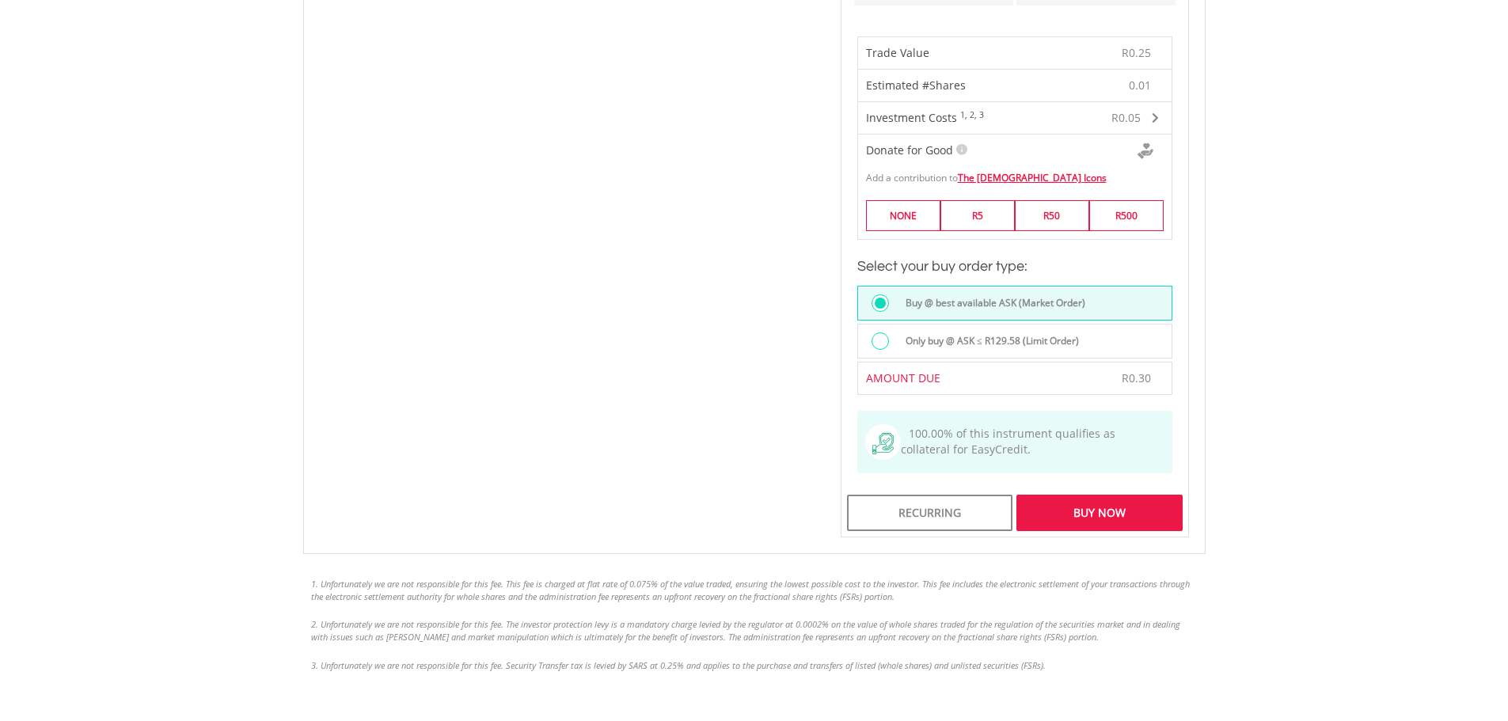
click at [1105, 496] on div "Buy Now" at bounding box center [1099, 513] width 165 height 36
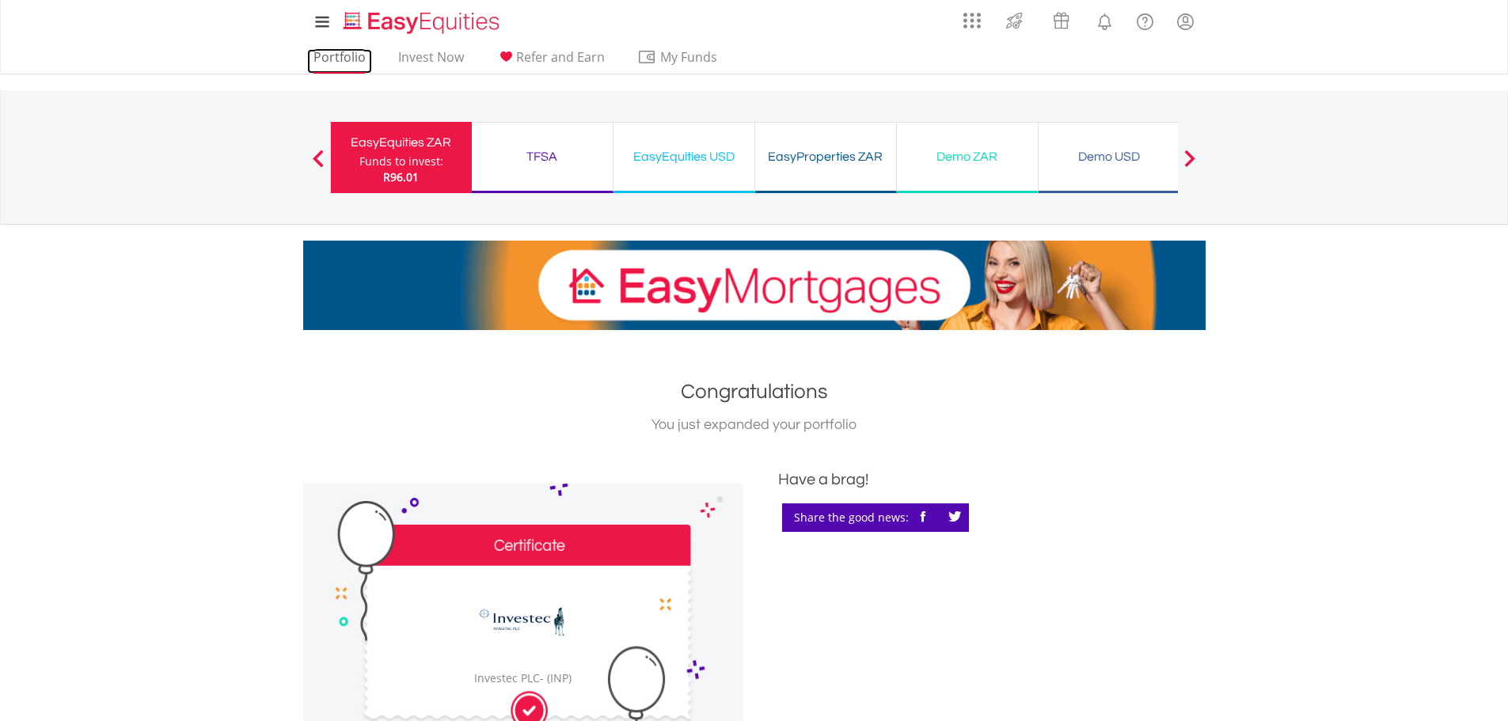
click at [337, 56] on link "Portfolio" at bounding box center [339, 61] width 65 height 25
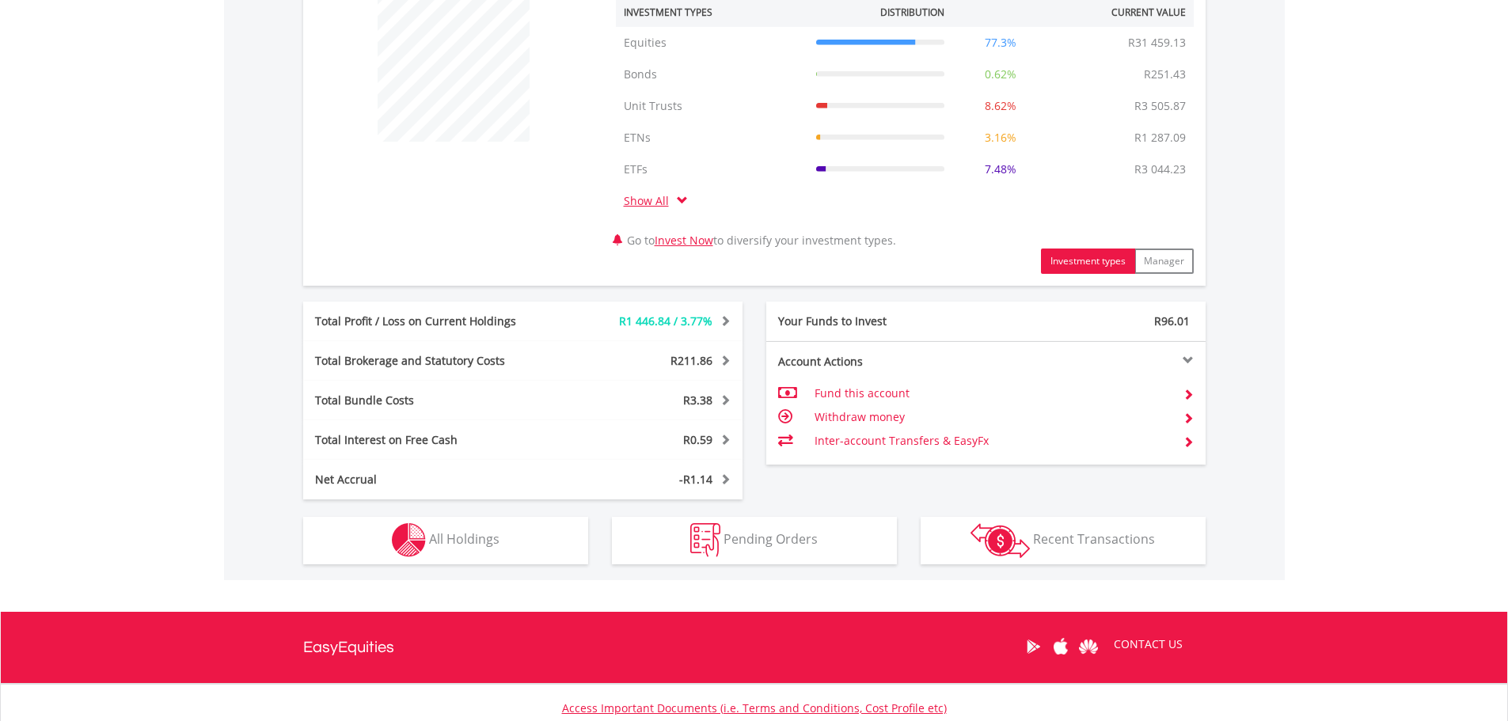
scroll to position [633, 0]
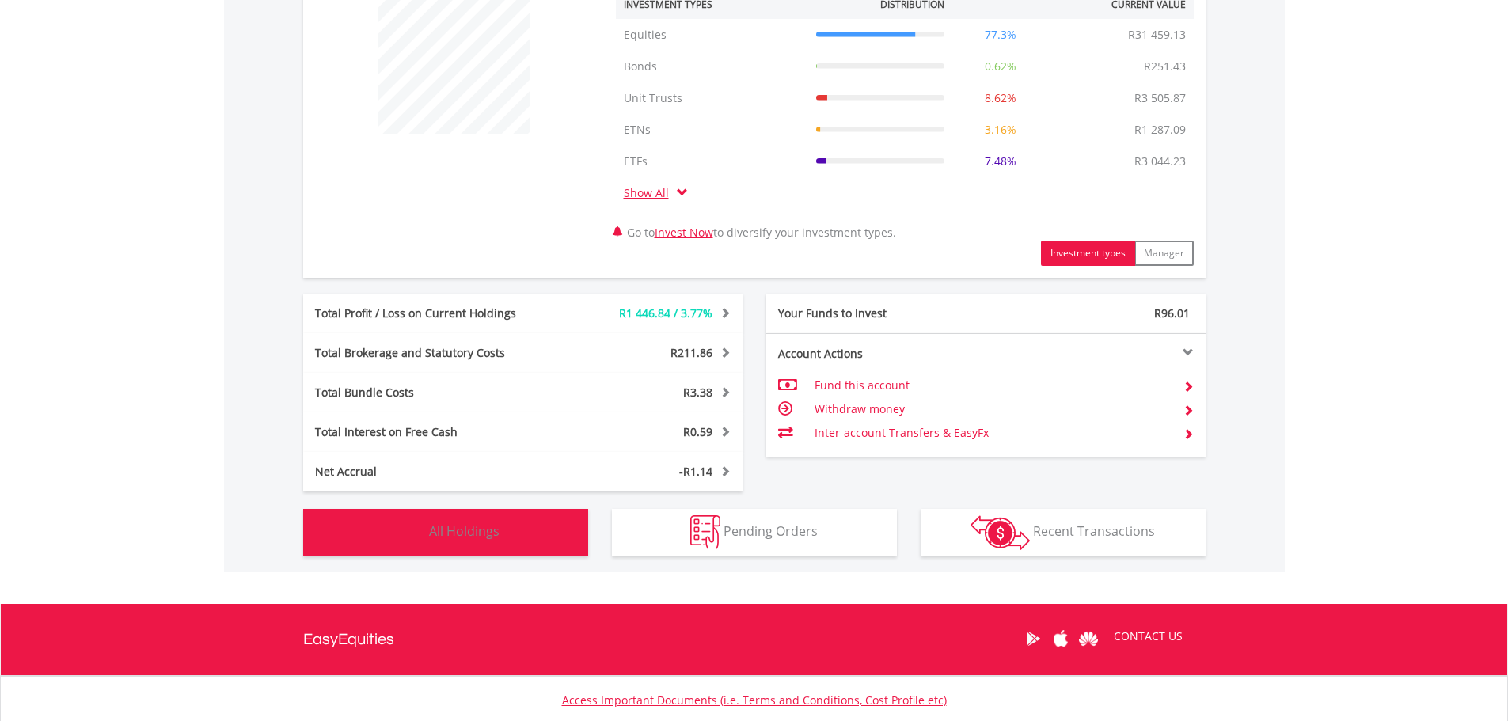
click at [454, 532] on span "All Holdings" at bounding box center [464, 531] width 70 height 17
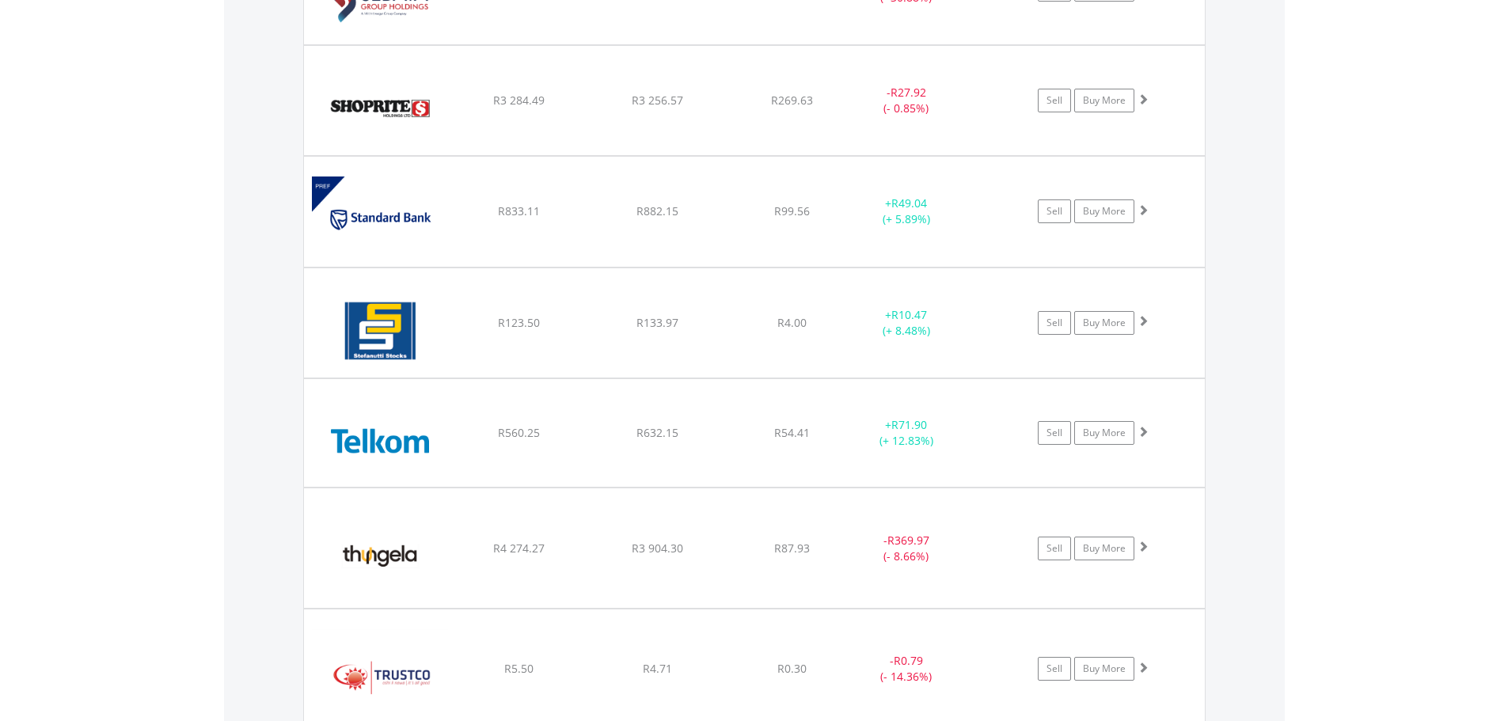
scroll to position [5117, 0]
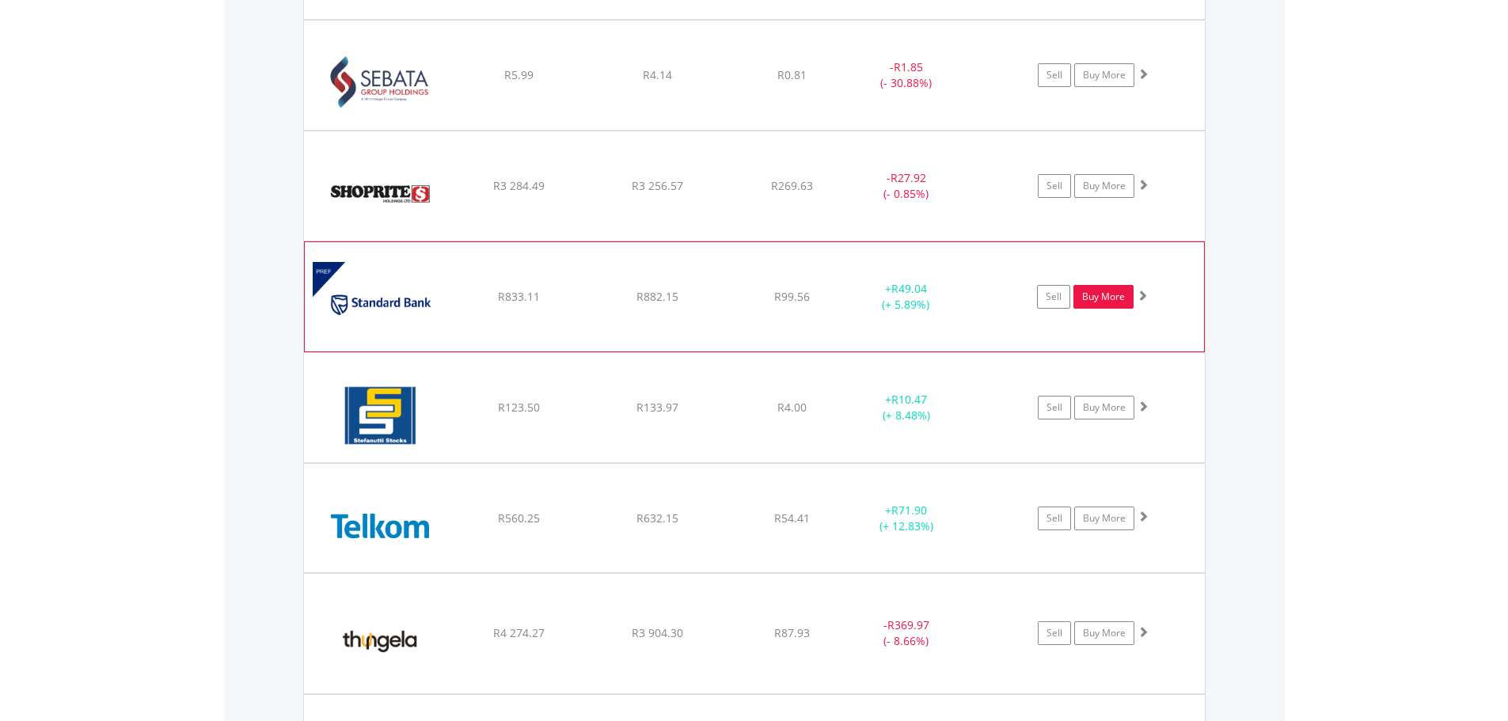
click at [1101, 299] on link "Buy More" at bounding box center [1104, 297] width 60 height 24
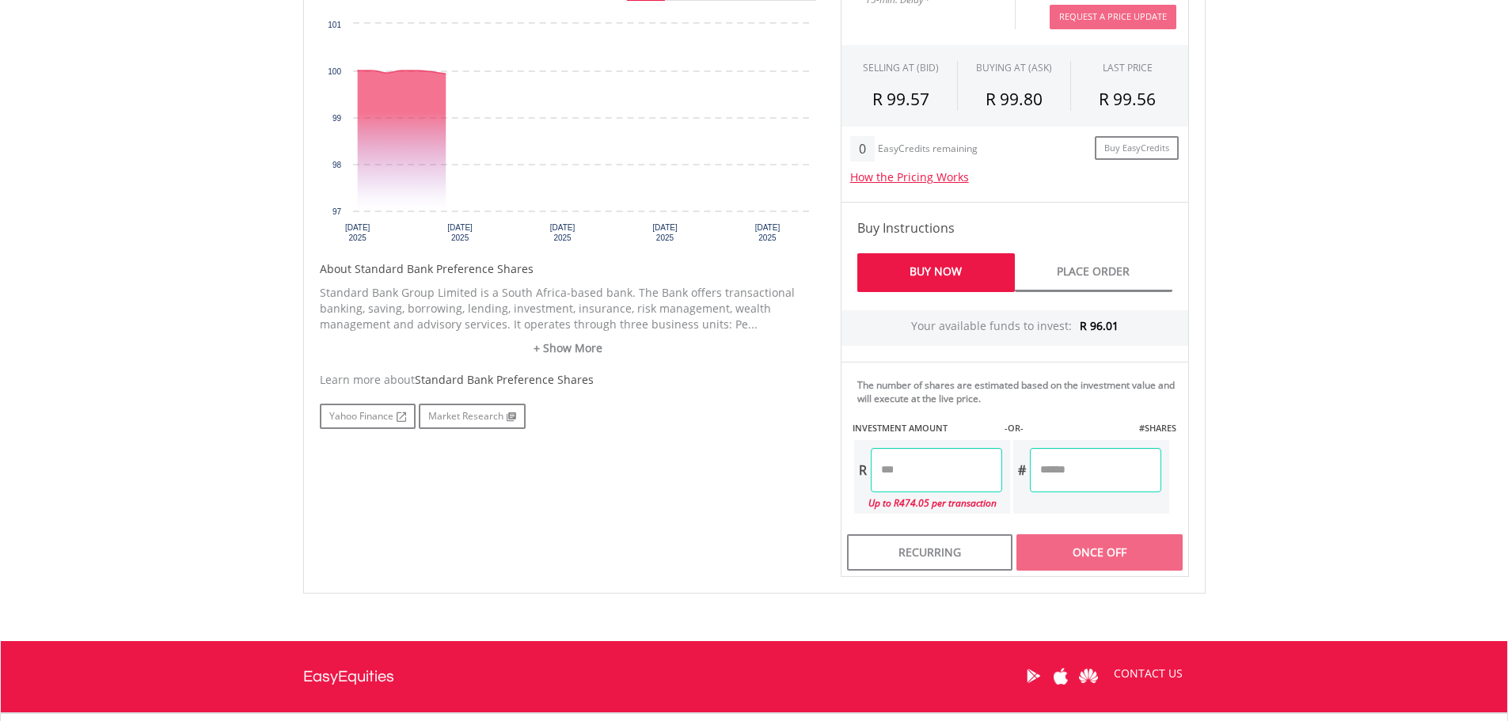
scroll to position [633, 0]
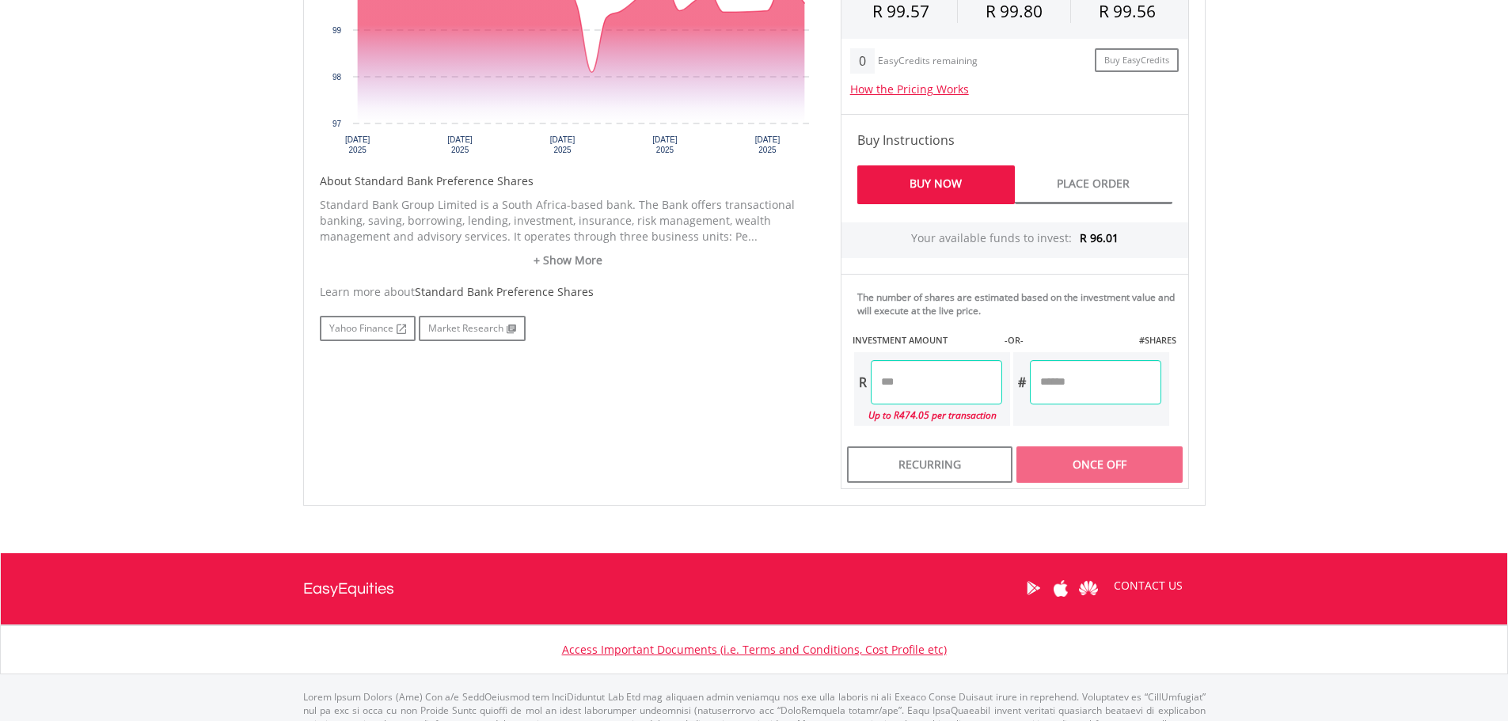
click at [907, 386] on input "number" at bounding box center [936, 382] width 131 height 44
type input "*****"
type input "******"
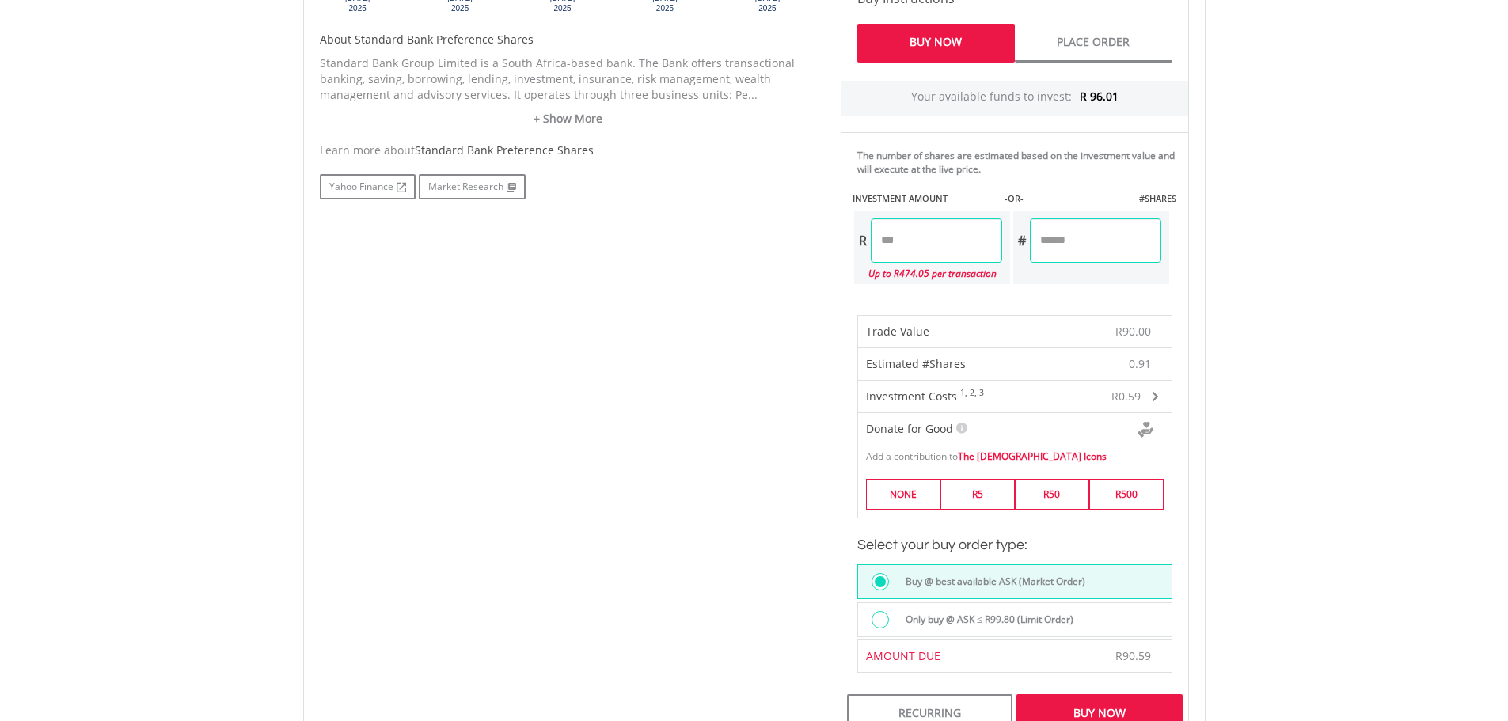
scroll to position [1188, 0]
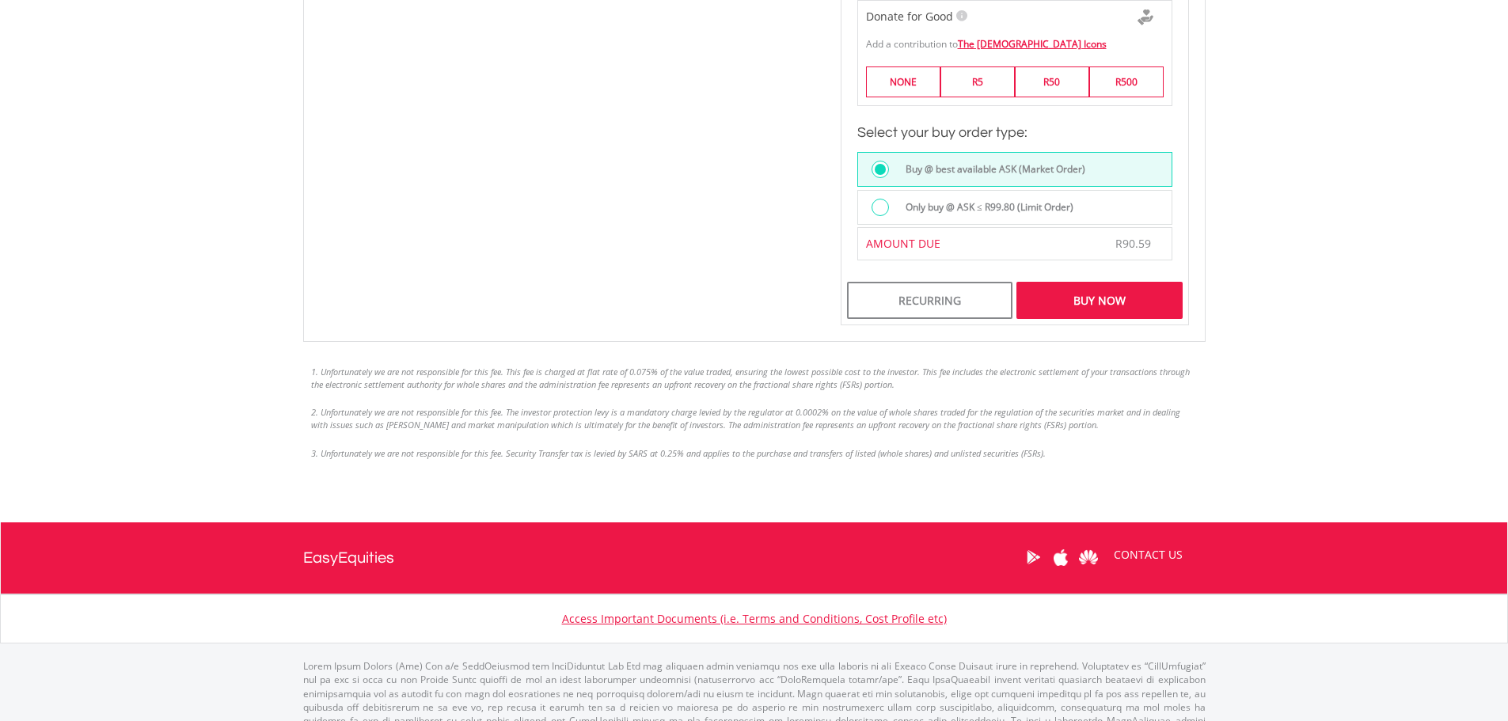
click at [1085, 298] on div "Buy Now" at bounding box center [1099, 300] width 165 height 36
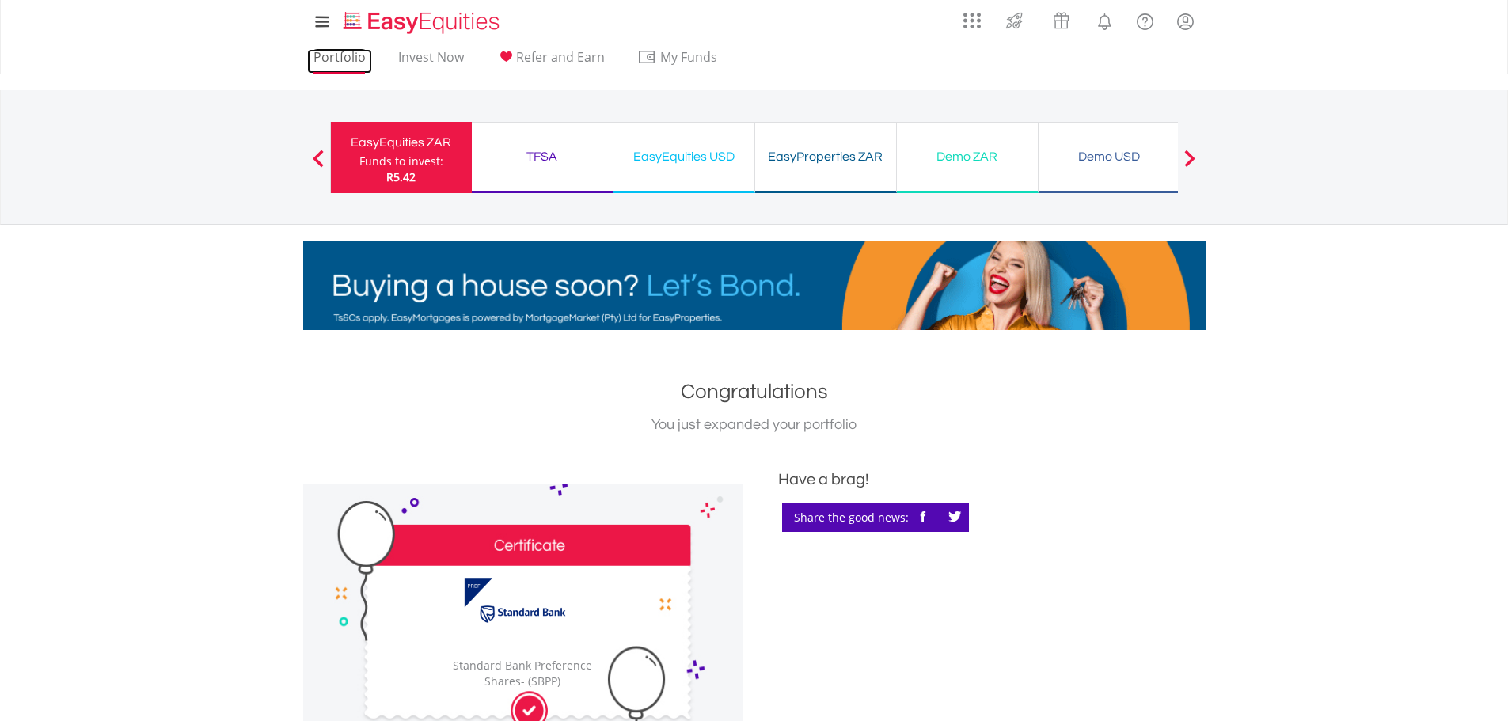
click at [319, 58] on link "Portfolio" at bounding box center [339, 61] width 65 height 25
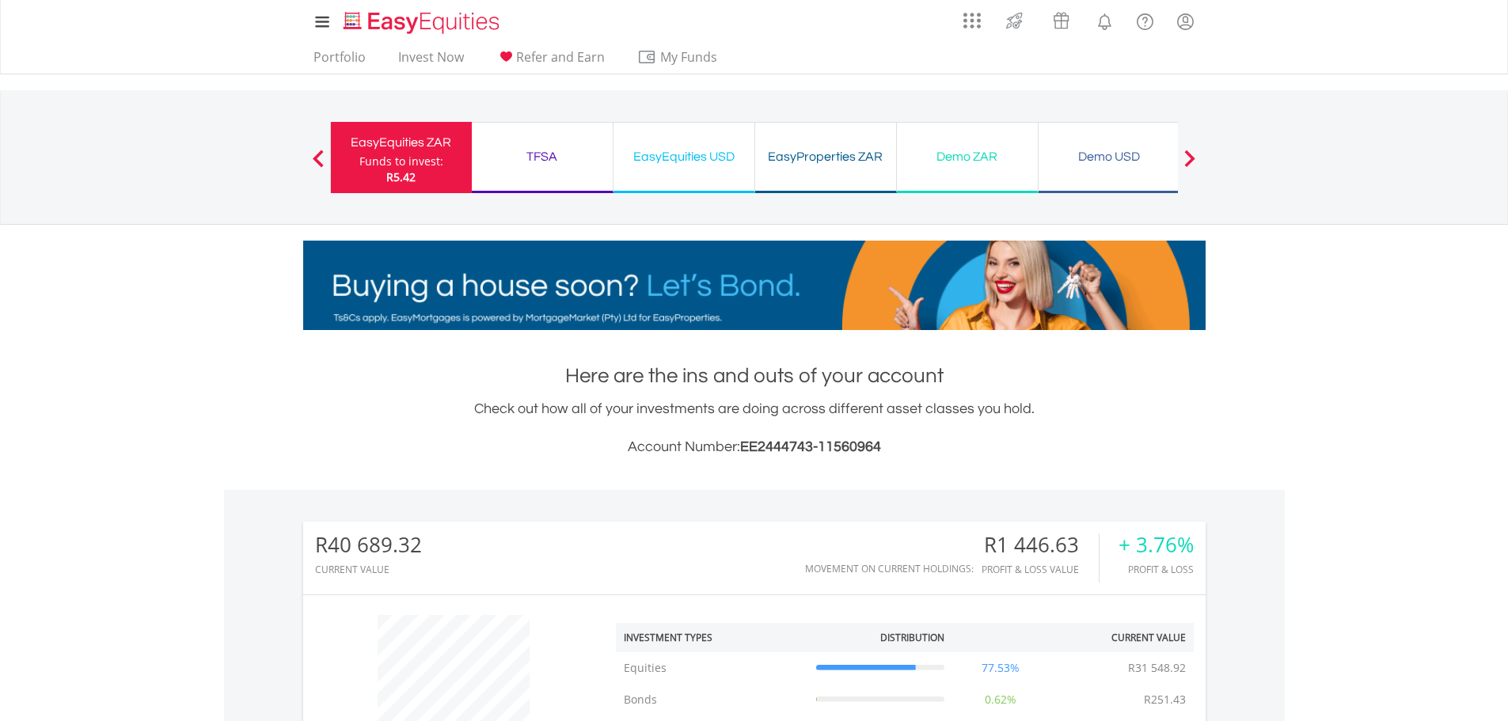
scroll to position [152, 301]
click at [1302, 135] on nav "Previous EasyEquities ZAR Funds to invest: R5.42 TFSA Funds to invest: R5.42 Ea…" at bounding box center [754, 157] width 1508 height 135
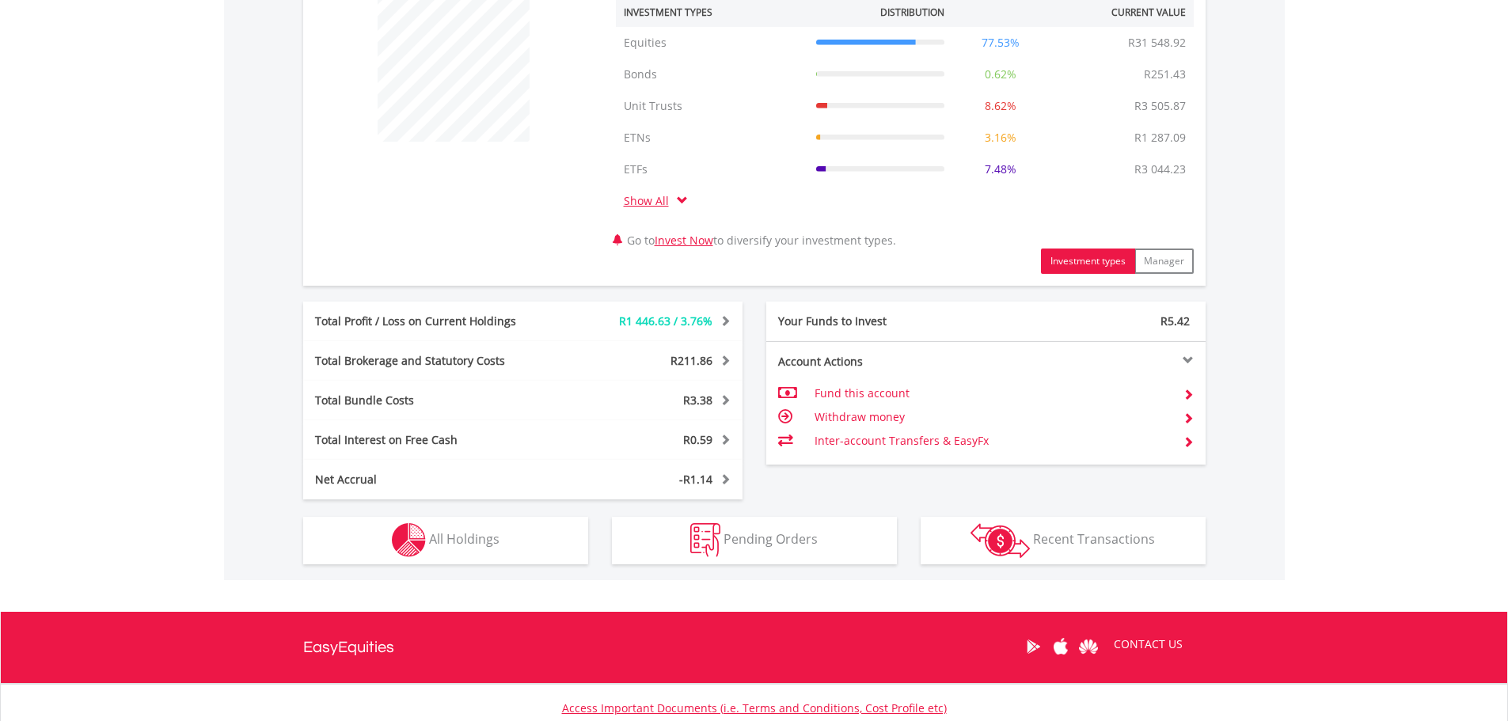
scroll to position [745, 0]
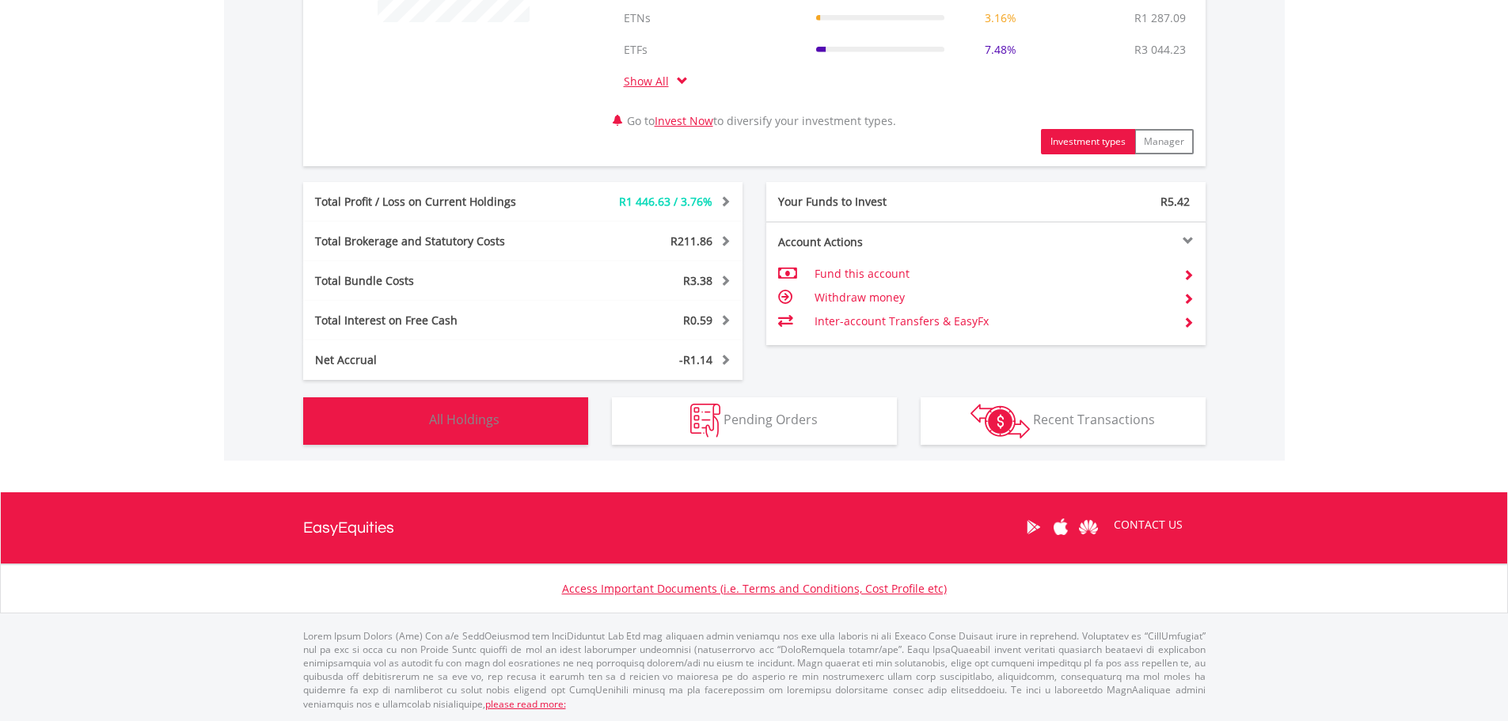
click at [479, 428] on span "All Holdings" at bounding box center [464, 419] width 70 height 17
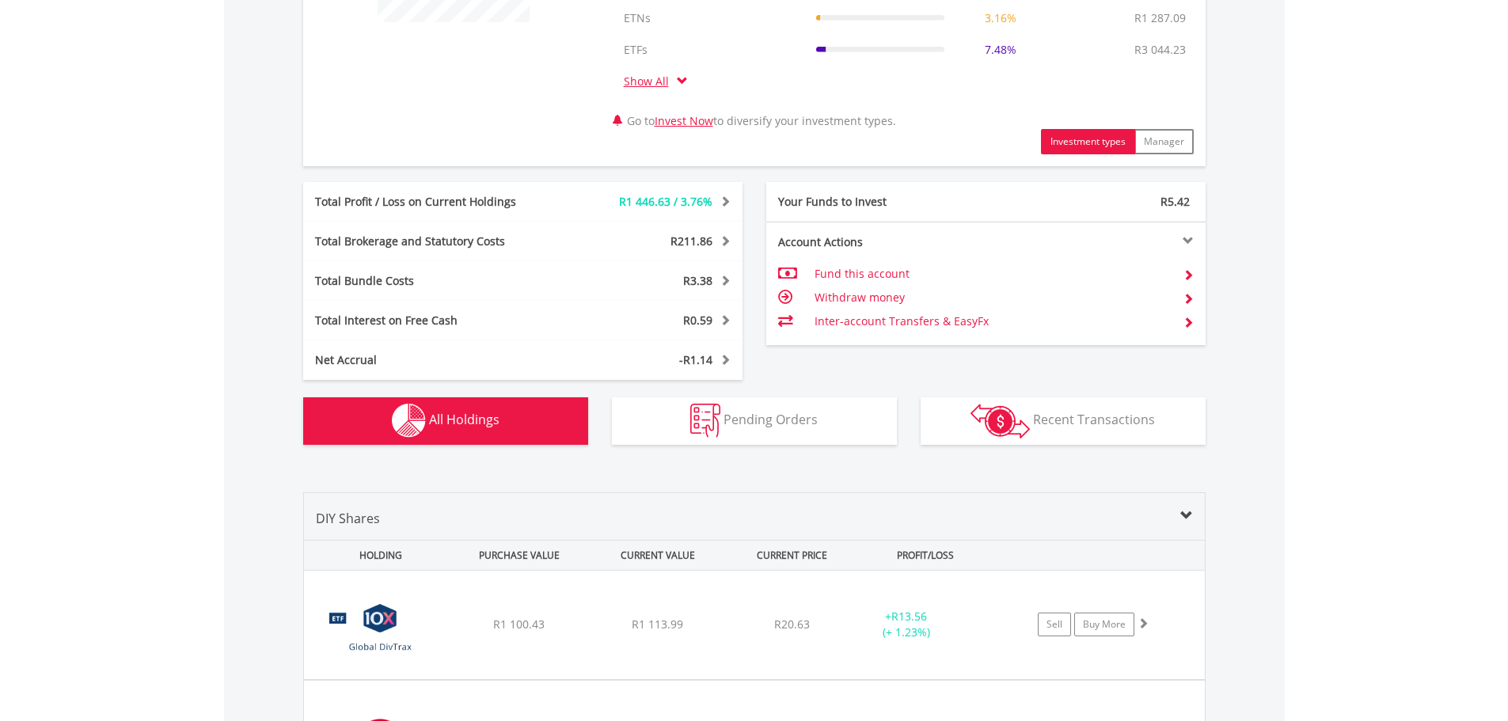
scroll to position [1238, 0]
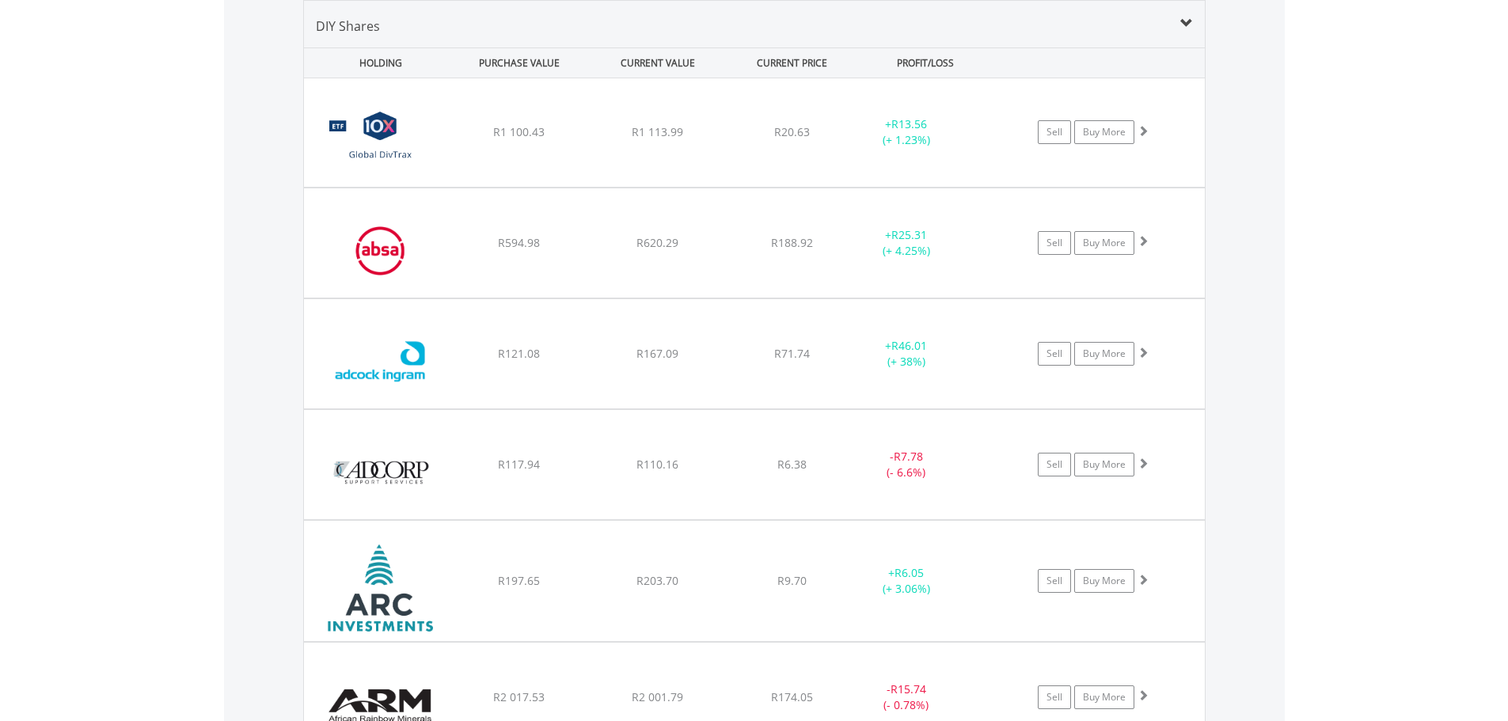
click at [1105, 234] on link "Buy More" at bounding box center [1104, 243] width 60 height 24
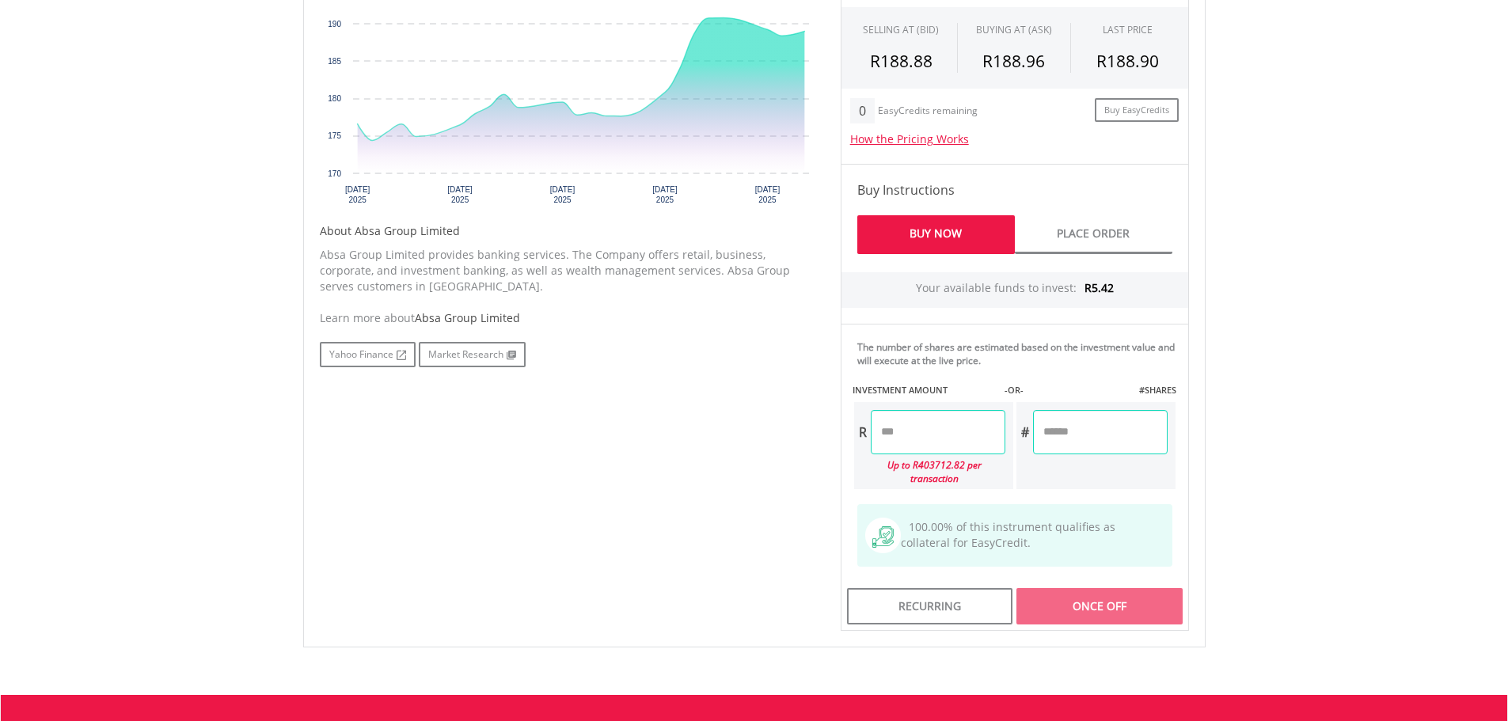
scroll to position [633, 0]
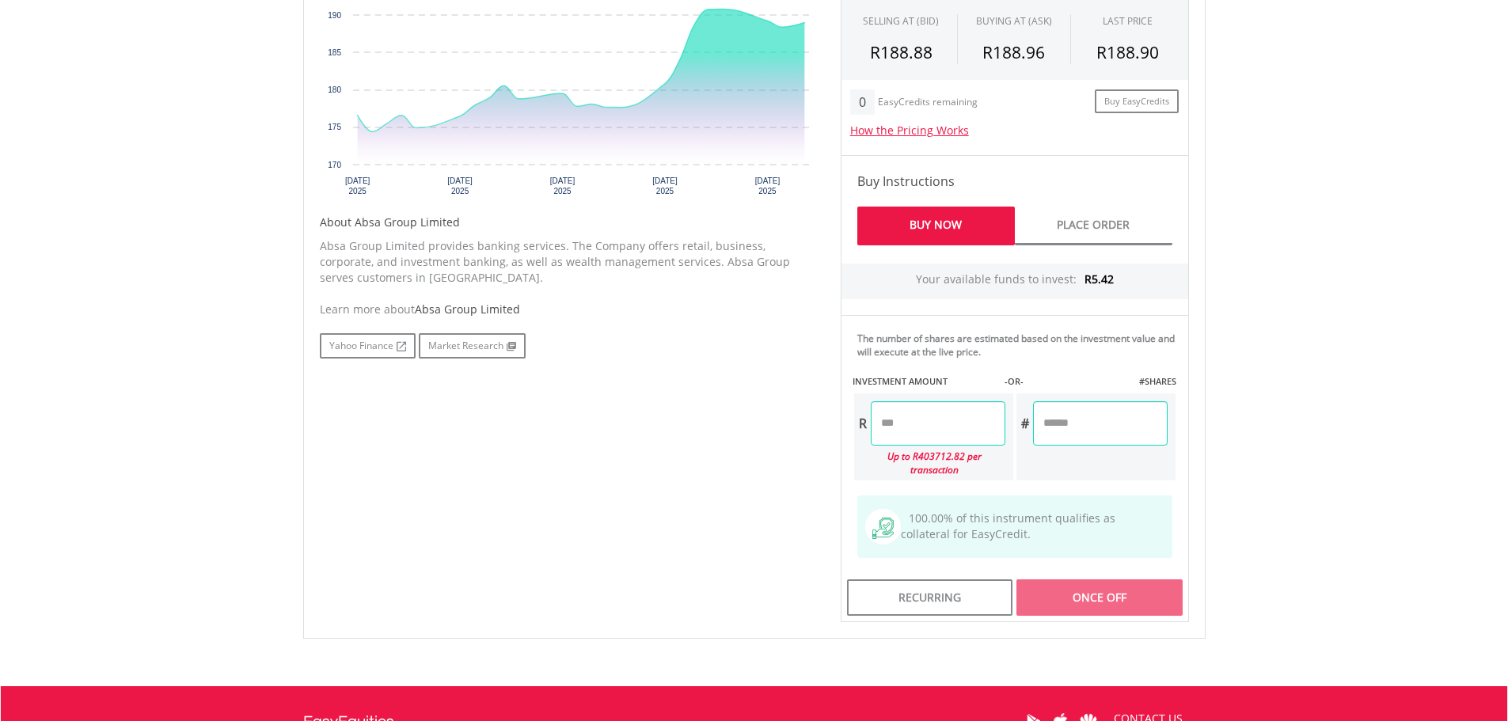
click at [928, 428] on input "number" at bounding box center [938, 423] width 135 height 44
type input "*"
type input "****"
type input "******"
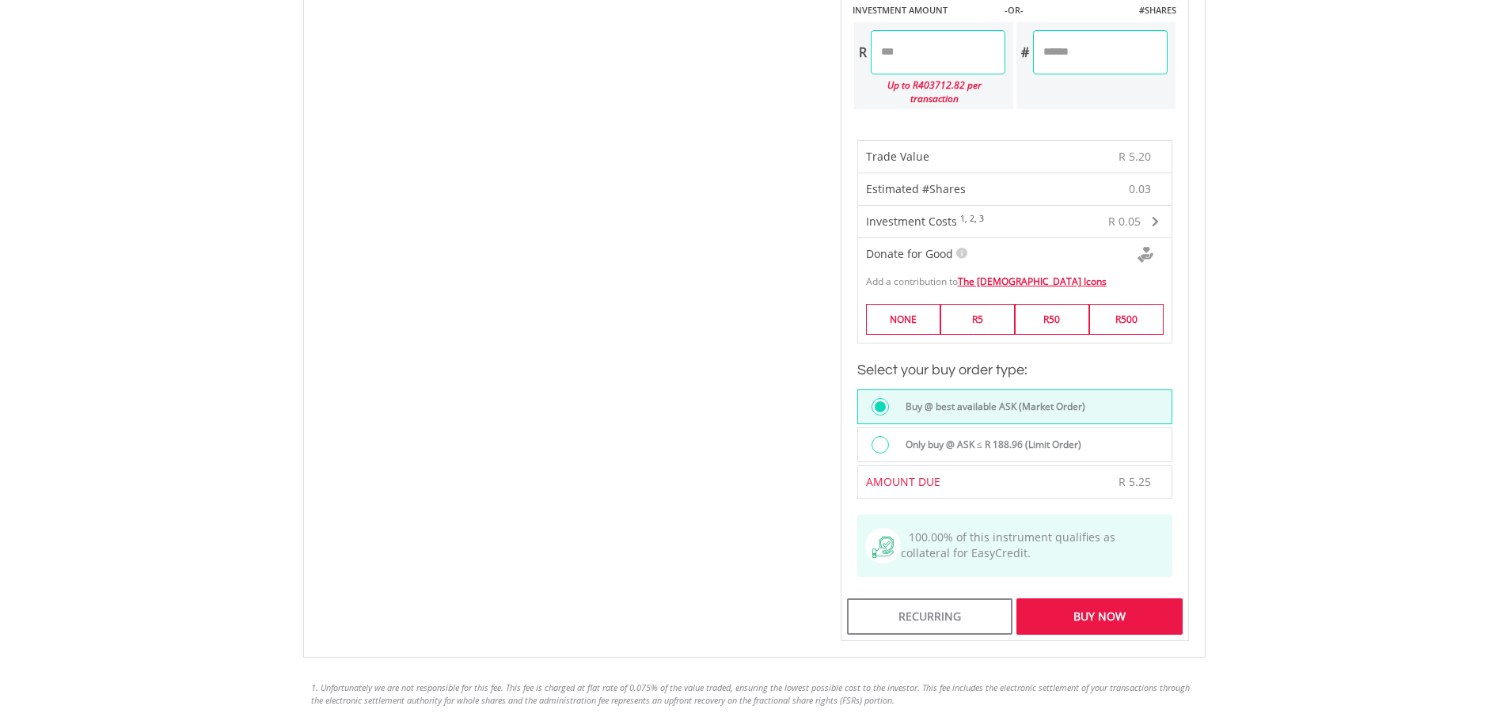
scroll to position [1029, 0]
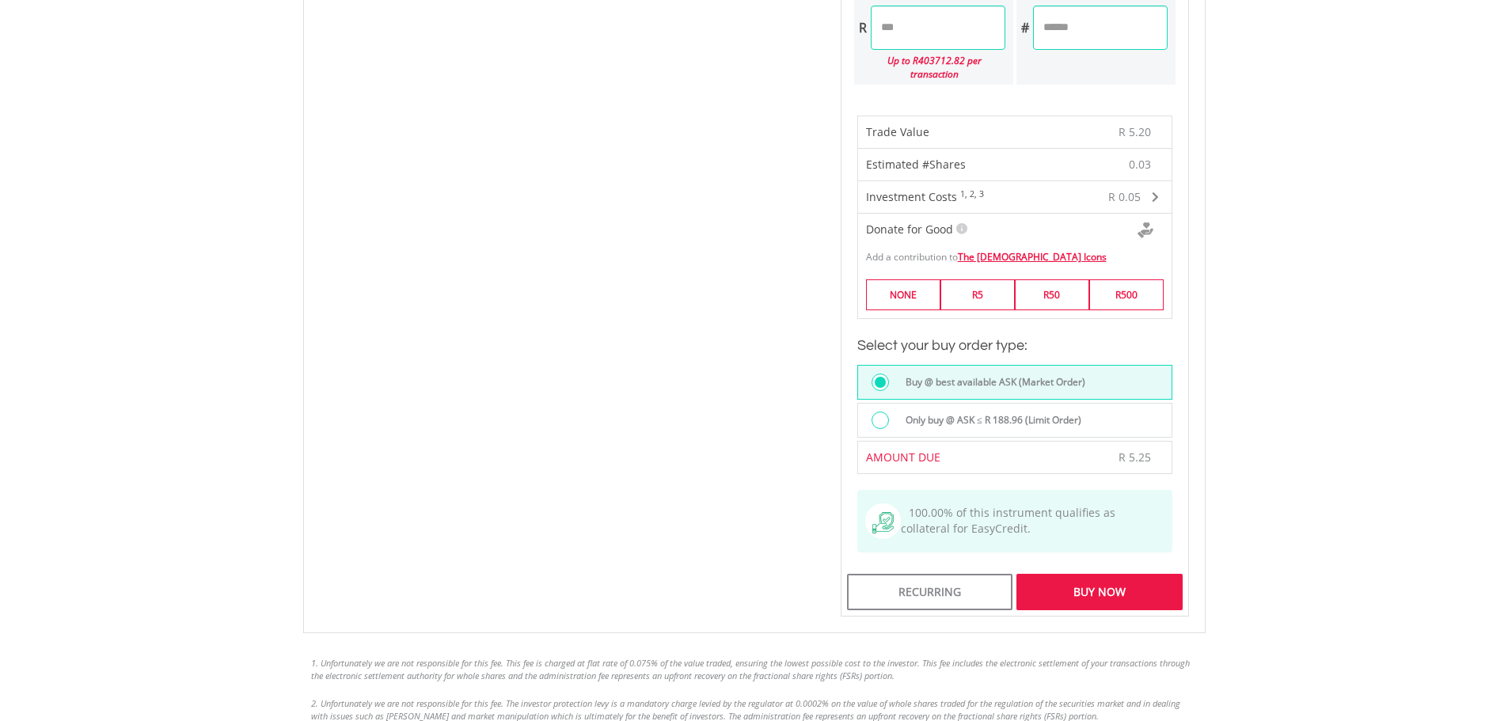
click at [1071, 576] on div "Buy Now" at bounding box center [1099, 592] width 165 height 36
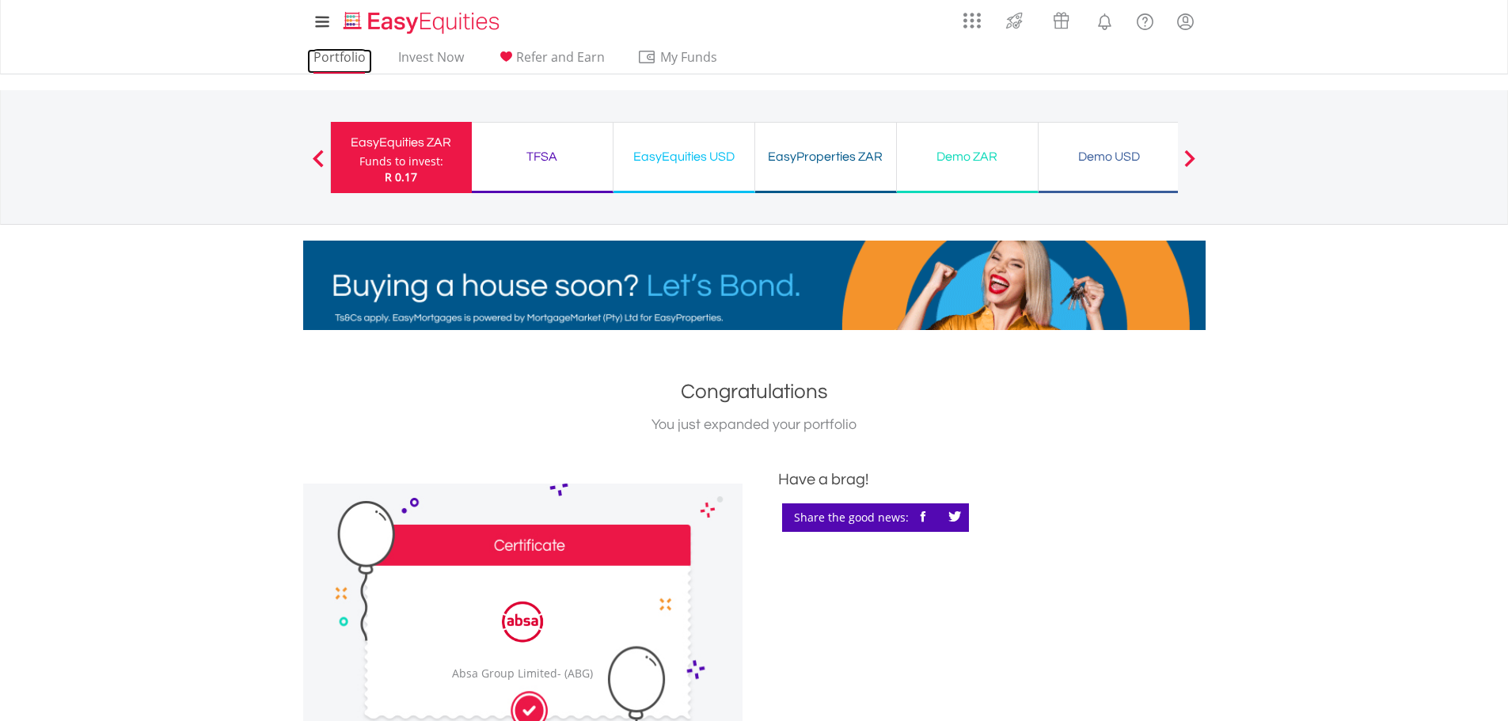
click at [333, 59] on link "Portfolio" at bounding box center [339, 61] width 65 height 25
